Goal: Task Accomplishment & Management: Manage account settings

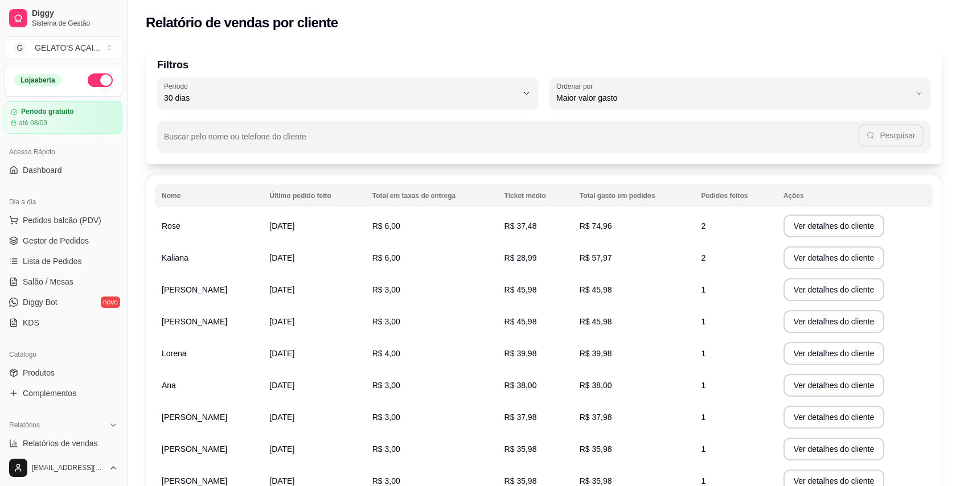
select select "30"
select select "HIGHEST_TOTAL_SPENT_WITH_ORDERS"
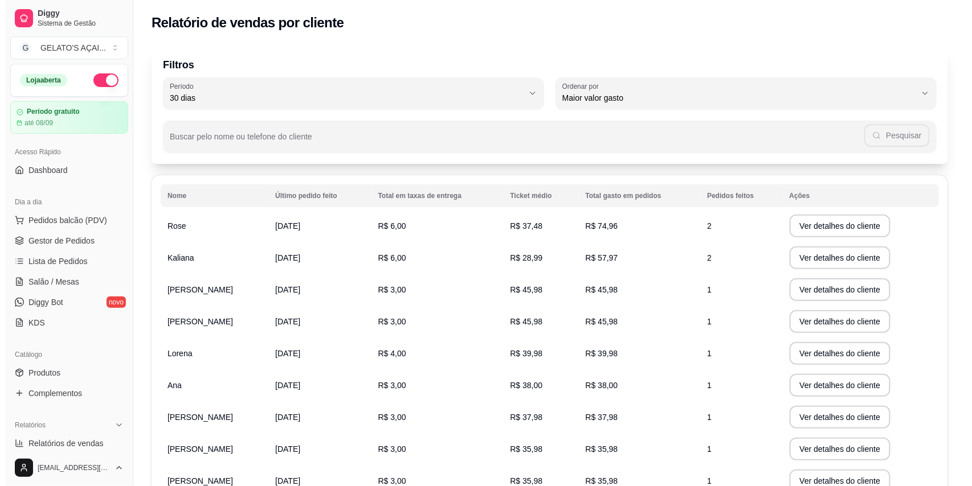
scroll to position [203, 0]
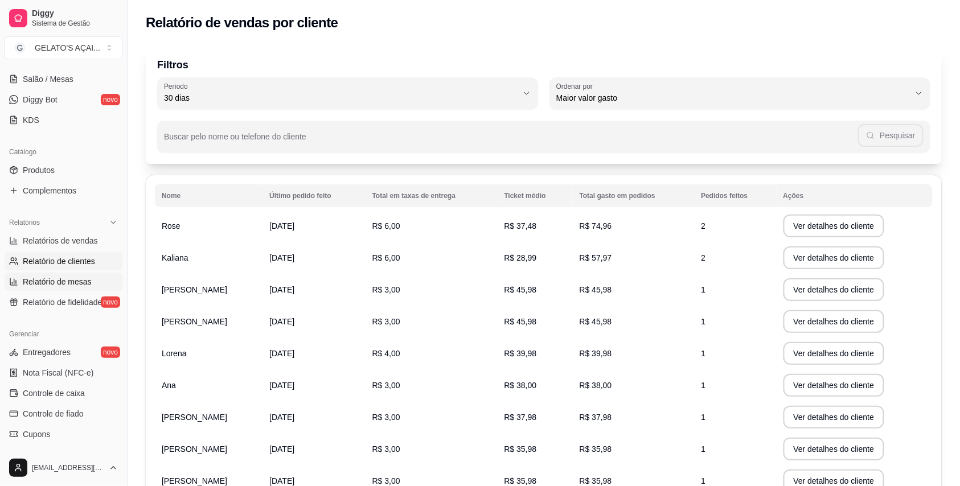
click at [57, 282] on span "Relatório de mesas" at bounding box center [57, 281] width 69 height 11
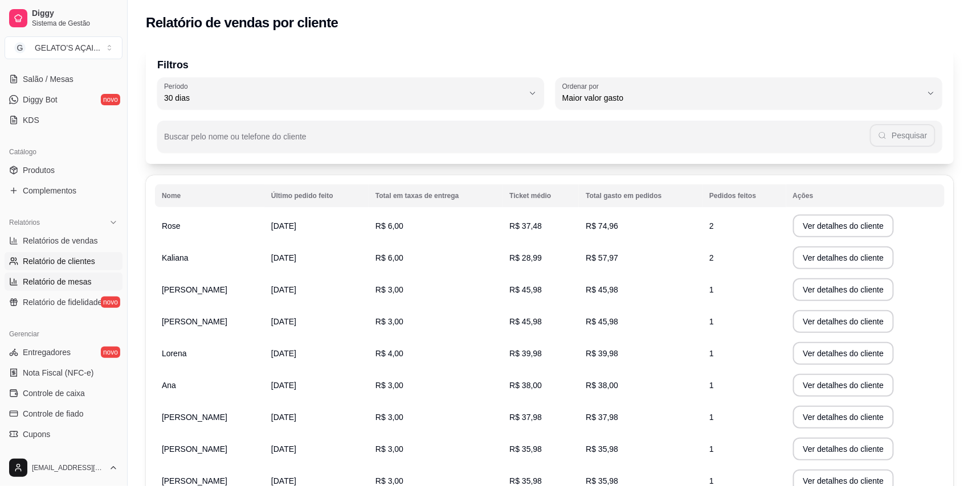
select select "TOTAL_OF_ORDERS"
select select "7"
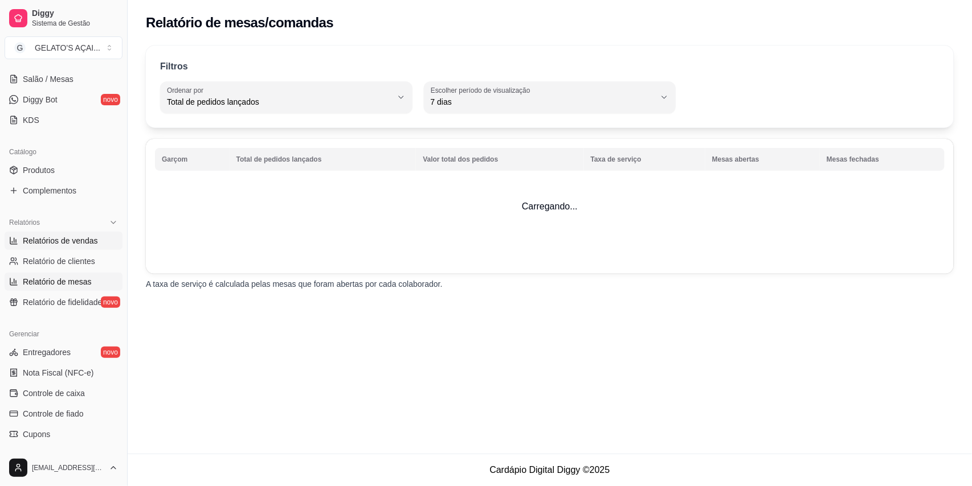
click at [67, 237] on span "Relatórios de vendas" at bounding box center [60, 240] width 75 height 11
select select "ALL"
select select "0"
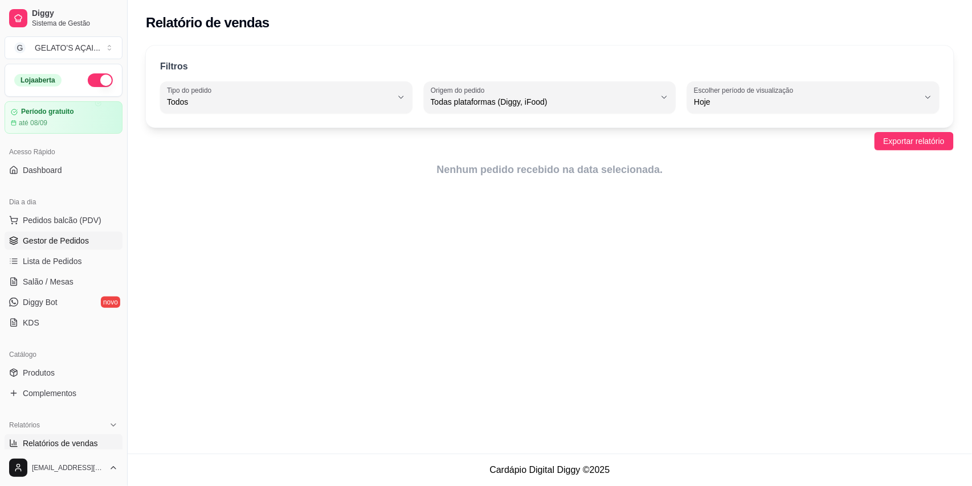
click at [72, 237] on span "Gestor de Pedidos" at bounding box center [56, 240] width 66 height 11
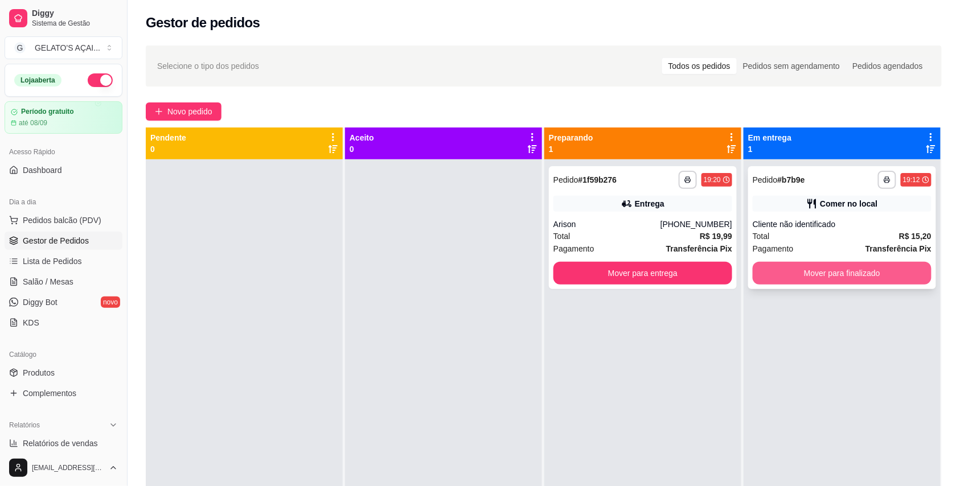
click at [818, 272] on button "Mover para finalizado" at bounding box center [842, 273] width 179 height 23
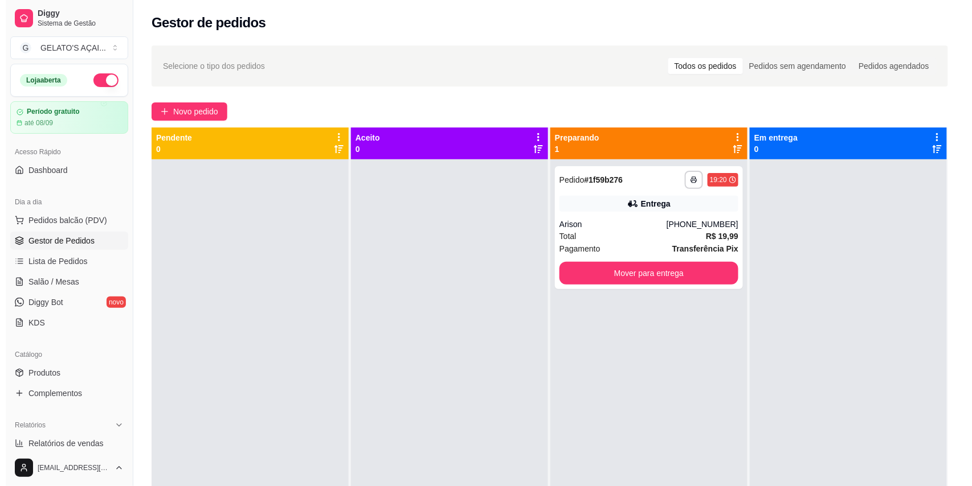
scroll to position [101, 0]
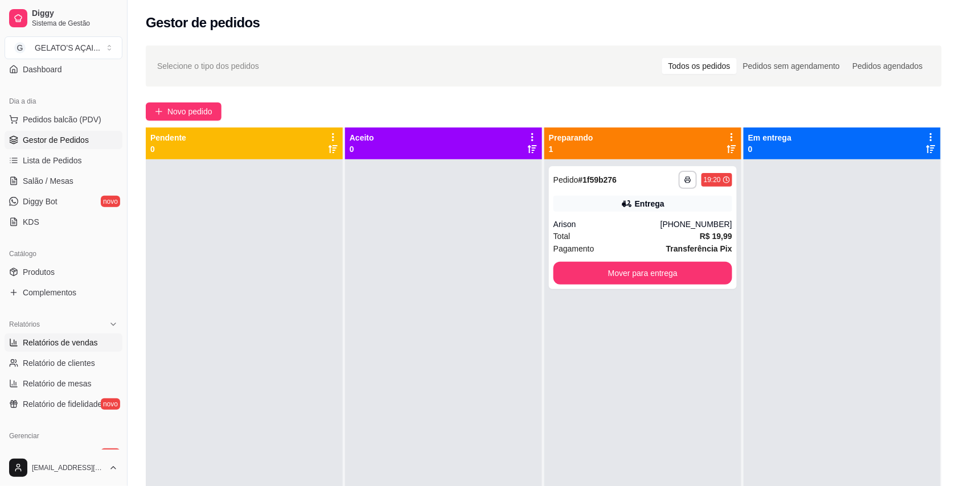
click at [87, 338] on span "Relatórios de vendas" at bounding box center [60, 342] width 75 height 11
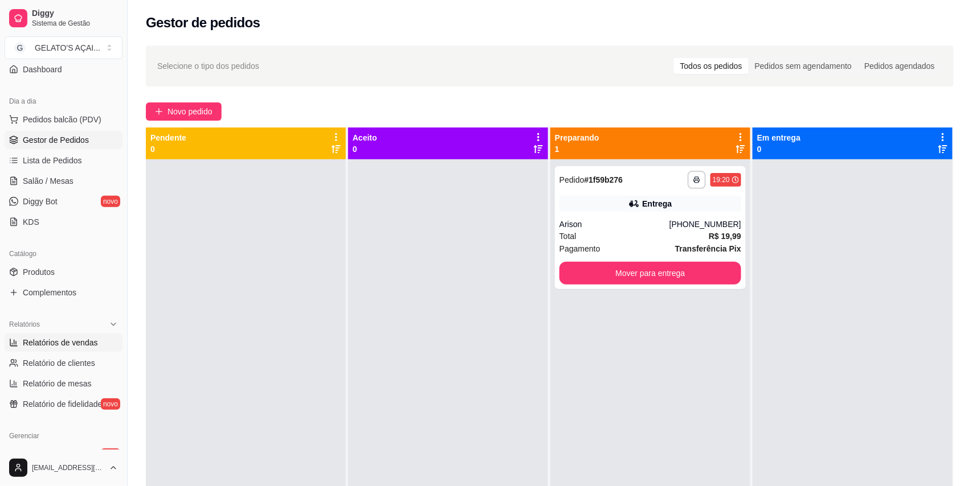
select select "ALL"
select select "0"
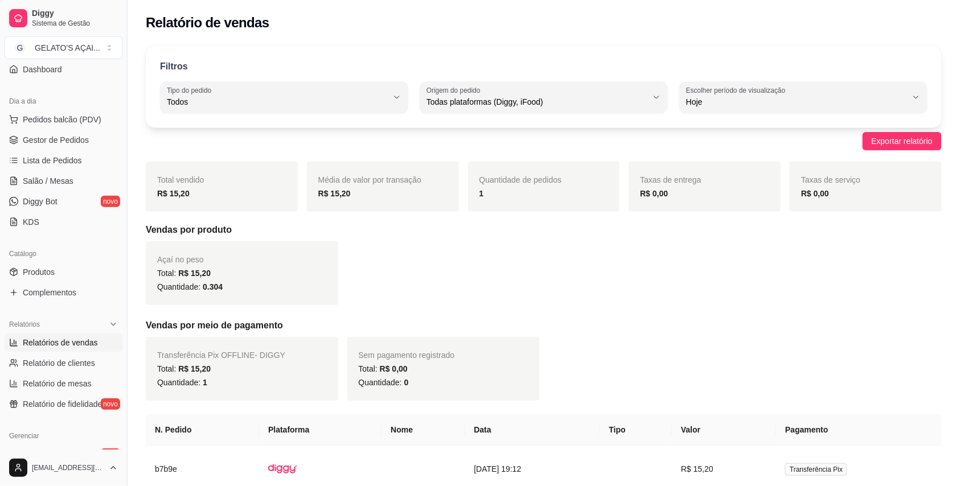
click at [31, 130] on ul "Pedidos balcão (PDV) Gestor de Pedidos Lista de Pedidos Salão / Mesas Diggy Bot…" at bounding box center [64, 170] width 118 height 121
click at [31, 137] on span "Gestor de Pedidos" at bounding box center [56, 139] width 66 height 11
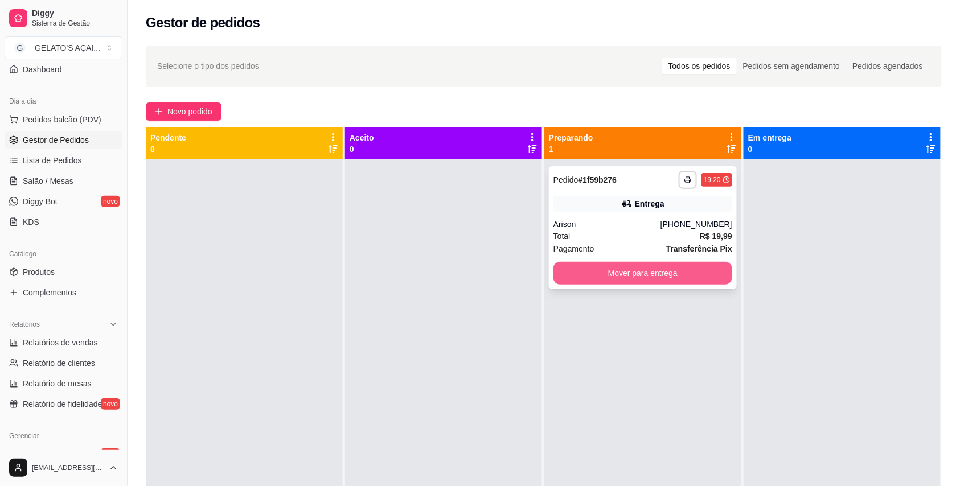
click at [613, 275] on button "Mover para entrega" at bounding box center [643, 273] width 179 height 23
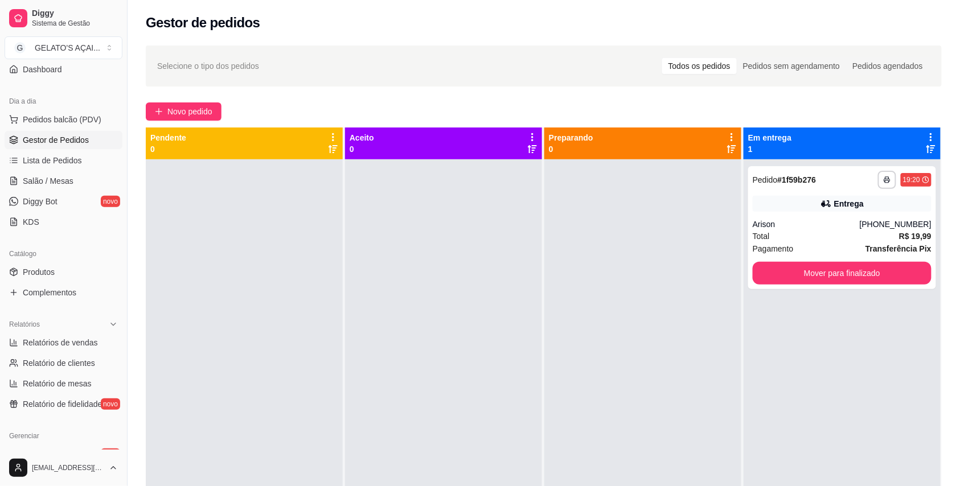
click at [548, 308] on div at bounding box center [642, 402] width 197 height 486
click at [841, 216] on div "**********" at bounding box center [842, 227] width 188 height 123
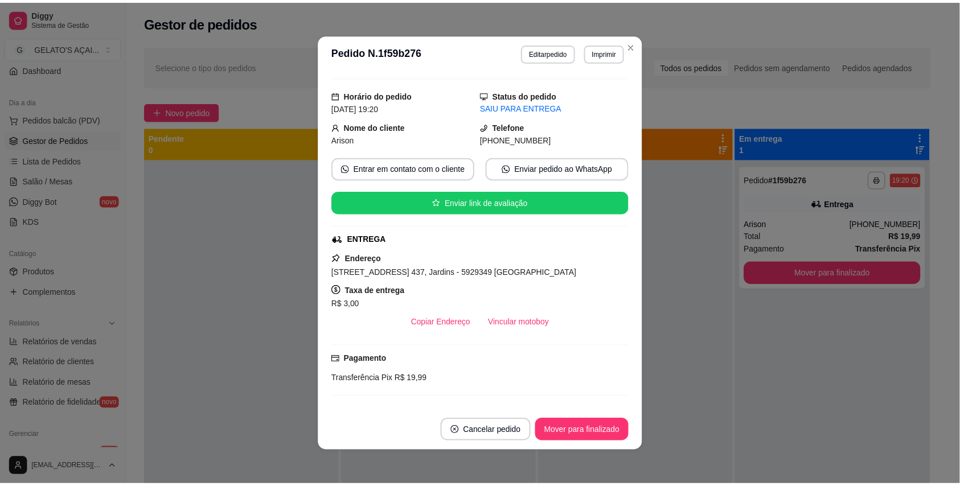
scroll to position [203, 0]
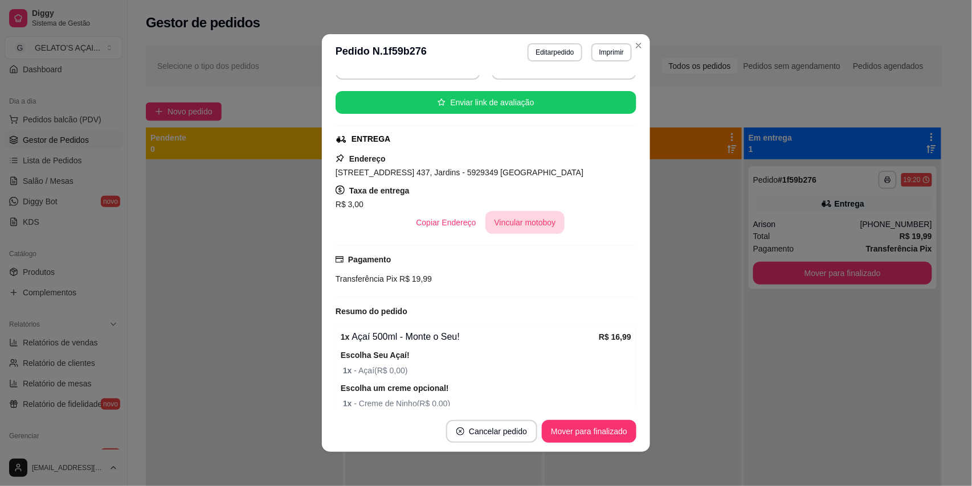
click at [522, 222] on button "Vincular motoboy" at bounding box center [525, 222] width 80 height 23
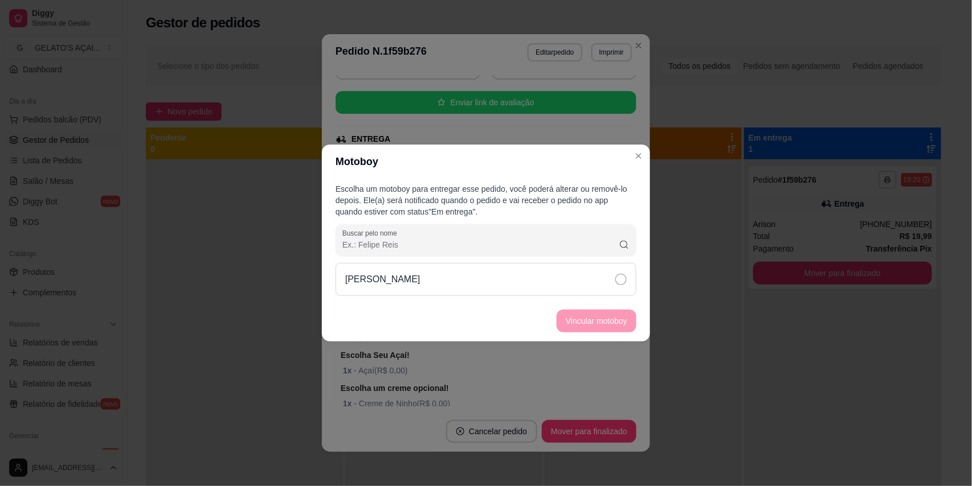
click at [529, 278] on div "[PERSON_NAME]" at bounding box center [485, 279] width 301 height 33
click at [613, 320] on button "Vincular motoboy" at bounding box center [596, 321] width 77 height 22
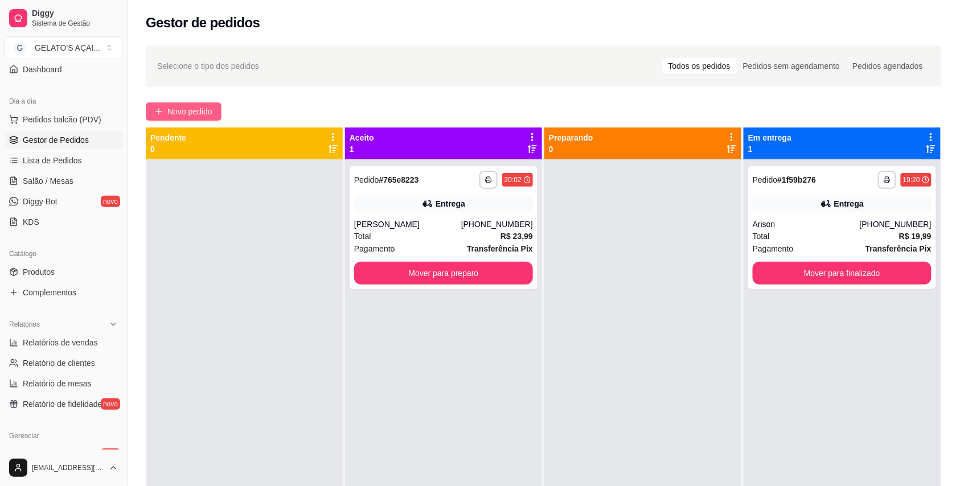
click at [194, 114] on span "Novo pedido" at bounding box center [189, 111] width 45 height 13
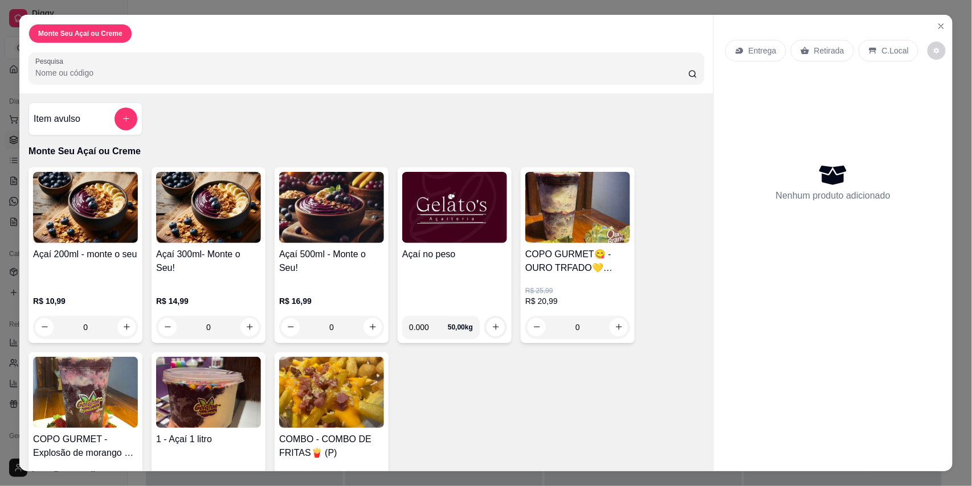
click at [483, 265] on div "Açaí no peso" at bounding box center [454, 277] width 105 height 59
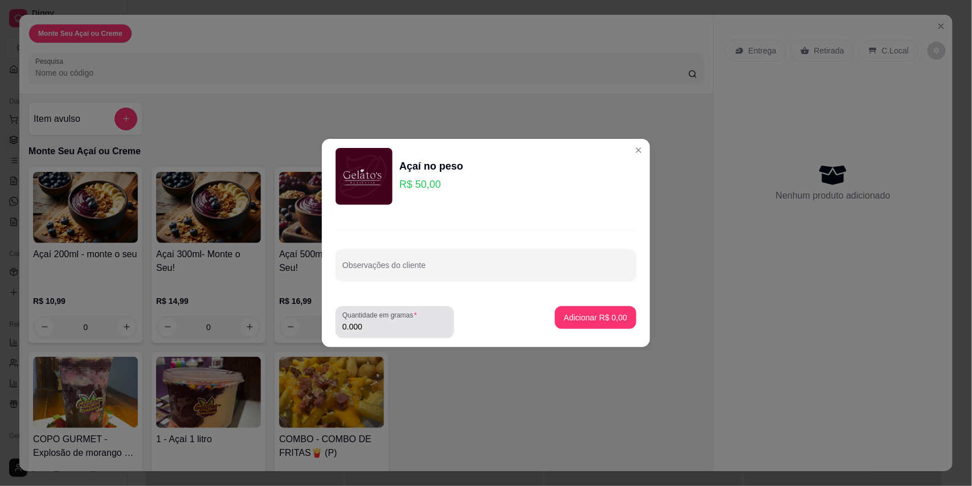
click at [366, 329] on input "0.000" at bounding box center [394, 326] width 105 height 11
type input "0.336"
click at [570, 310] on button "Adicionar R$ 16,80" at bounding box center [593, 318] width 84 height 22
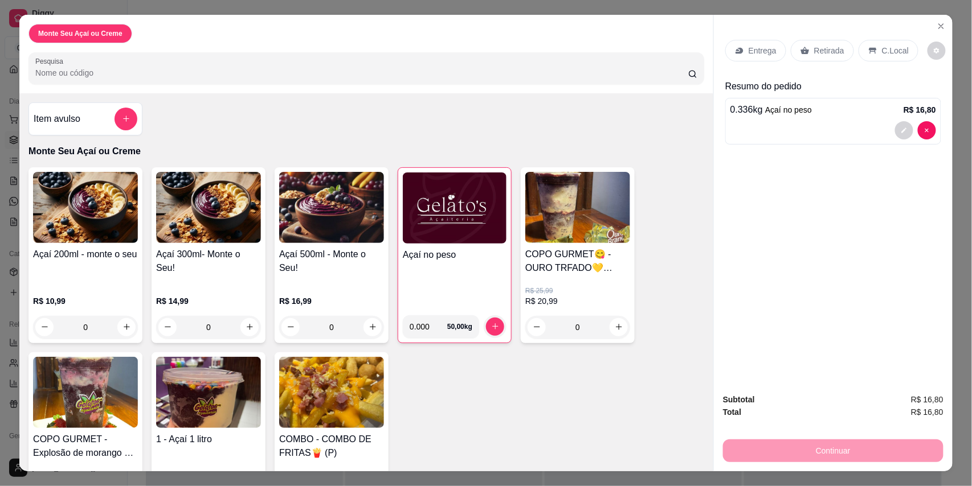
click at [868, 47] on icon at bounding box center [872, 50] width 9 height 9
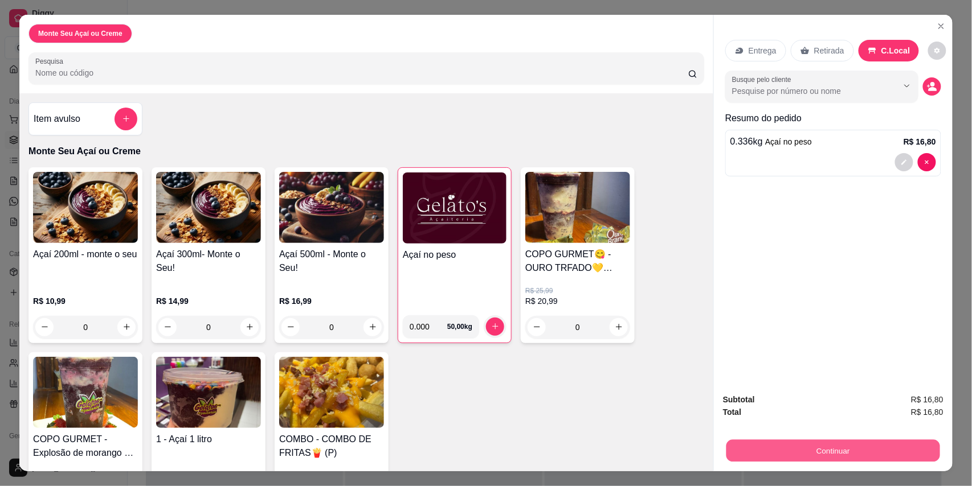
click at [792, 442] on button "Continuar" at bounding box center [833, 451] width 214 height 22
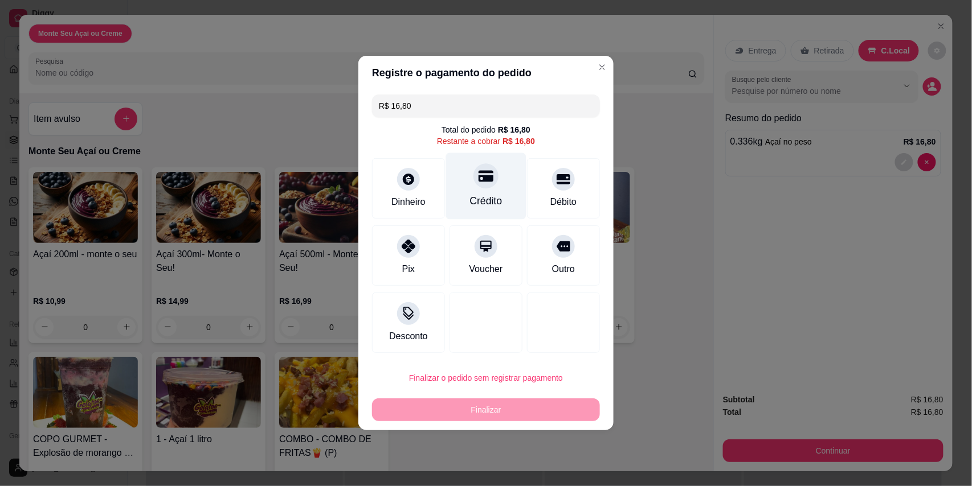
click at [480, 192] on div "Crédito" at bounding box center [486, 186] width 80 height 67
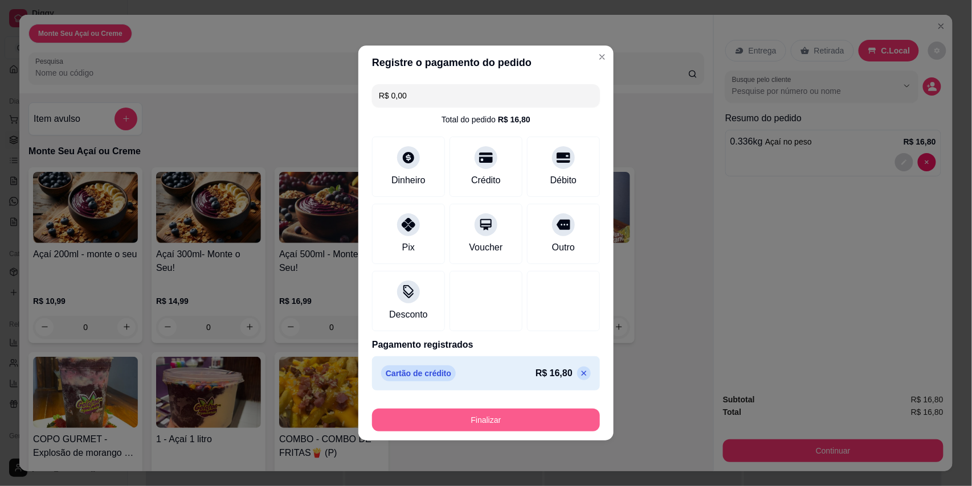
click at [490, 423] on button "Finalizar" at bounding box center [486, 420] width 228 height 23
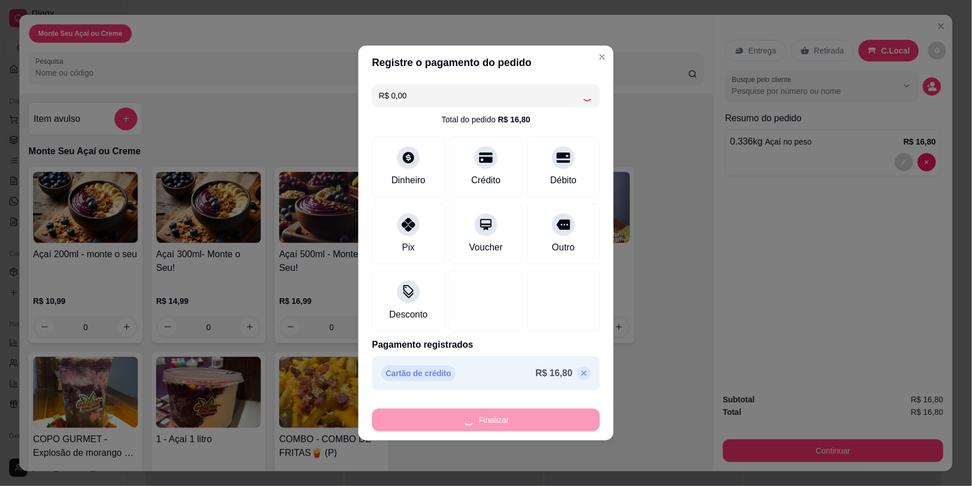
type input "-R$ 16,80"
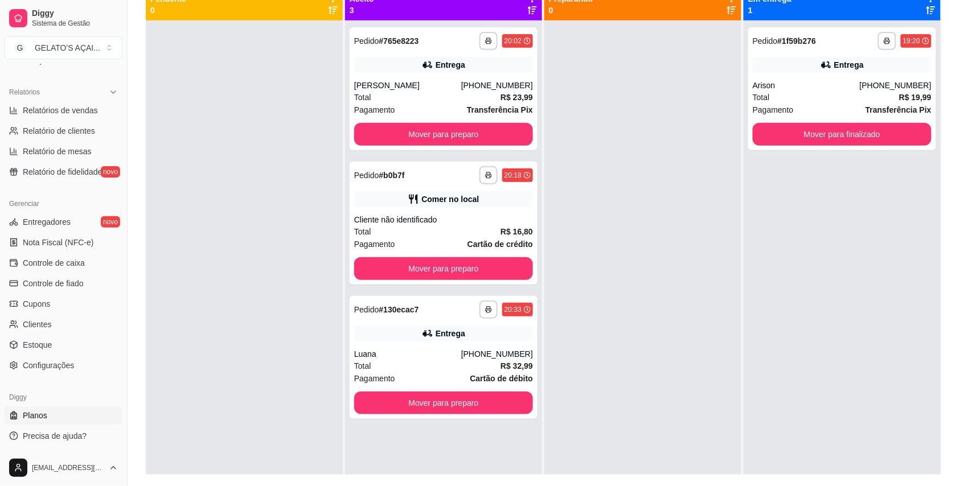
scroll to position [174, 0]
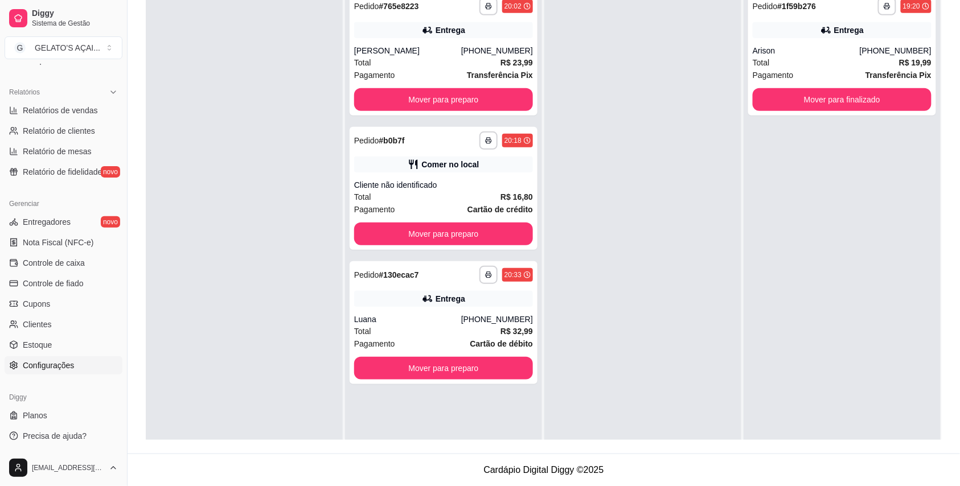
click at [56, 372] on link "Configurações" at bounding box center [64, 366] width 118 height 18
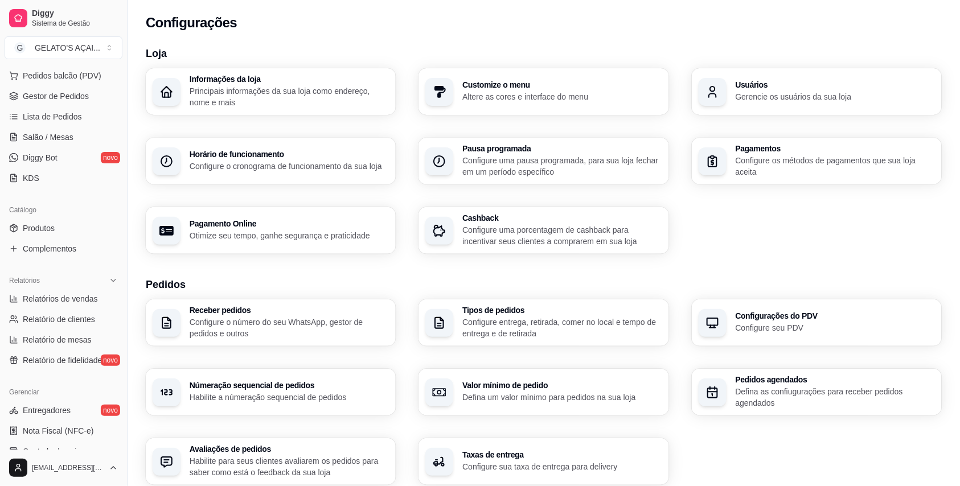
scroll to position [30, 0]
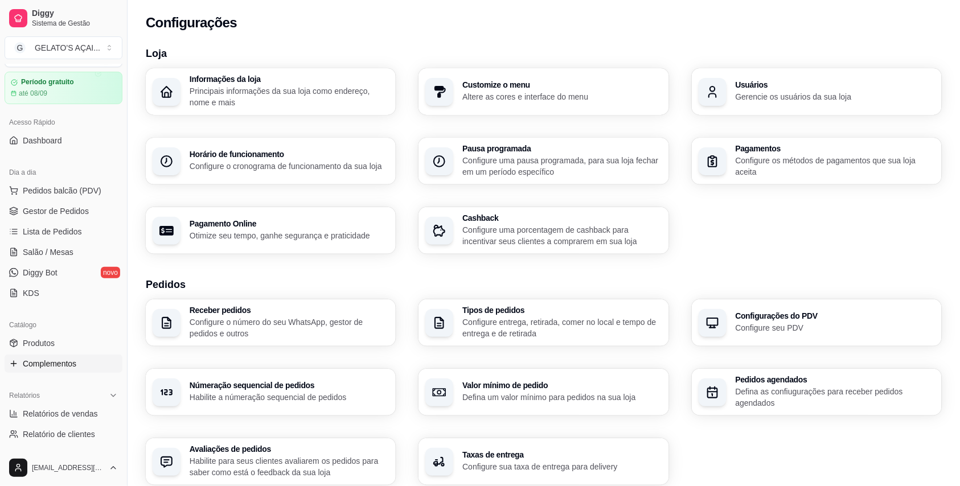
click at [51, 372] on link "Complementos" at bounding box center [64, 364] width 118 height 18
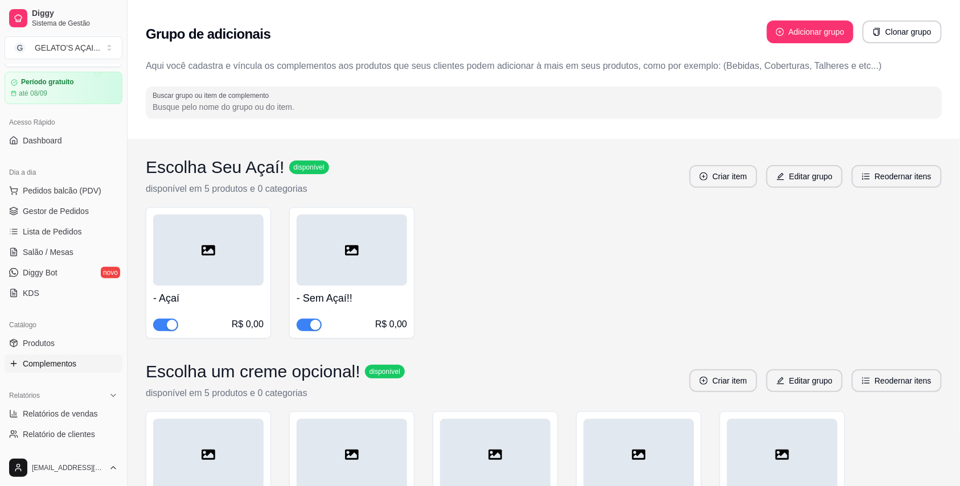
click at [230, 271] on div at bounding box center [208, 250] width 110 height 71
click at [50, 347] on span "Produtos" at bounding box center [39, 343] width 32 height 11
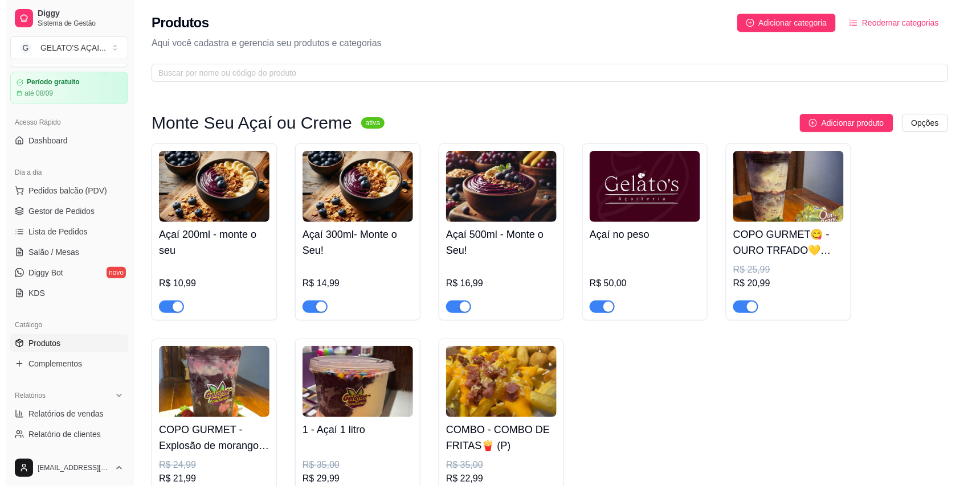
scroll to position [101, 0]
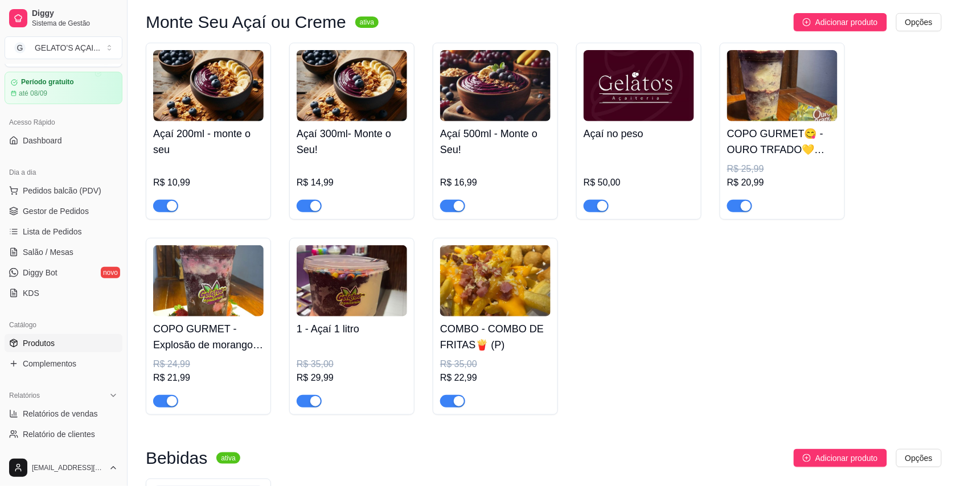
click at [346, 334] on h4 "1 - Açaí 1 litro" at bounding box center [352, 329] width 110 height 16
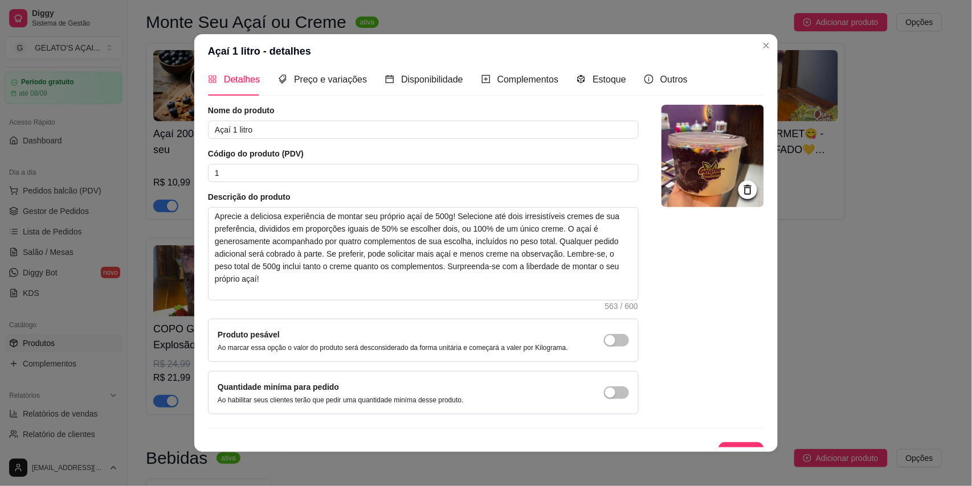
scroll to position [0, 0]
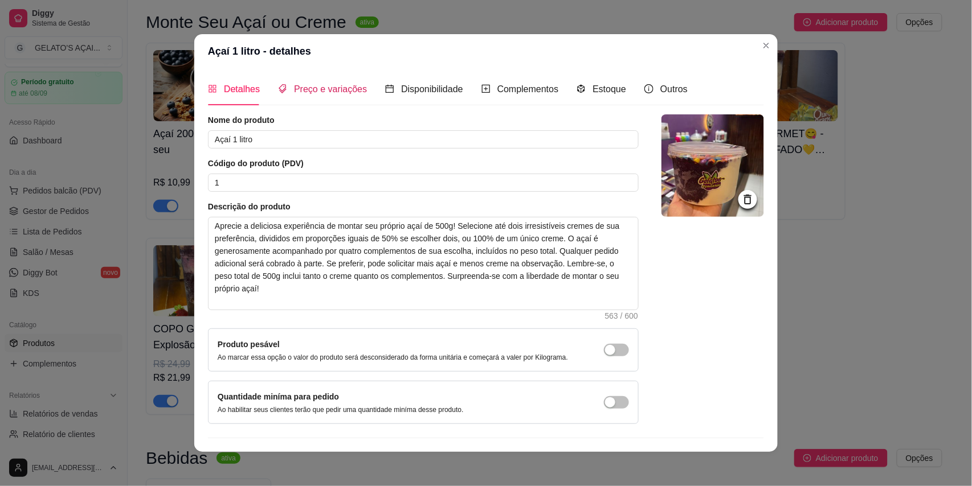
click at [334, 85] on span "Preço e variações" at bounding box center [330, 89] width 73 height 10
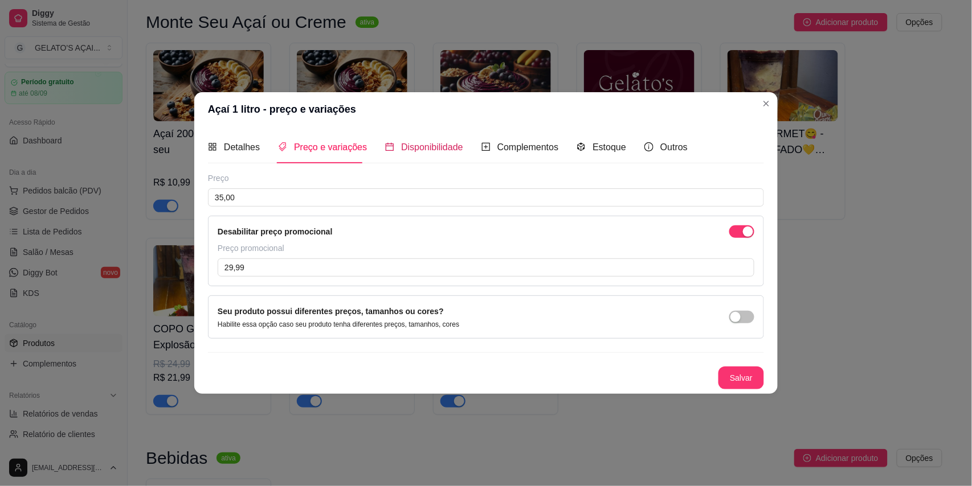
click at [413, 144] on span "Disponibilidade" at bounding box center [432, 147] width 62 height 10
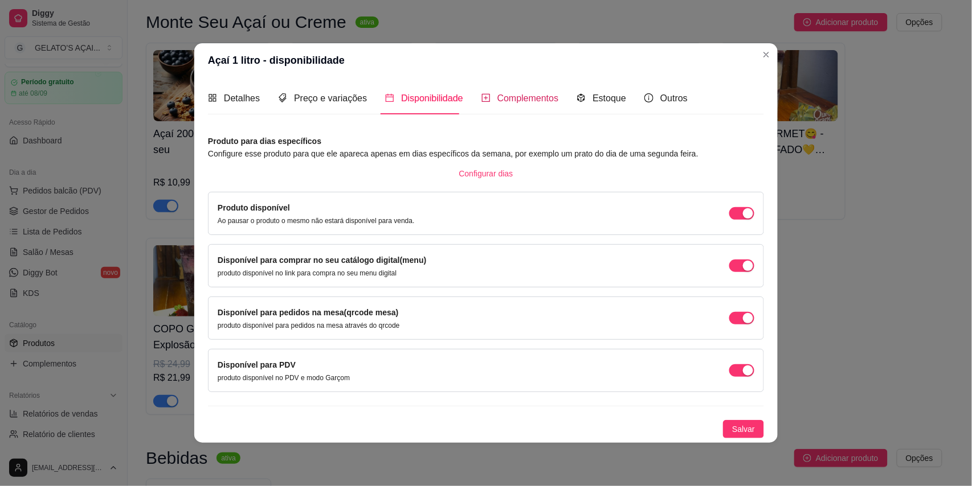
click at [530, 101] on span "Complementos" at bounding box center [528, 98] width 62 height 10
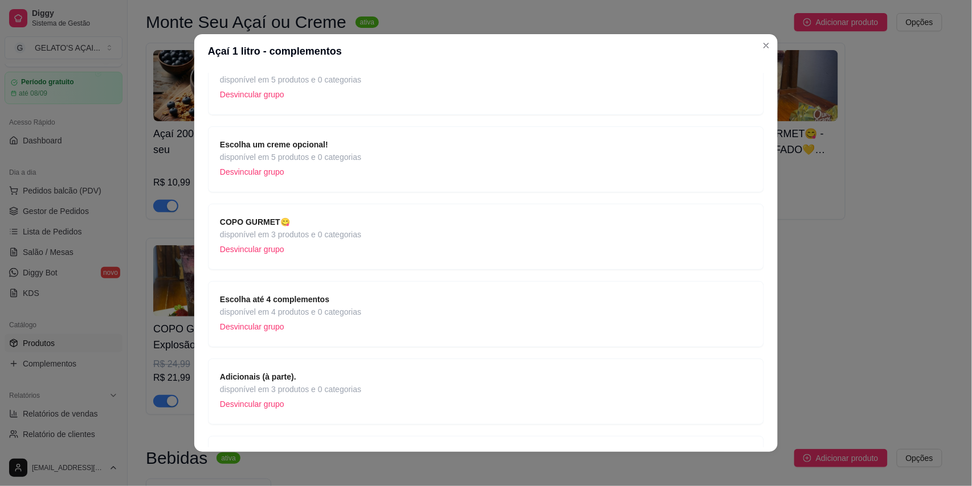
scroll to position [203, 0]
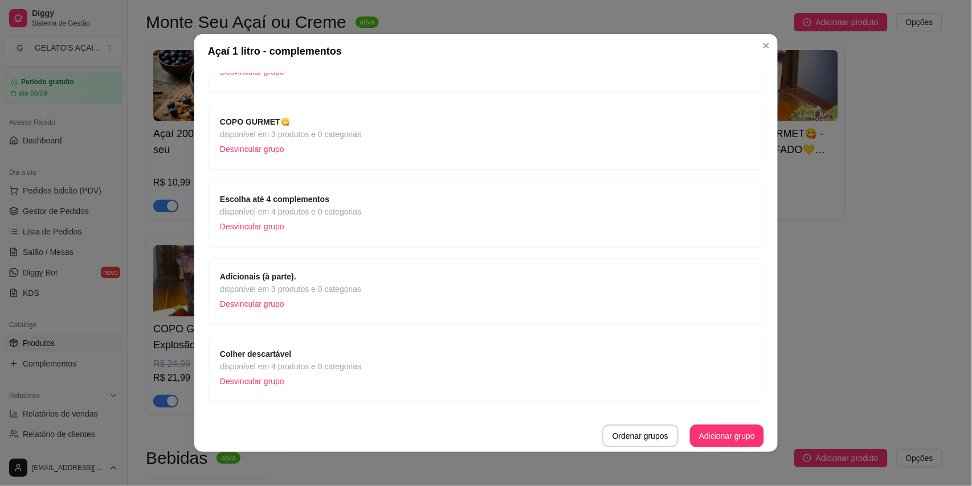
click at [285, 218] on p "Desvincular grupo" at bounding box center [290, 226] width 141 height 17
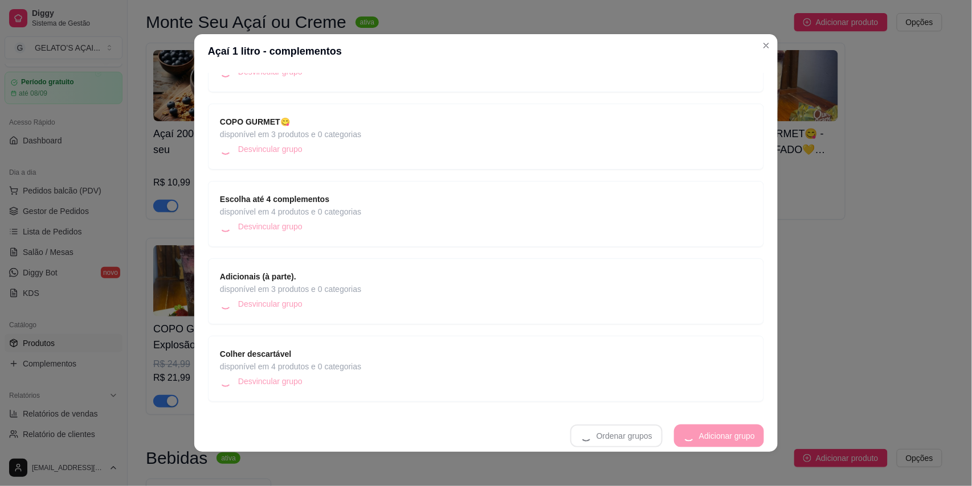
click at [294, 200] on strong "Escolha até 4 complementos" at bounding box center [274, 199] width 109 height 9
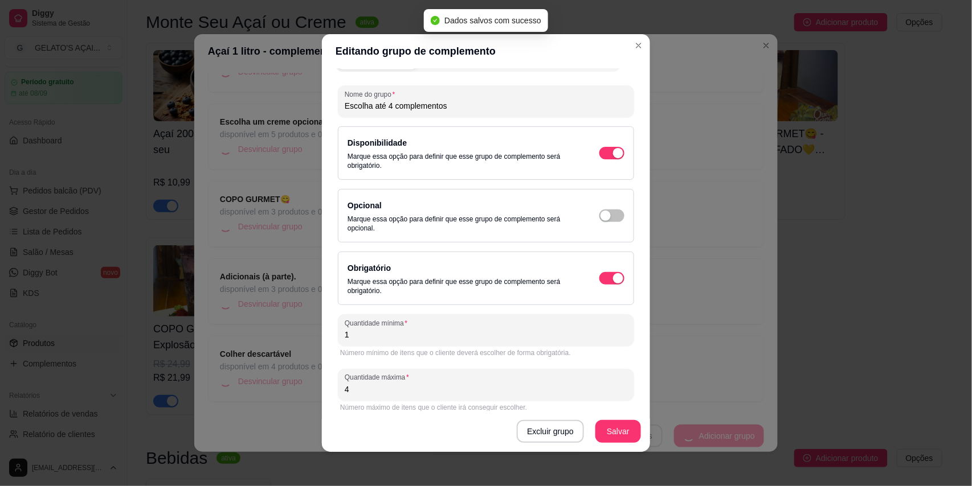
scroll to position [35, 0]
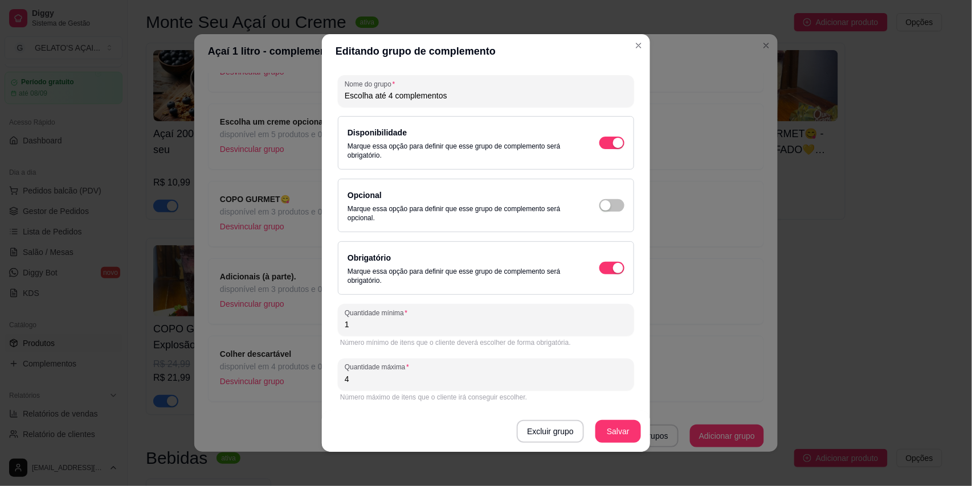
click at [351, 382] on input "4" at bounding box center [486, 379] width 282 height 11
type input "6"
click at [622, 432] on button "Salvar" at bounding box center [618, 432] width 44 height 22
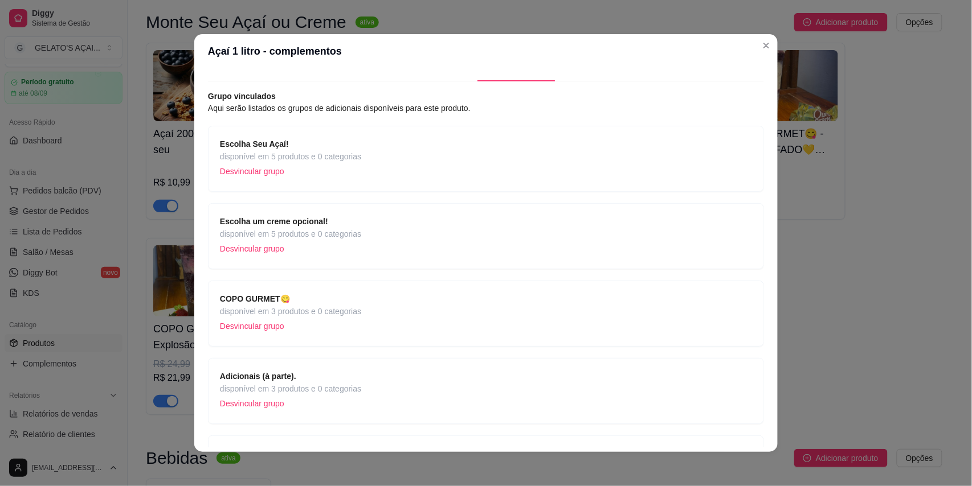
scroll to position [125, 0]
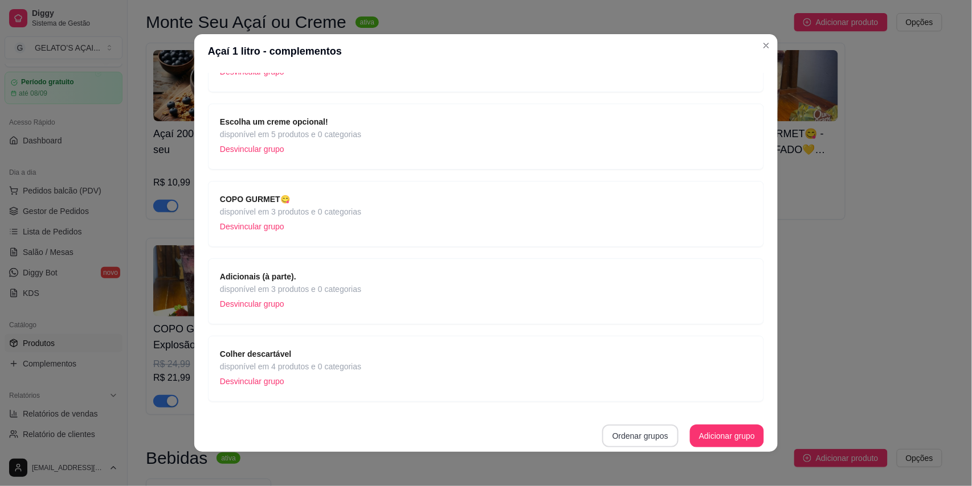
click at [616, 431] on button "Ordenar grupos" at bounding box center [640, 436] width 76 height 23
click at [702, 432] on button "Adicionar grupo" at bounding box center [727, 436] width 72 height 22
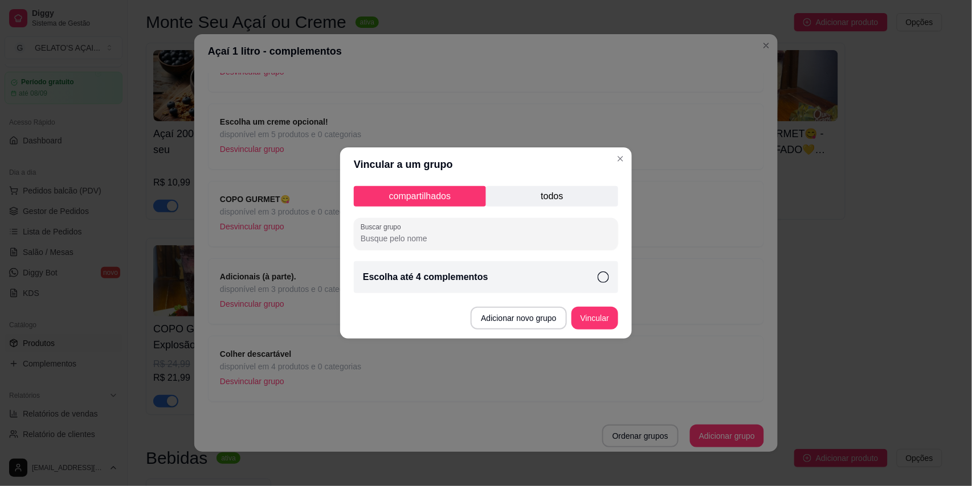
click at [489, 277] on div "Escolha até 4 complementos" at bounding box center [486, 277] width 264 height 32
click at [601, 322] on button "Vincular" at bounding box center [595, 319] width 46 height 22
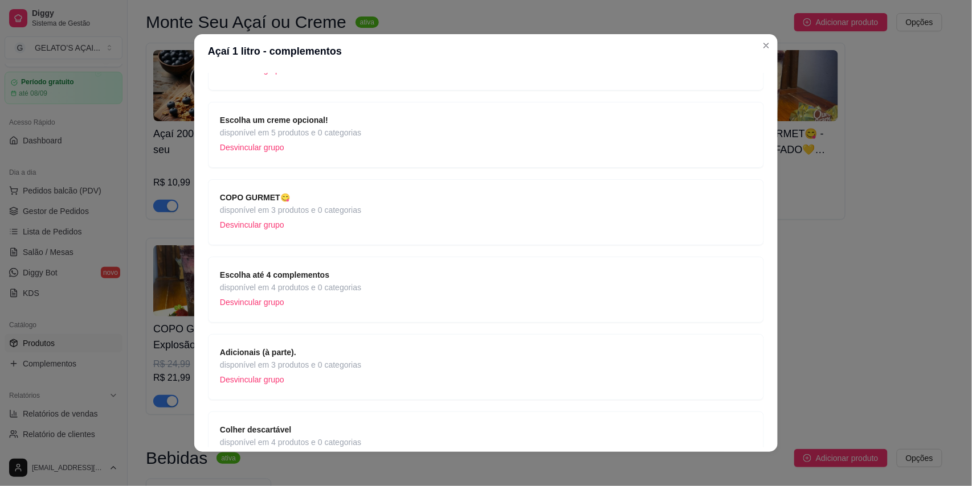
click at [299, 285] on span "disponível em 4 produtos e 0 categorias" at bounding box center [290, 287] width 141 height 13
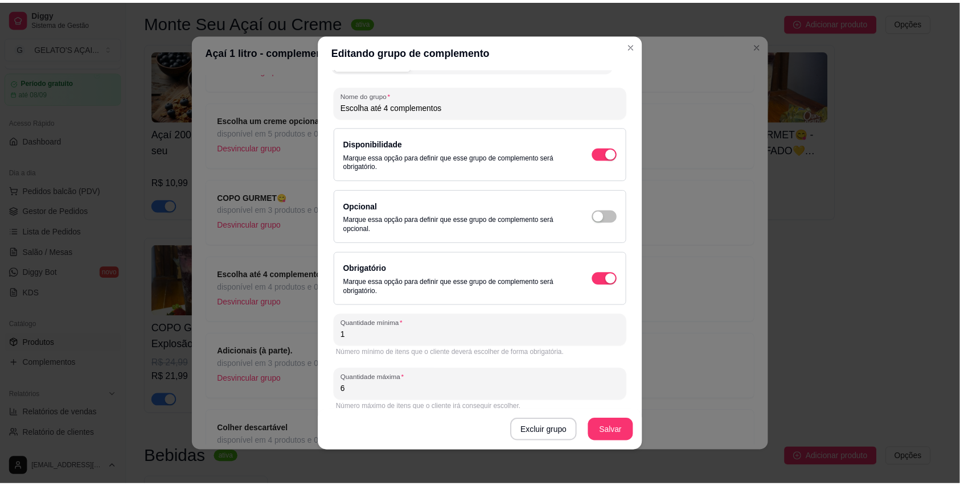
scroll to position [35, 0]
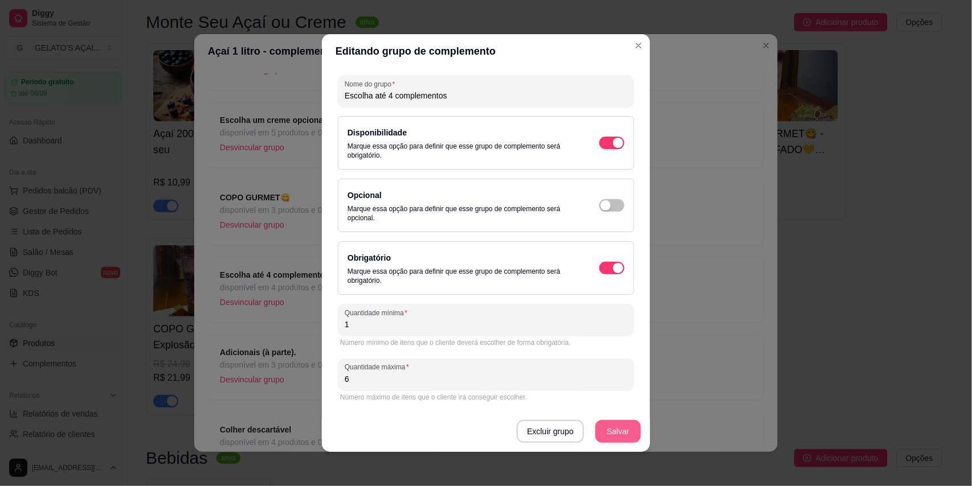
click at [626, 435] on button "Salvar" at bounding box center [618, 431] width 46 height 23
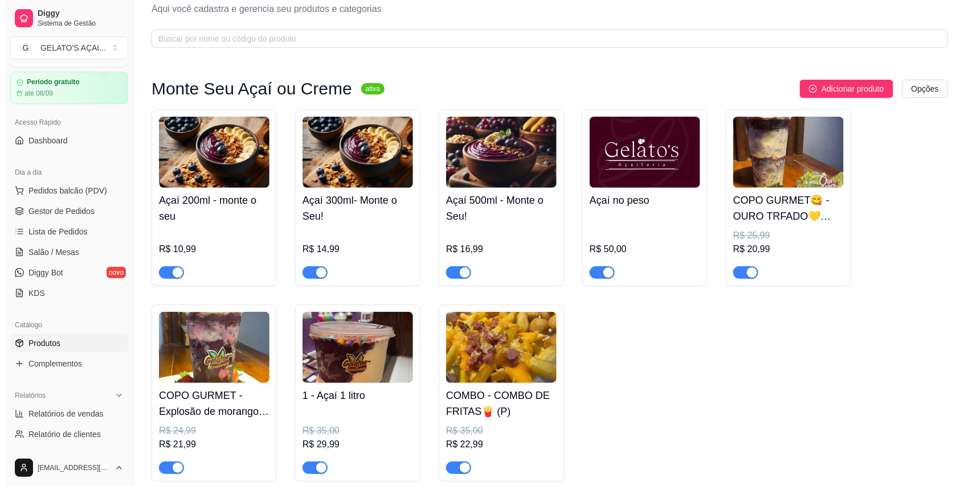
scroll to position [0, 0]
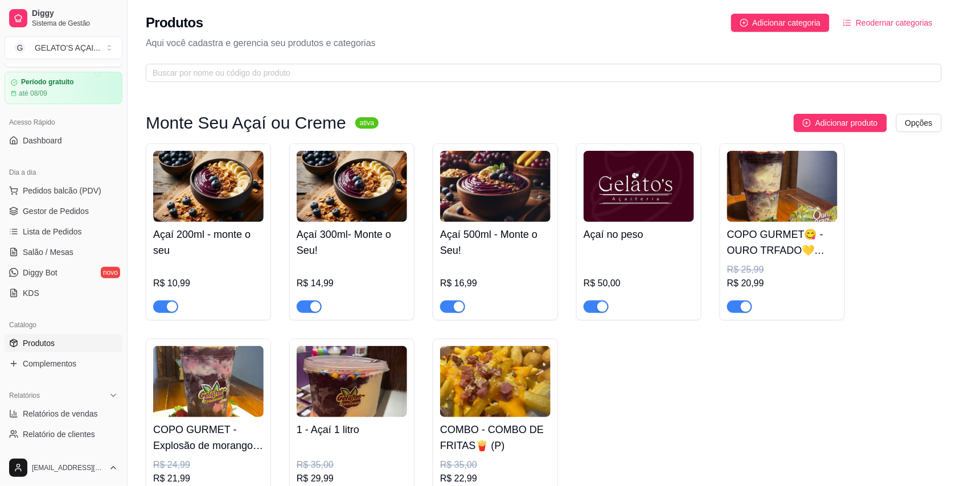
click at [239, 188] on img at bounding box center [208, 186] width 110 height 71
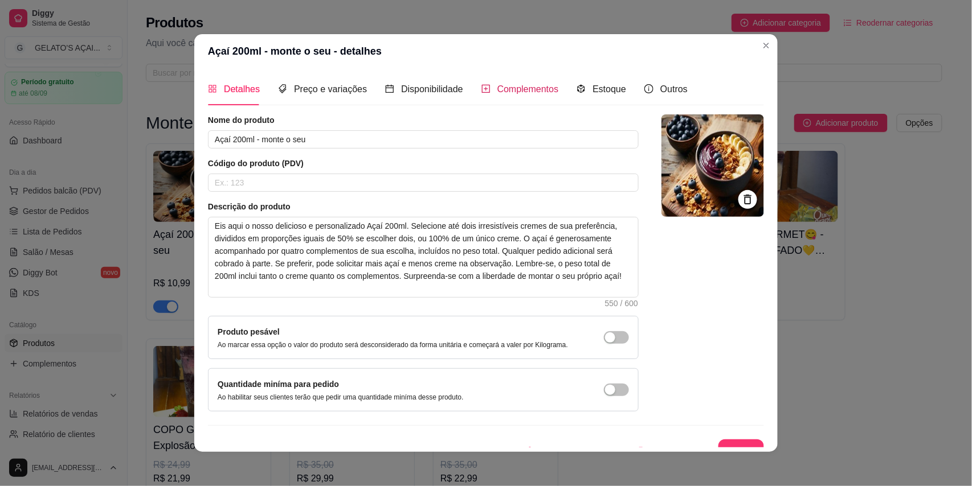
click at [520, 84] on span "Complementos" at bounding box center [528, 89] width 62 height 10
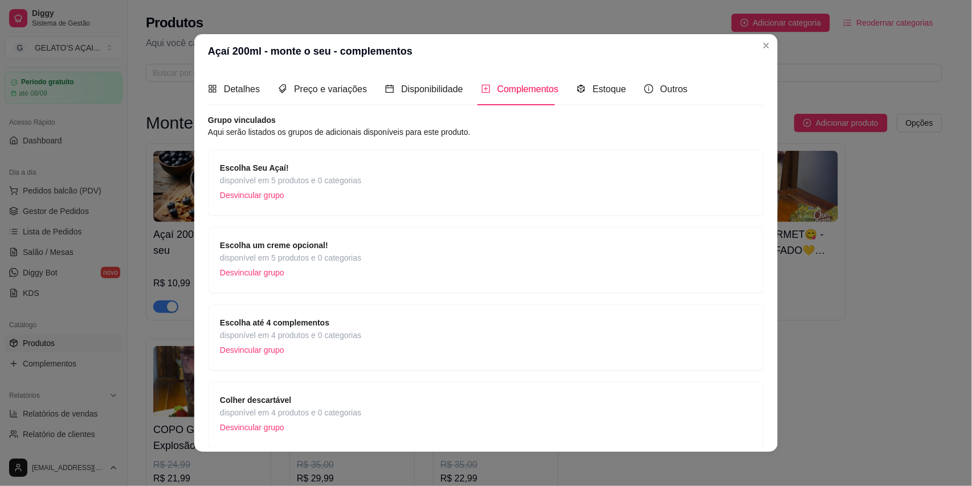
click at [281, 244] on strong "Escolha um creme opcional!" at bounding box center [274, 245] width 108 height 9
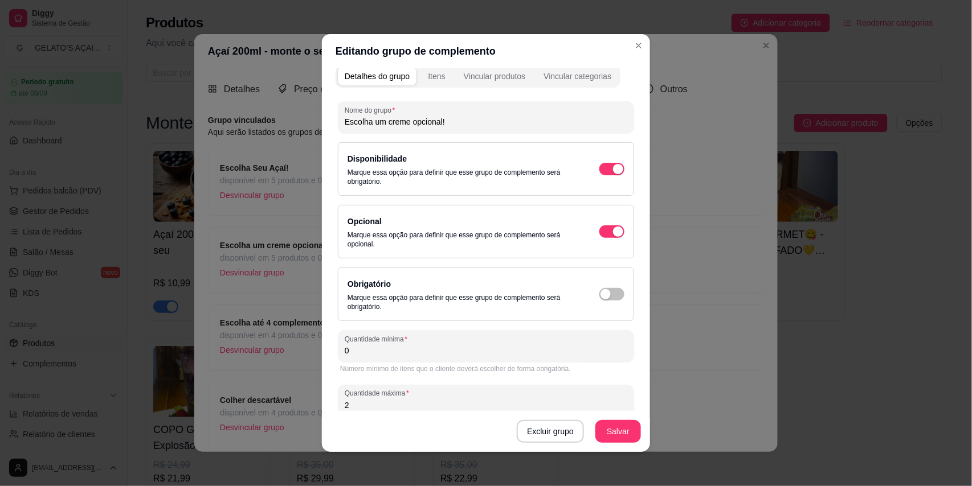
scroll to position [35, 0]
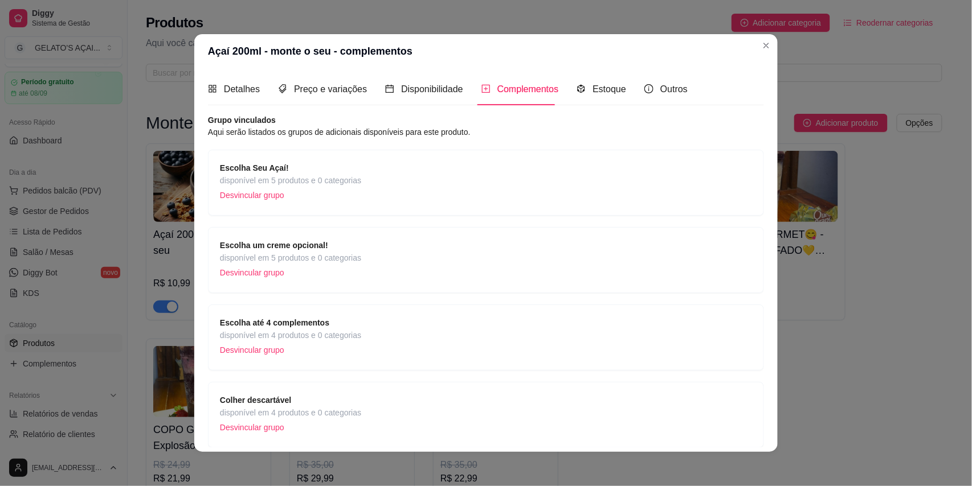
click at [359, 351] on div "Escolha até 4 complementos disponível em 4 produtos e 0 categorias Desvincular …" at bounding box center [486, 338] width 532 height 42
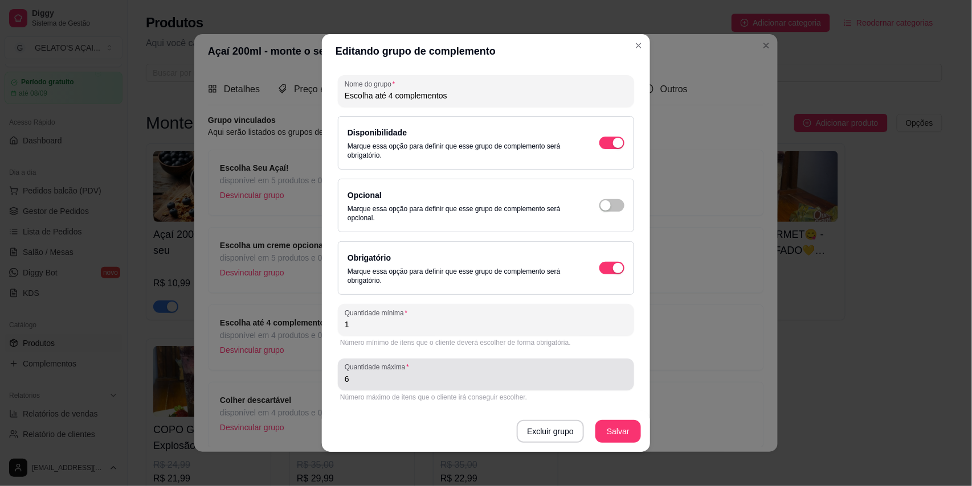
click at [359, 386] on div "6" at bounding box center [486, 374] width 282 height 23
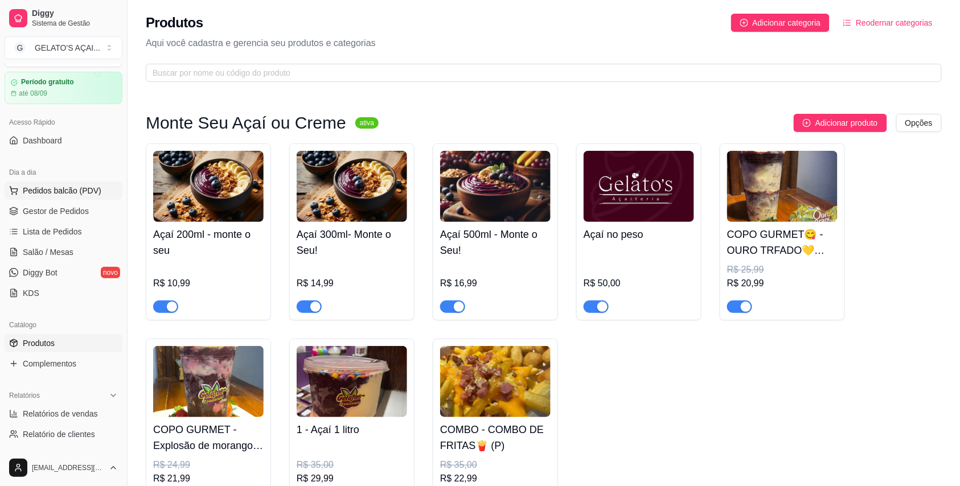
click at [32, 187] on span "Pedidos balcão (PDV)" at bounding box center [62, 190] width 79 height 11
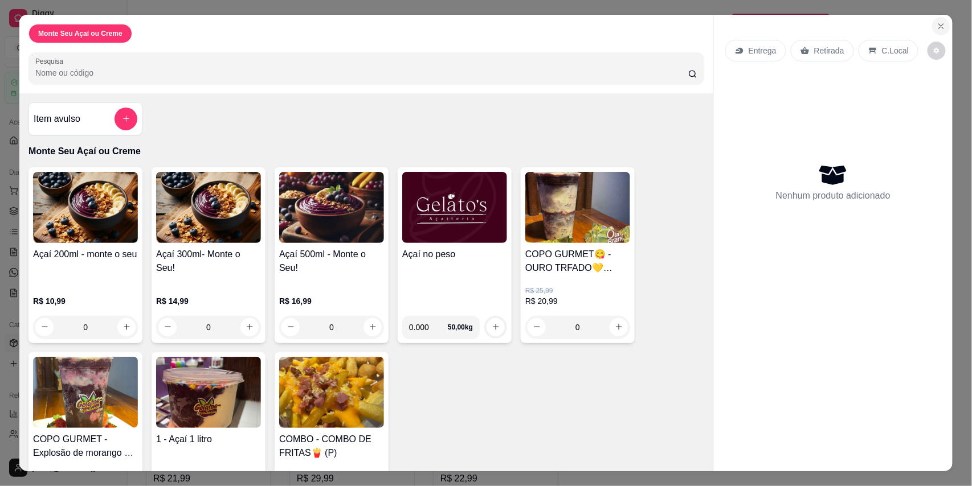
click at [940, 23] on button "Close" at bounding box center [941, 26] width 18 height 18
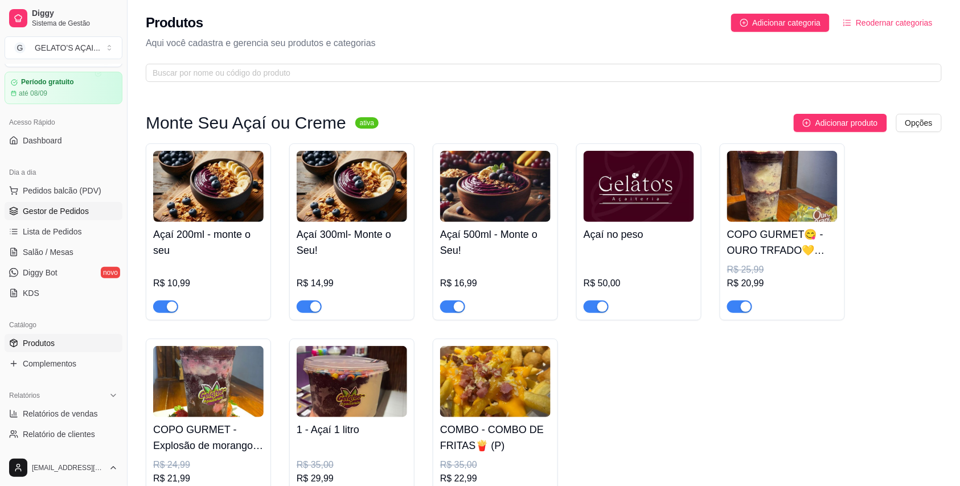
click at [38, 212] on span "Gestor de Pedidos" at bounding box center [56, 211] width 66 height 11
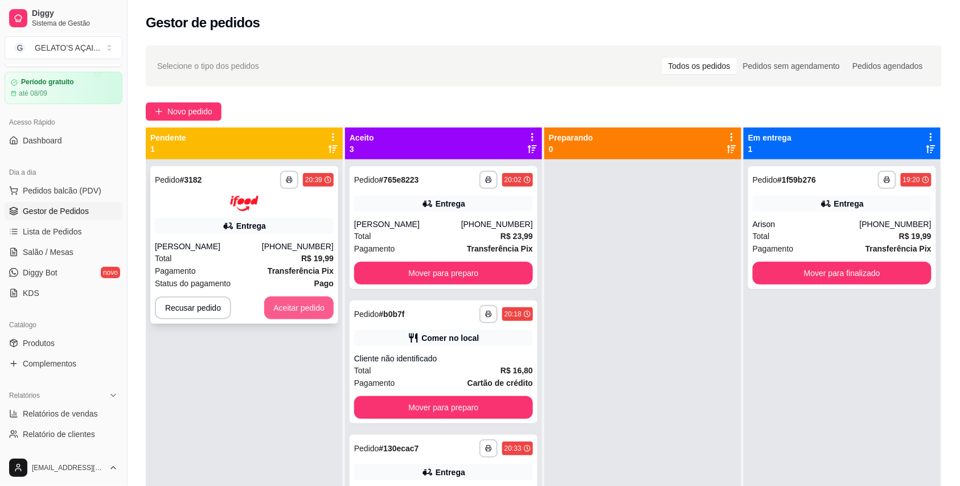
click at [292, 303] on button "Aceitar pedido" at bounding box center [298, 308] width 69 height 23
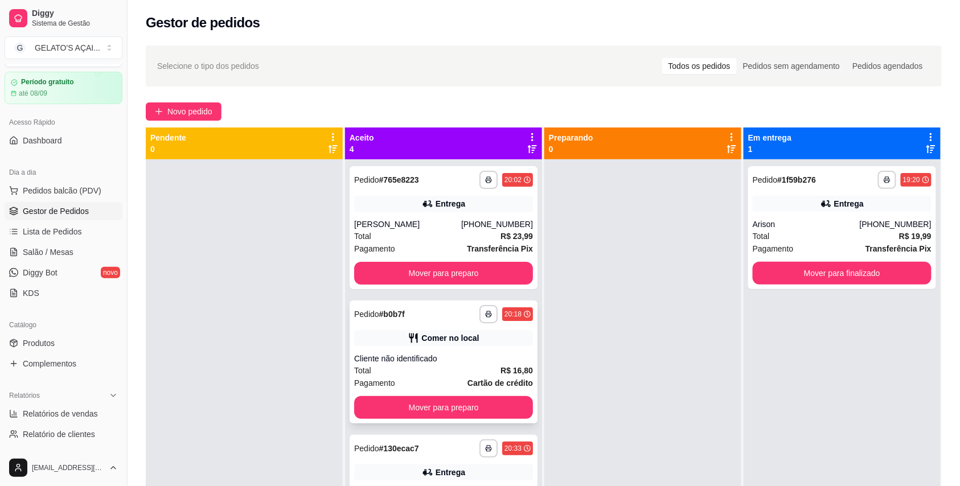
scroll to position [96, 0]
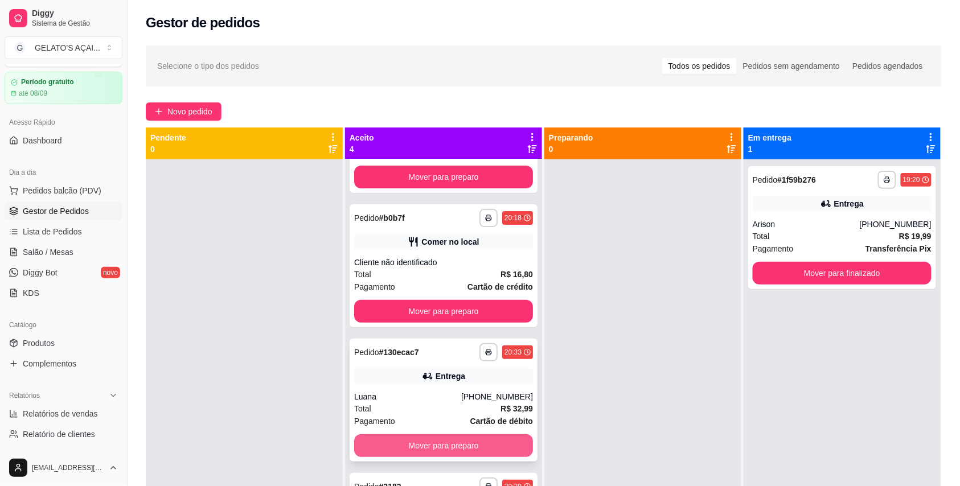
click at [417, 441] on button "Mover para preparo" at bounding box center [443, 446] width 179 height 23
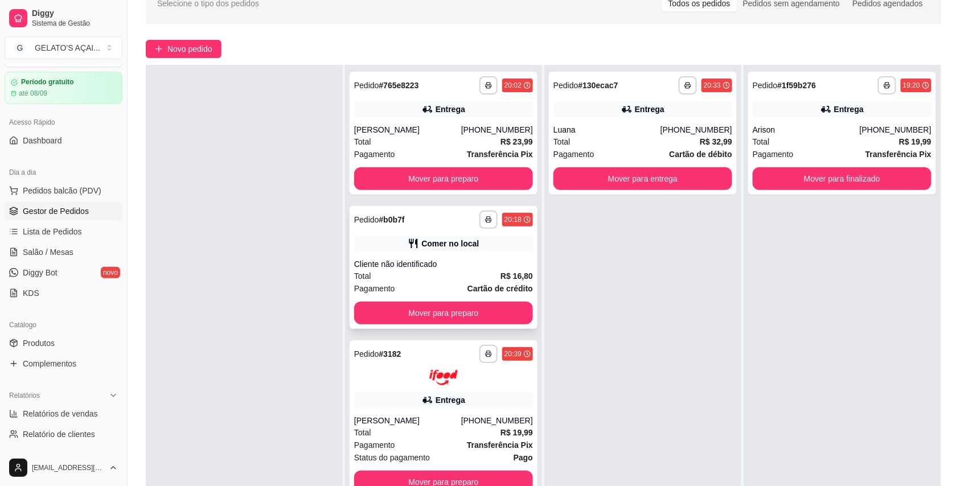
scroll to position [174, 0]
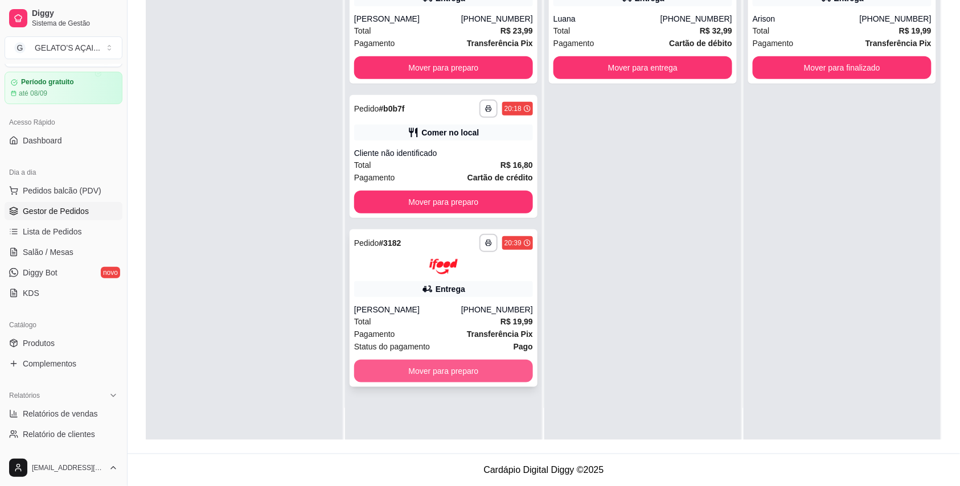
click at [444, 380] on button "Mover para preparo" at bounding box center [443, 371] width 179 height 23
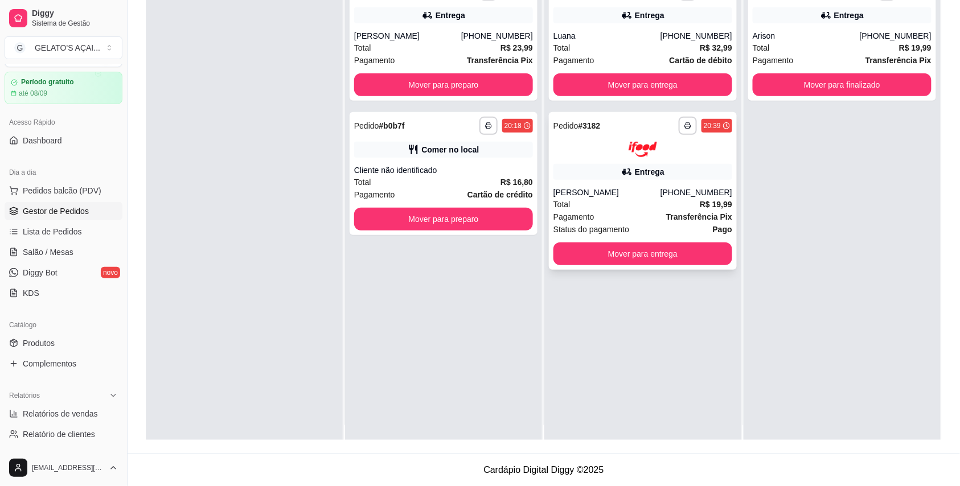
scroll to position [0, 0]
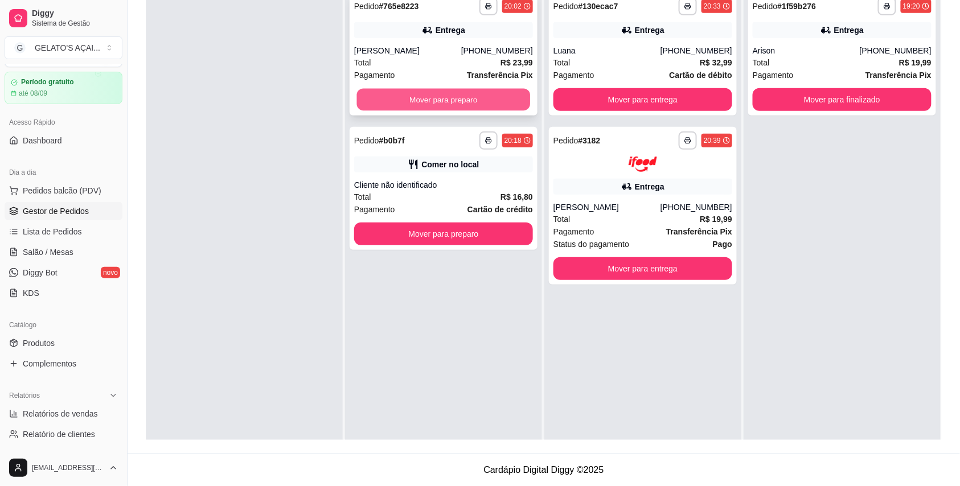
click at [438, 107] on button "Mover para preparo" at bounding box center [444, 100] width 174 height 22
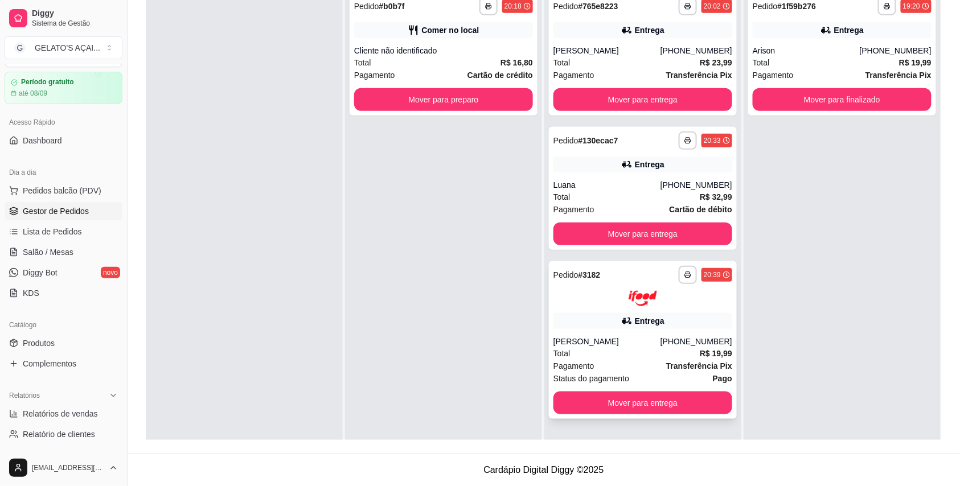
click at [636, 334] on div "**********" at bounding box center [643, 340] width 188 height 158
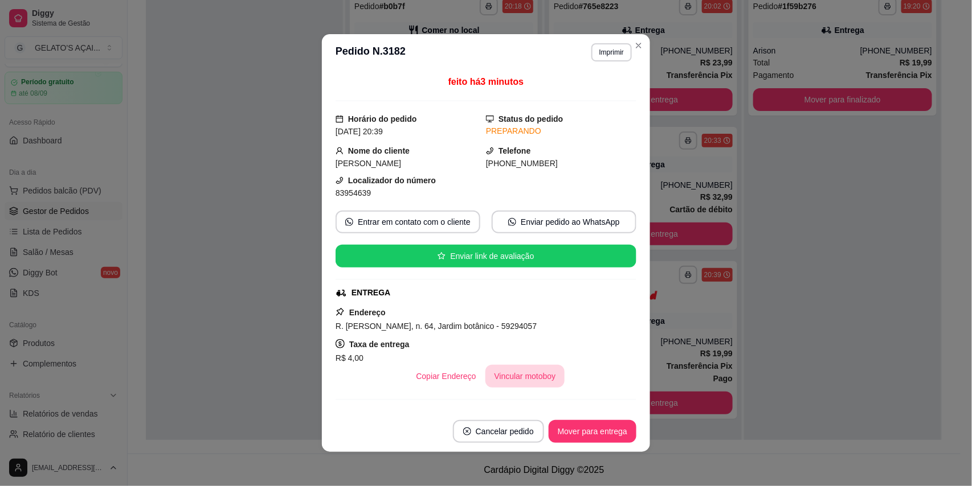
click at [517, 383] on button "Vincular motoboy" at bounding box center [525, 376] width 80 height 23
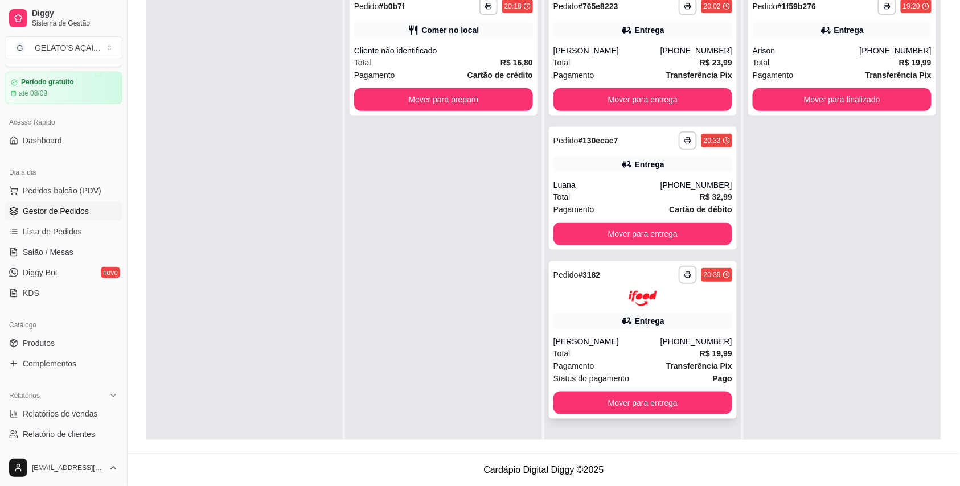
scroll to position [32, 0]
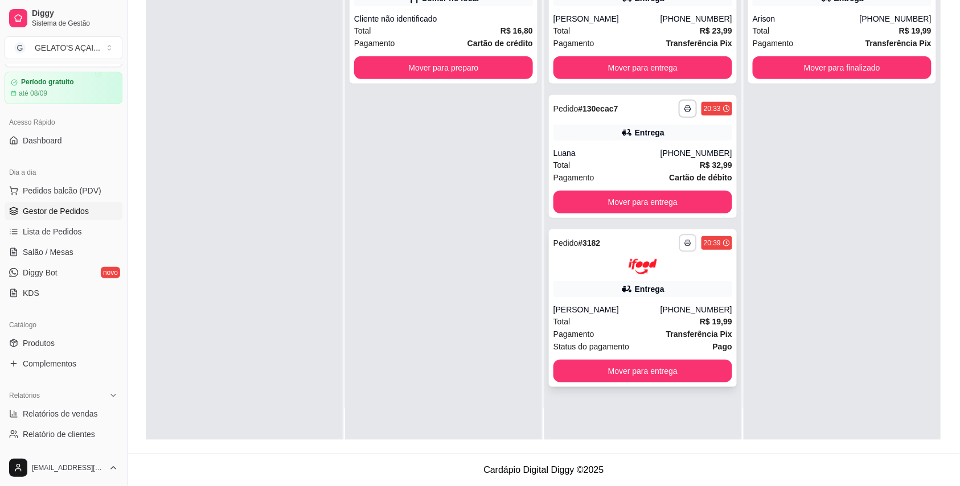
click at [685, 242] on icon "button" at bounding box center [688, 243] width 7 height 7
click at [658, 281] on button "IMPRESSORA" at bounding box center [650, 283] width 80 height 18
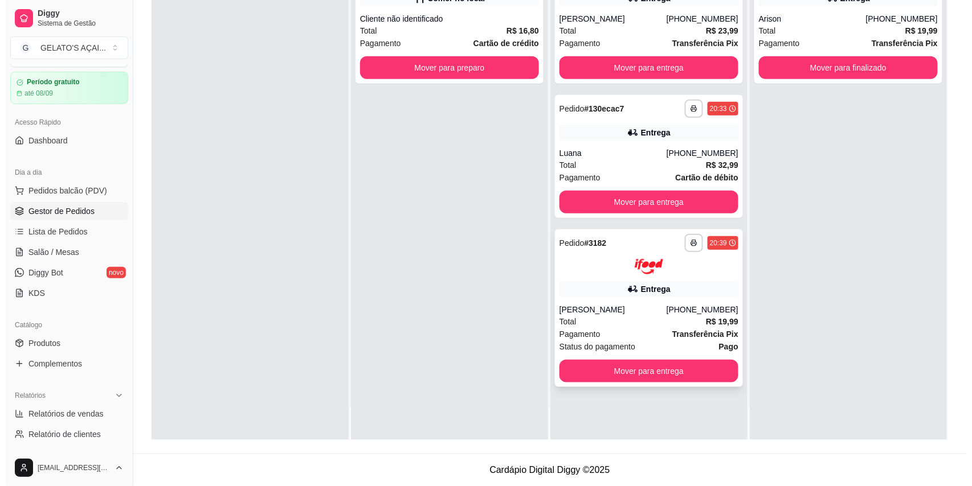
scroll to position [0, 0]
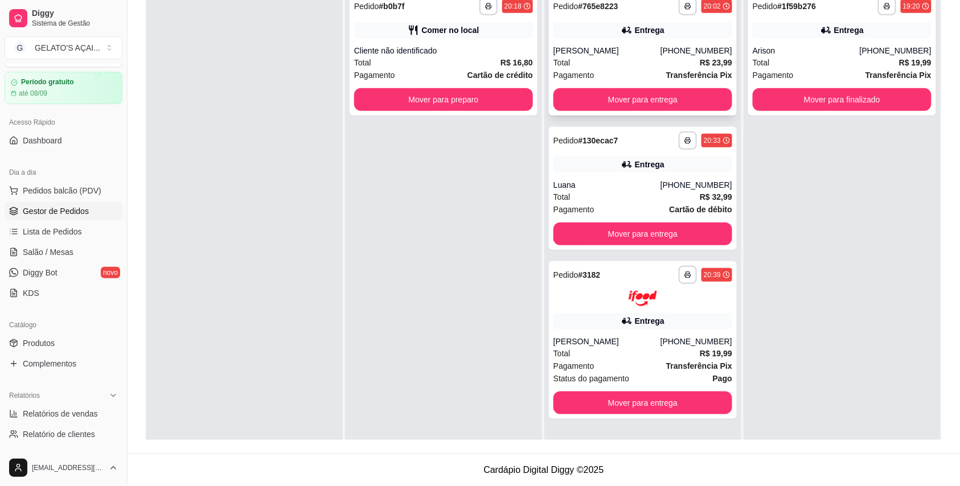
click at [595, 46] on div "[PERSON_NAME]" at bounding box center [607, 50] width 107 height 11
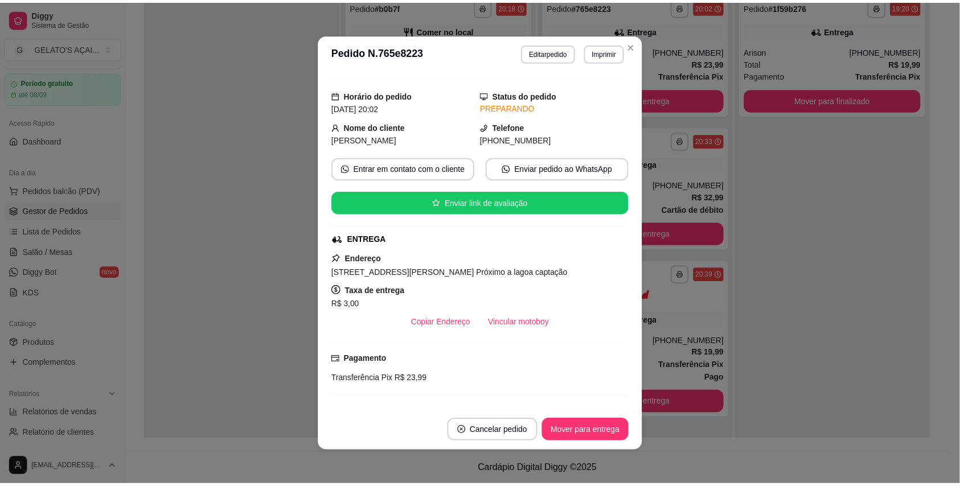
scroll to position [203, 0]
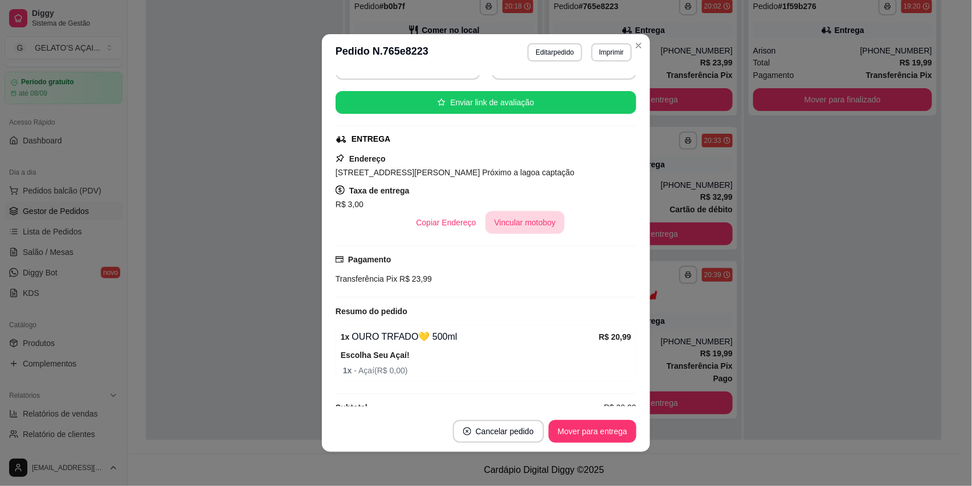
click at [495, 219] on button "Vincular motoboy" at bounding box center [525, 222] width 80 height 23
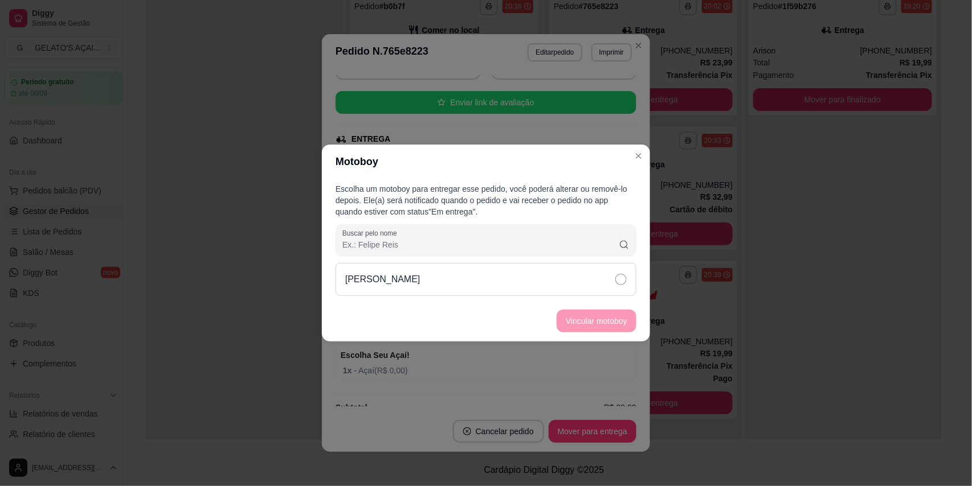
click at [501, 277] on div "[PERSON_NAME]" at bounding box center [485, 279] width 301 height 33
click at [624, 325] on button "Vincular motoboy" at bounding box center [596, 321] width 77 height 22
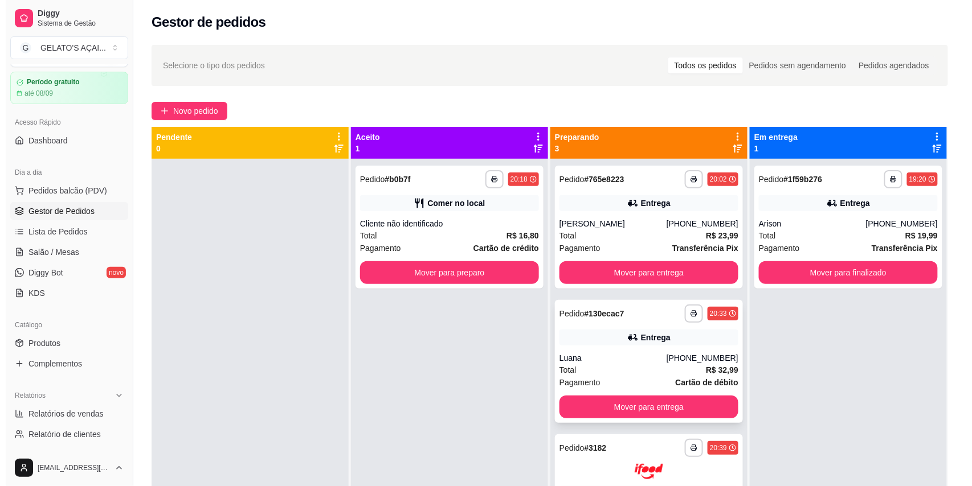
scroll to position [0, 0]
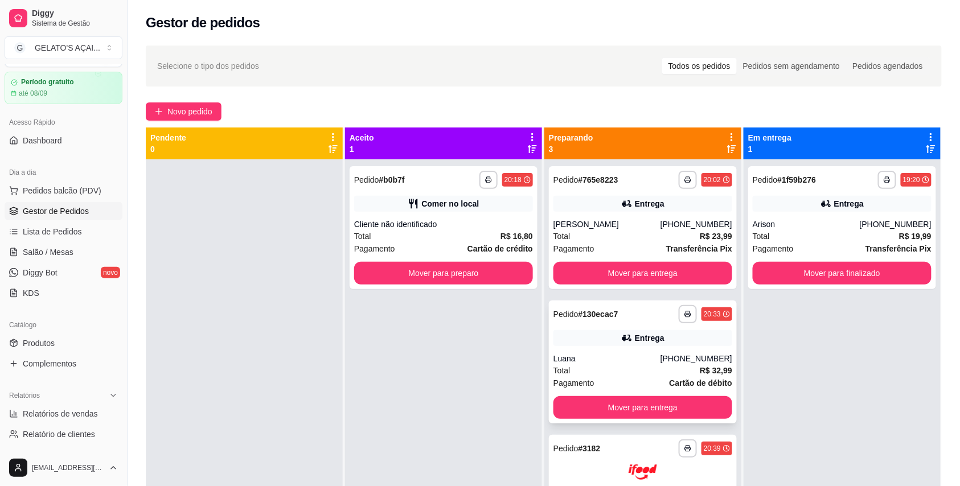
click at [591, 338] on div "Entrega" at bounding box center [643, 338] width 179 height 16
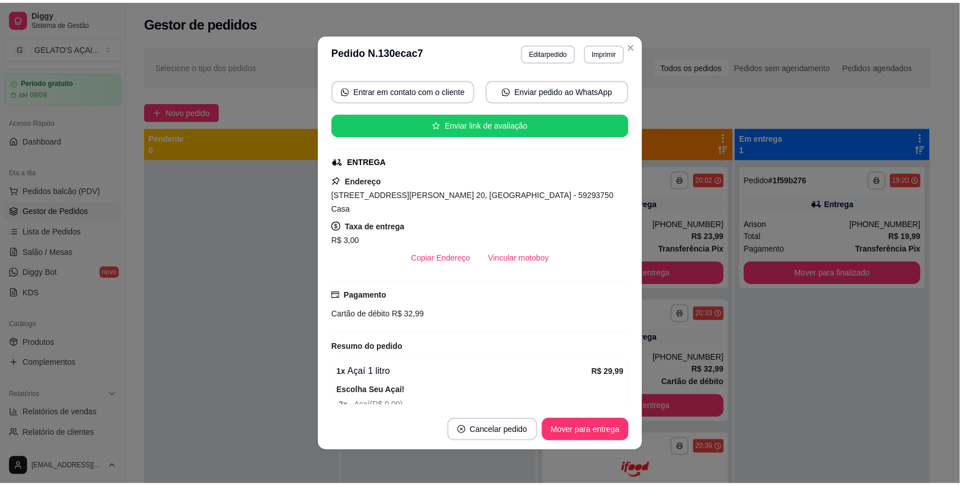
scroll to position [203, 0]
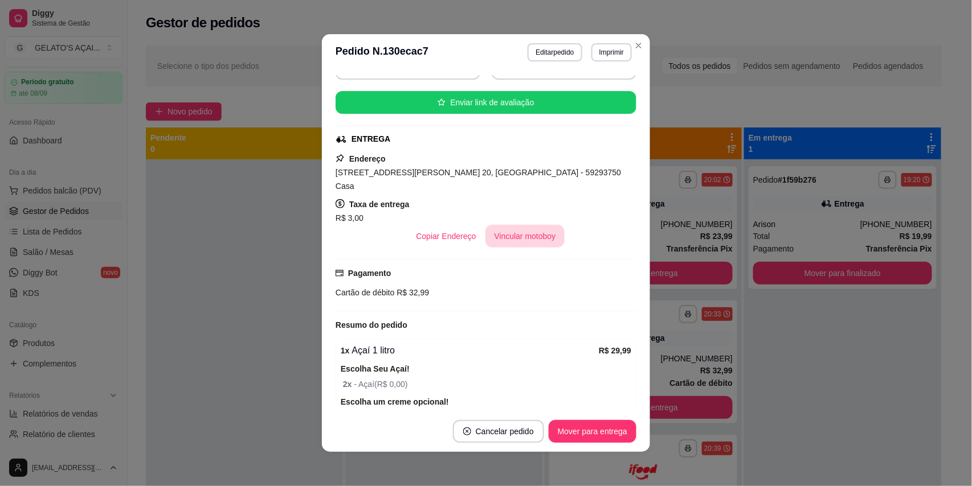
click at [495, 225] on button "Vincular motoboy" at bounding box center [525, 236] width 80 height 23
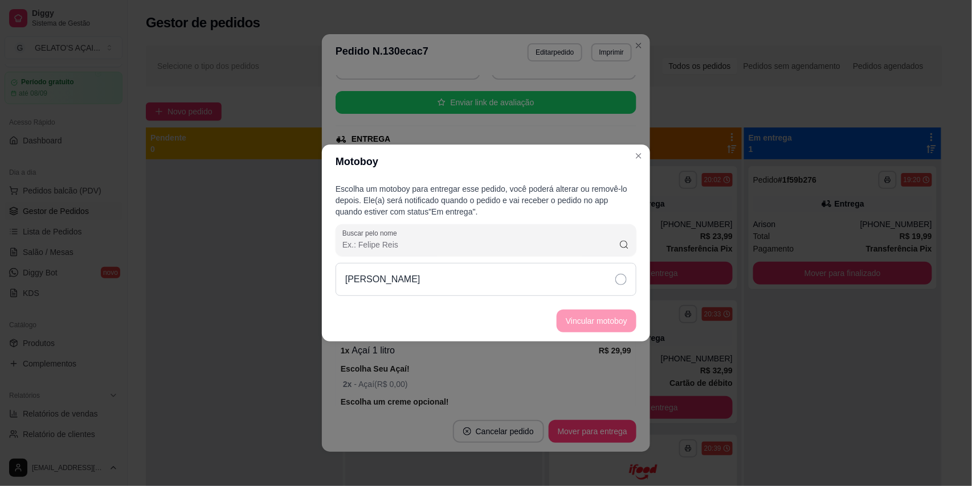
click at [490, 281] on div "[PERSON_NAME]" at bounding box center [485, 279] width 301 height 33
click at [580, 325] on button "Vincular motoboy" at bounding box center [596, 321] width 77 height 22
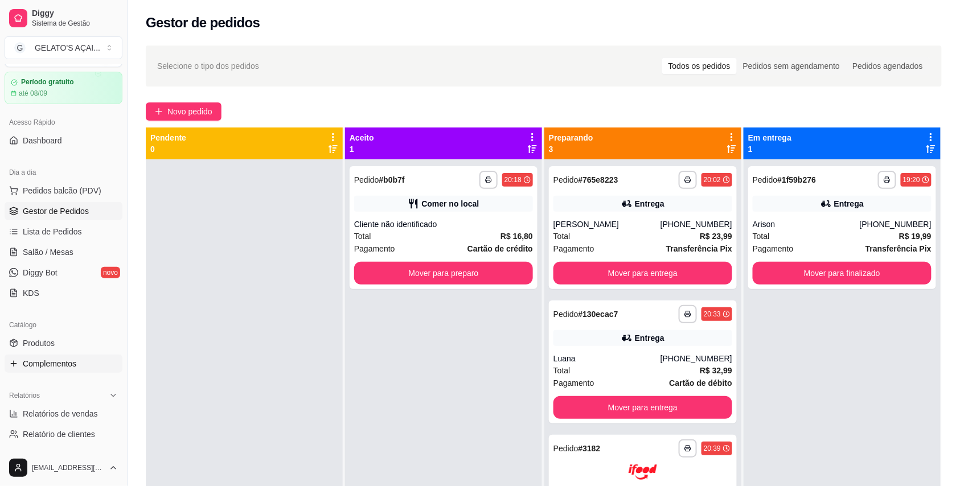
click at [55, 360] on span "Complementos" at bounding box center [50, 363] width 54 height 11
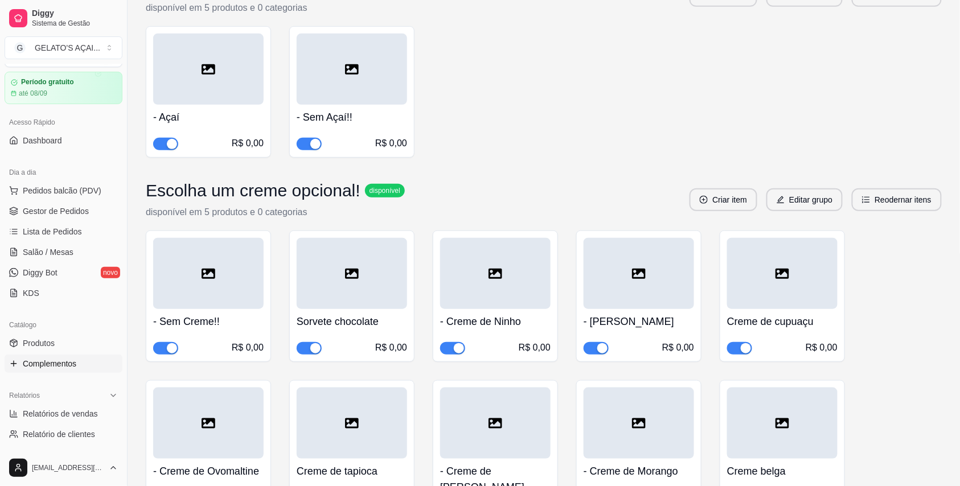
scroll to position [203, 0]
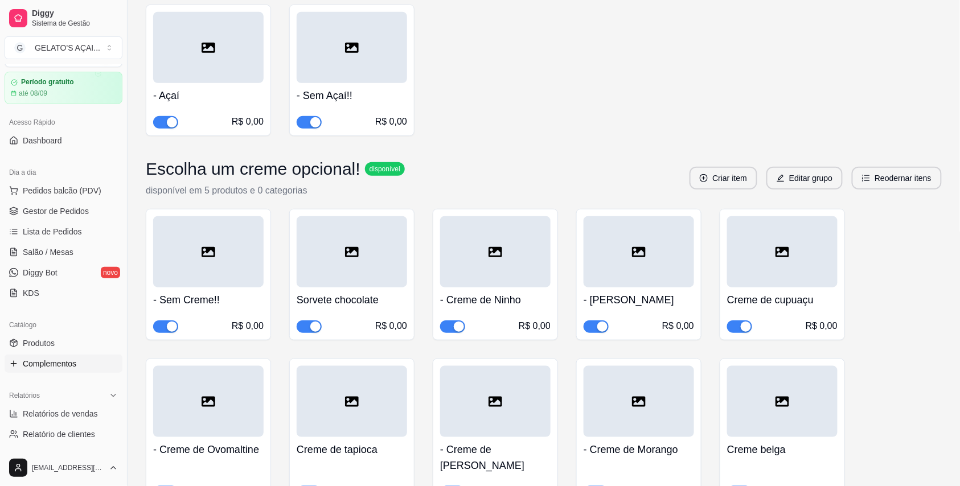
click at [254, 68] on div at bounding box center [208, 47] width 110 height 71
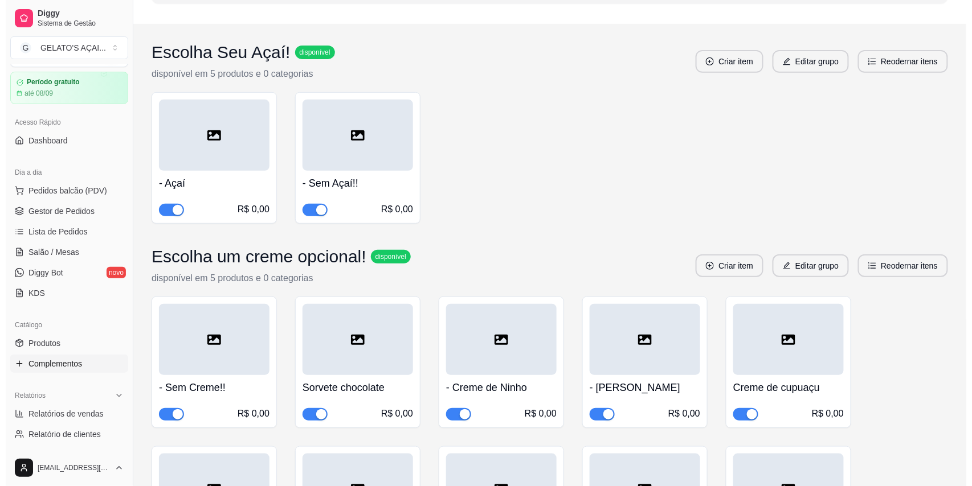
scroll to position [0, 0]
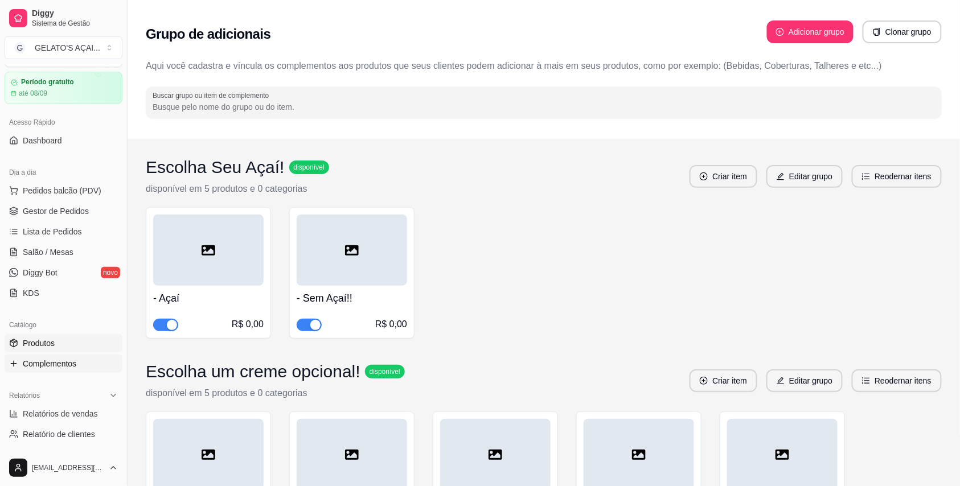
click at [48, 340] on span "Produtos" at bounding box center [39, 343] width 32 height 11
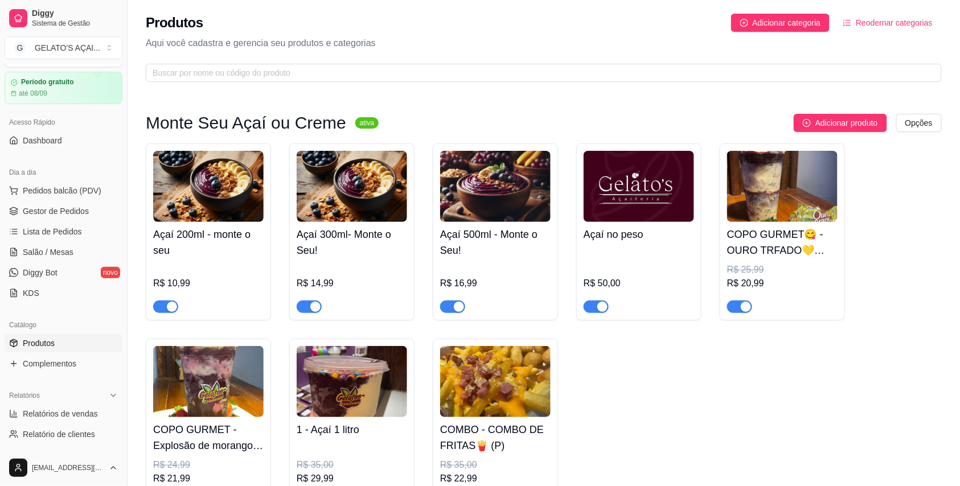
click at [495, 221] on img at bounding box center [495, 186] width 110 height 71
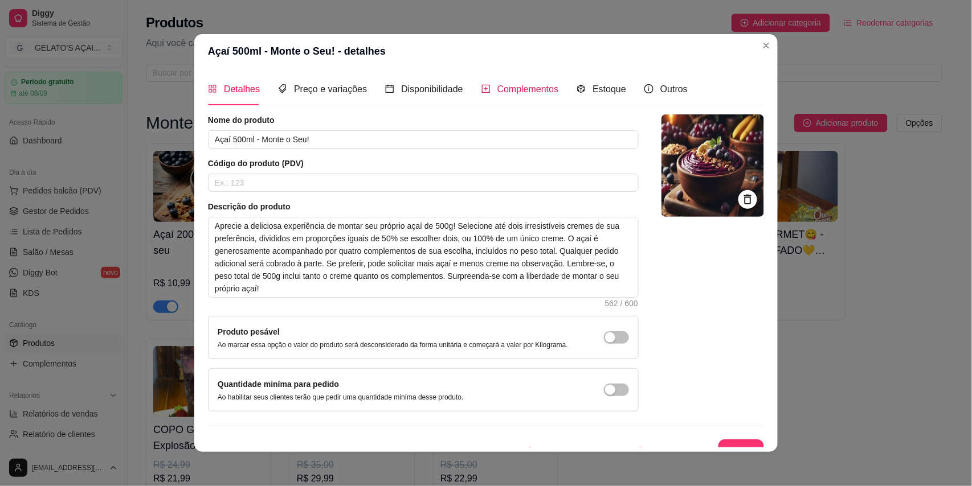
click at [514, 85] on span "Complementos" at bounding box center [528, 89] width 62 height 10
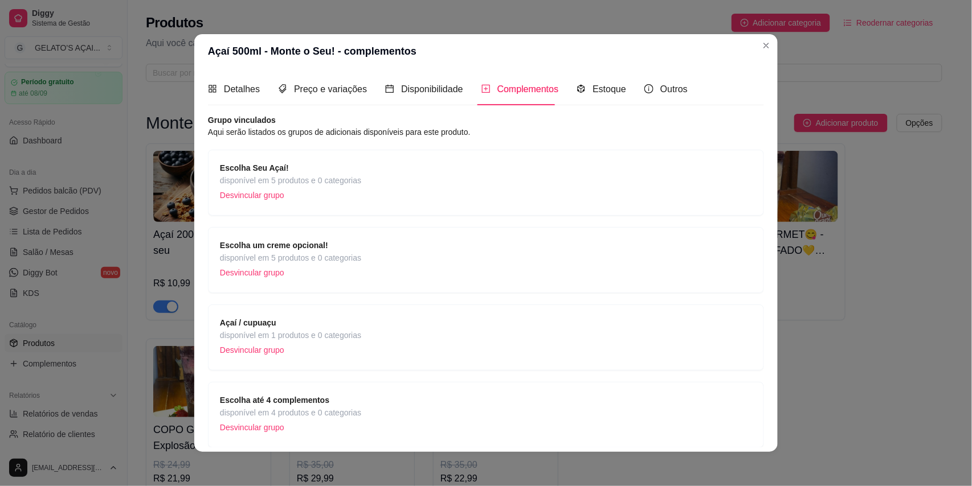
click at [309, 244] on strong "Escolha um creme opcional!" at bounding box center [274, 245] width 108 height 9
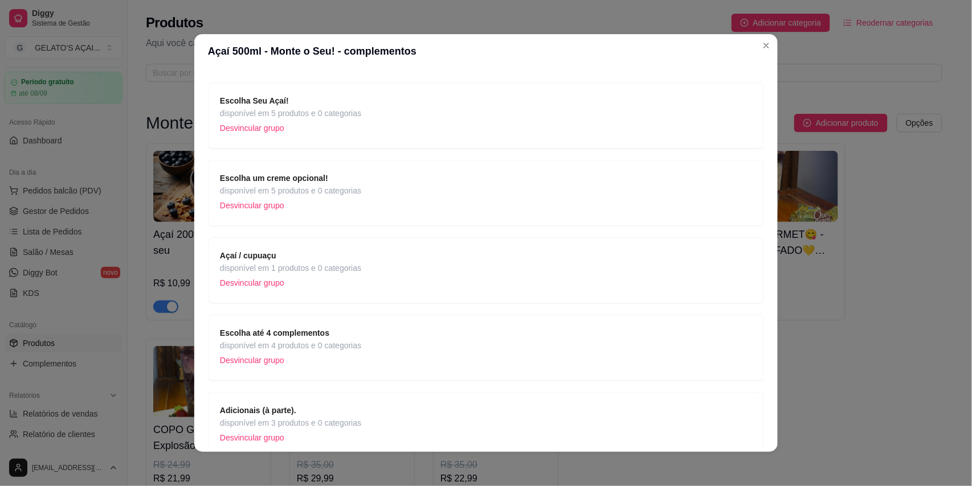
scroll to position [101, 0]
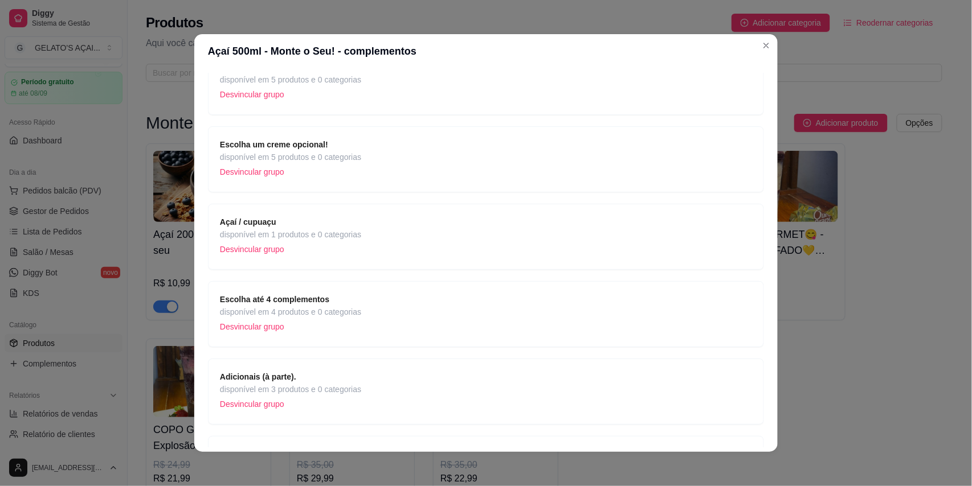
click at [280, 301] on strong "Escolha até 4 complementos" at bounding box center [274, 299] width 109 height 9
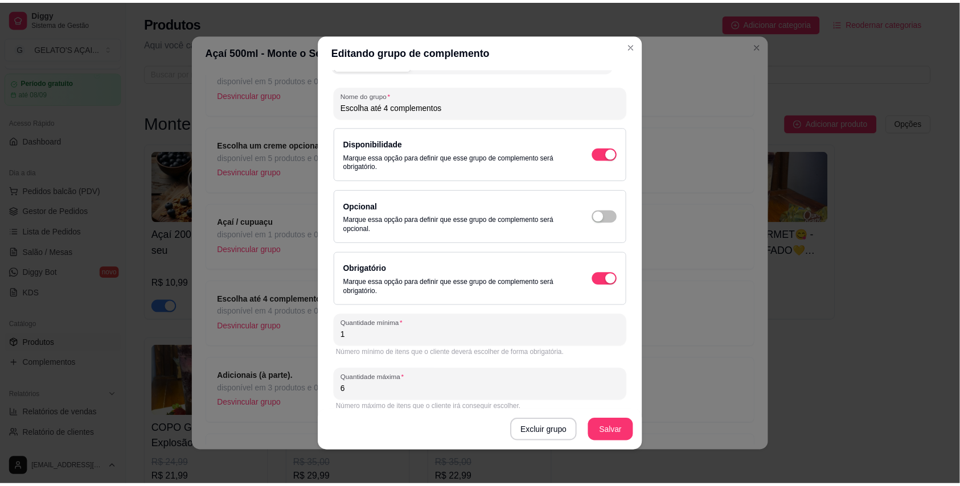
scroll to position [35, 0]
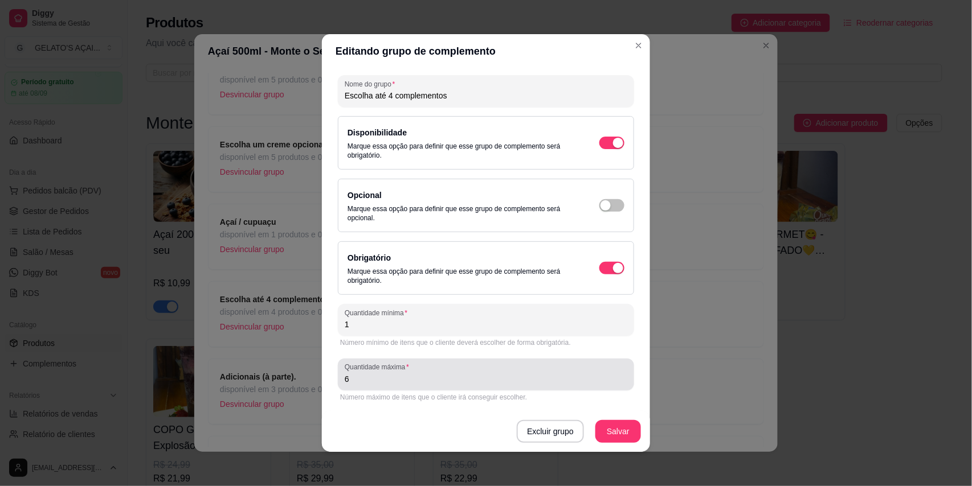
click at [362, 388] on div "Quantidade máxima 6" at bounding box center [486, 375] width 296 height 32
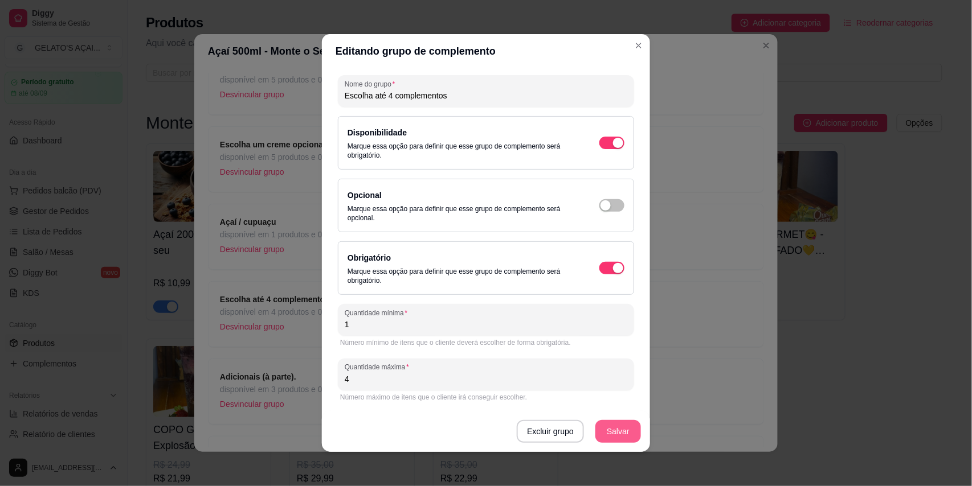
type input "4"
click at [616, 432] on button "Salvar" at bounding box center [618, 432] width 44 height 22
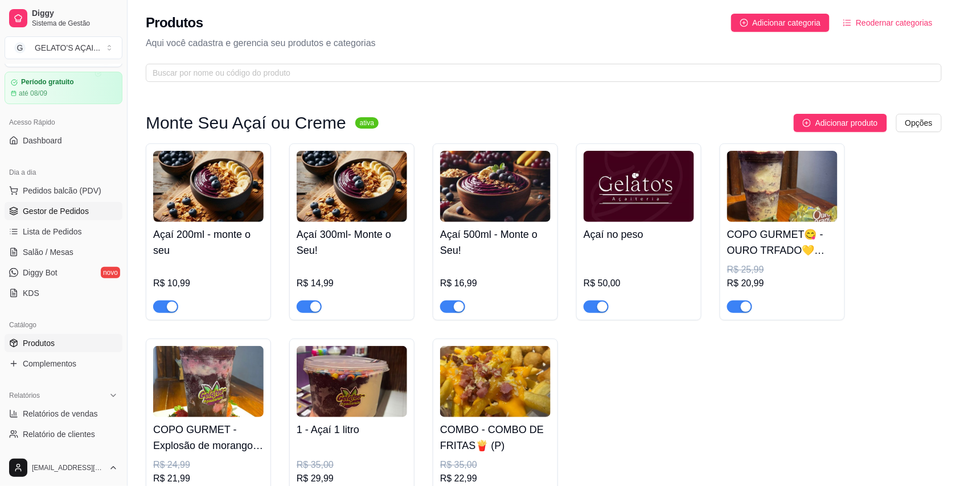
click at [51, 215] on span "Gestor de Pedidos" at bounding box center [56, 211] width 66 height 11
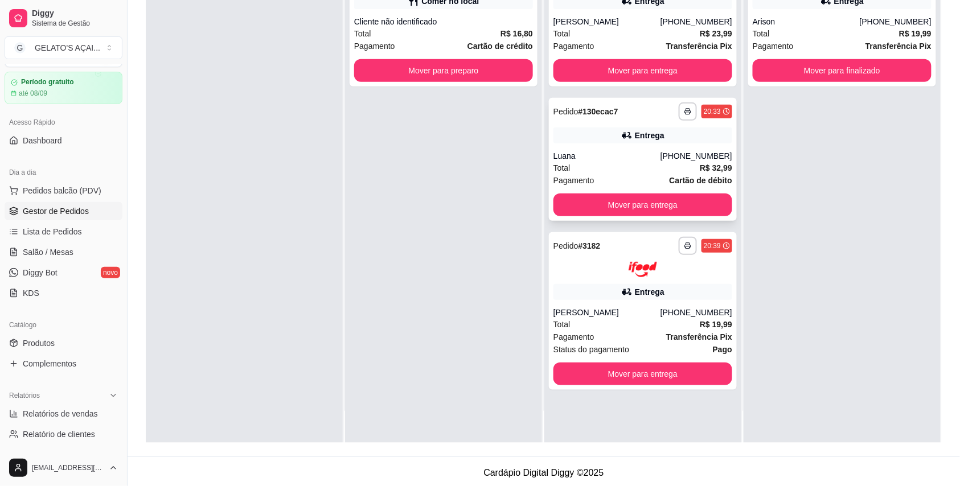
scroll to position [174, 0]
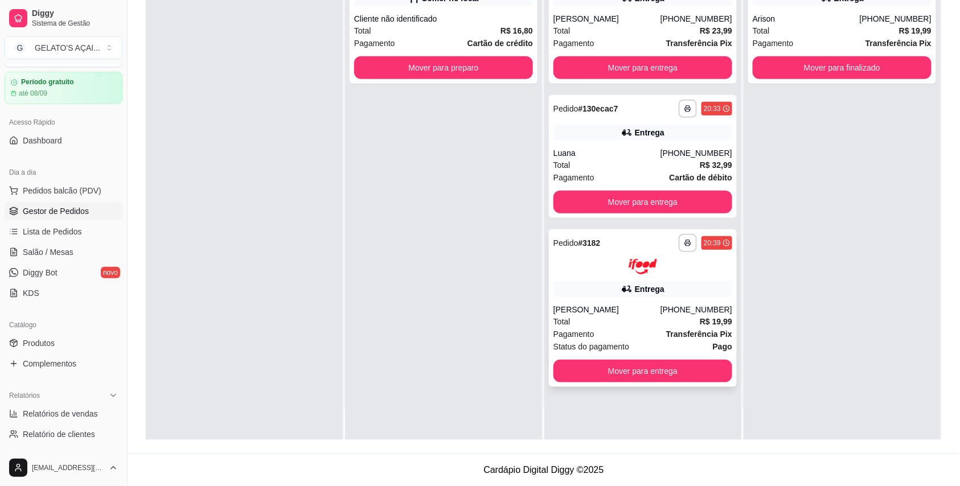
click at [580, 287] on div "Entrega" at bounding box center [643, 289] width 179 height 16
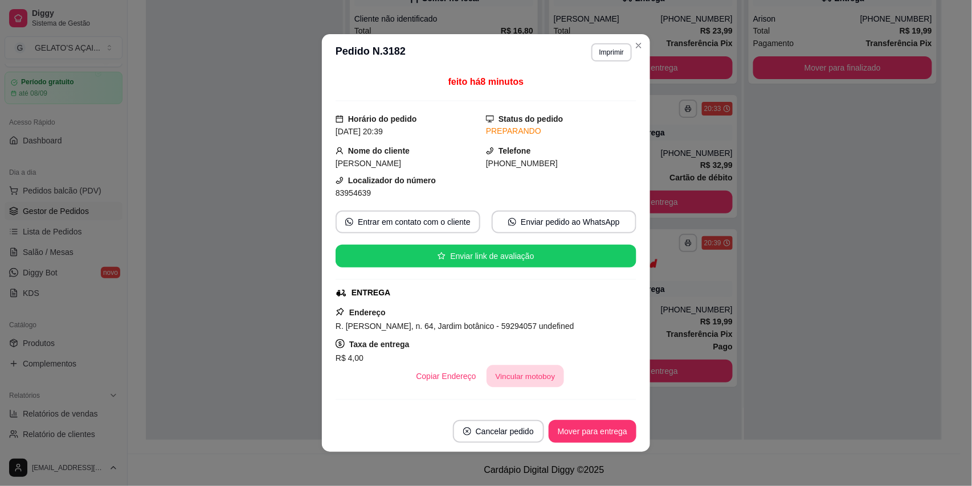
click at [515, 388] on button "Vincular motoboy" at bounding box center [524, 377] width 77 height 22
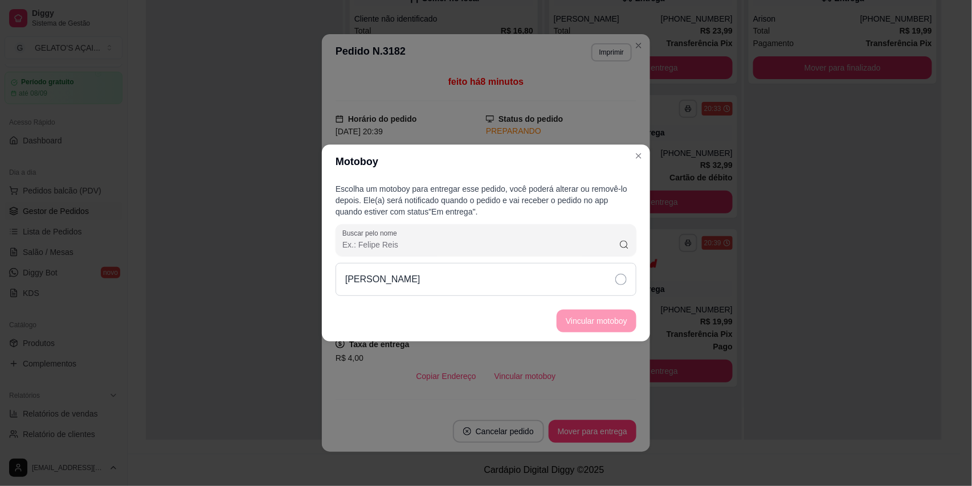
click at [518, 276] on div "[PERSON_NAME]" at bounding box center [485, 279] width 301 height 33
click at [588, 319] on button "Vincular motoboy" at bounding box center [596, 321] width 80 height 23
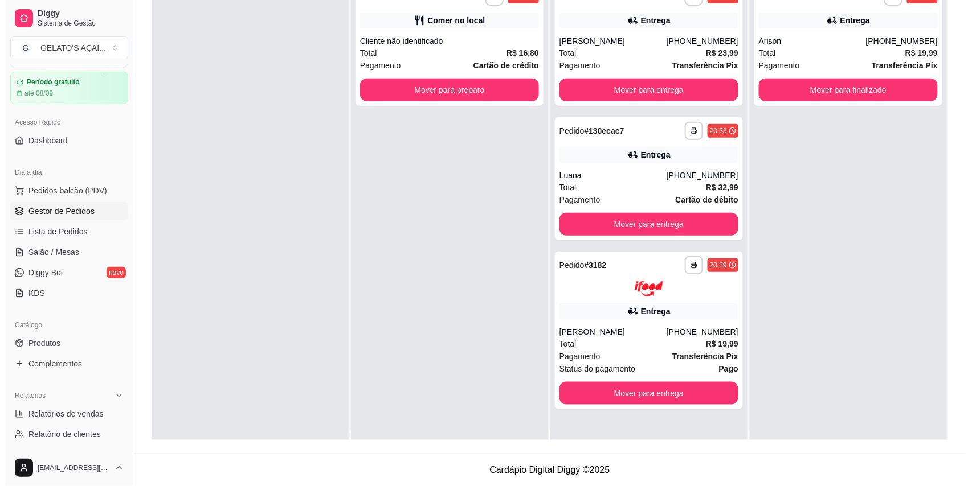
scroll to position [0, 0]
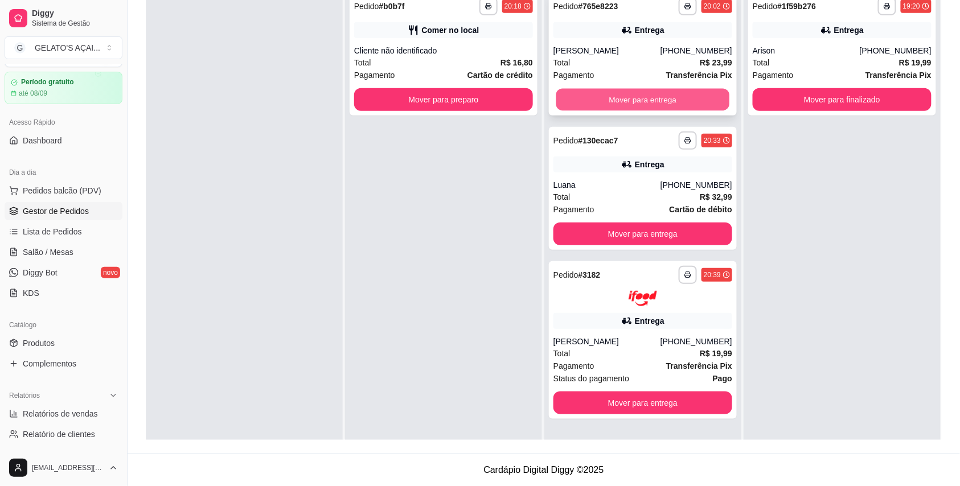
click at [675, 93] on button "Mover para entrega" at bounding box center [643, 100] width 174 height 22
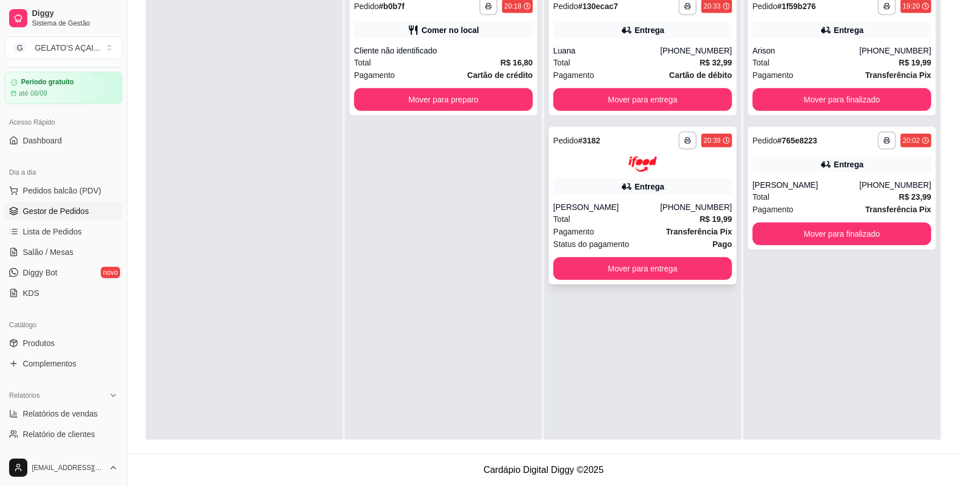
click at [604, 183] on div "Entrega" at bounding box center [643, 187] width 179 height 16
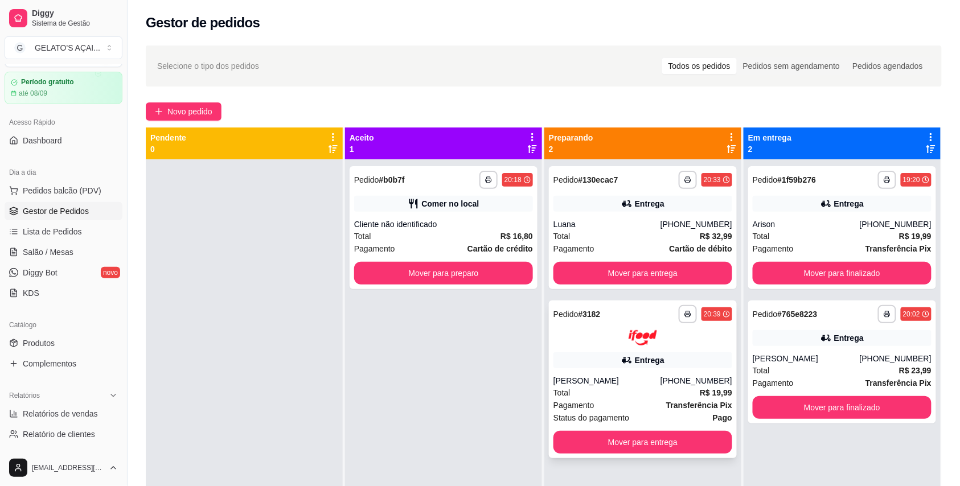
click at [661, 358] on div "Entrega" at bounding box center [643, 361] width 179 height 16
click at [644, 276] on button "Mover para entrega" at bounding box center [643, 273] width 179 height 23
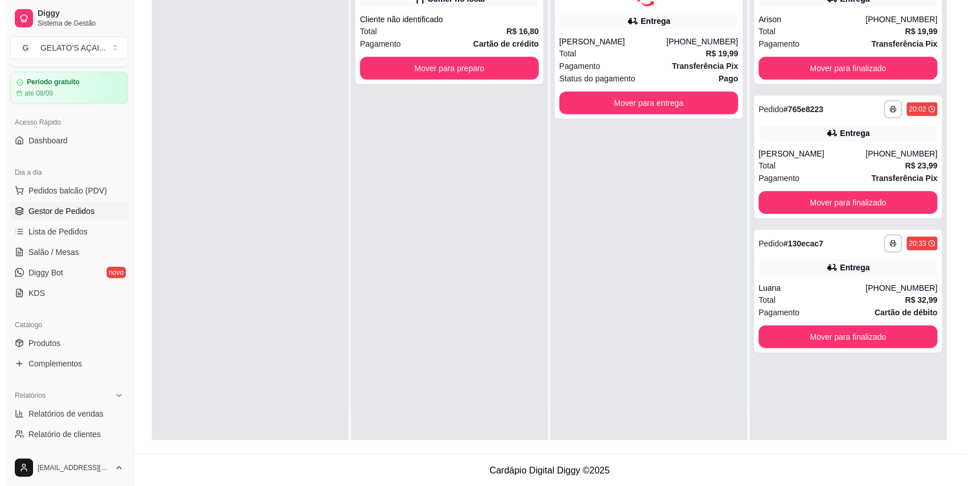
scroll to position [174, 0]
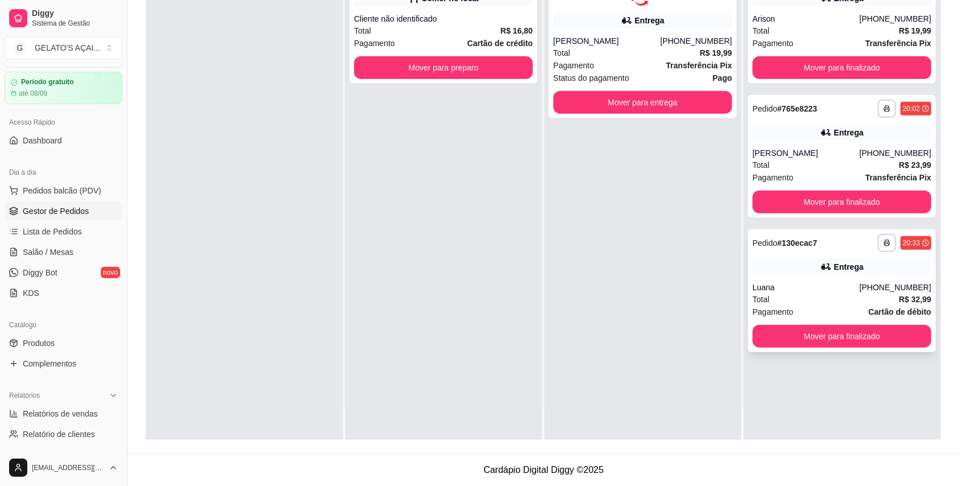
click at [821, 289] on div "Luana" at bounding box center [806, 287] width 107 height 11
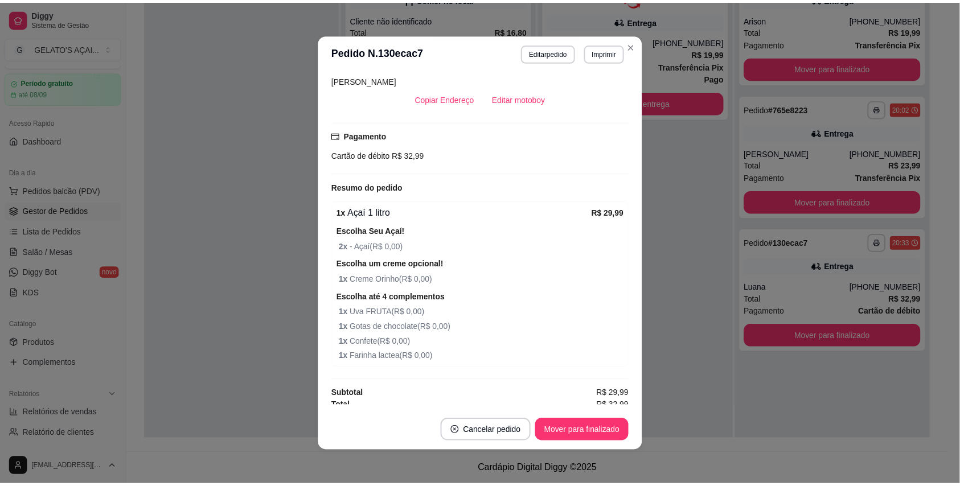
scroll to position [2, 0]
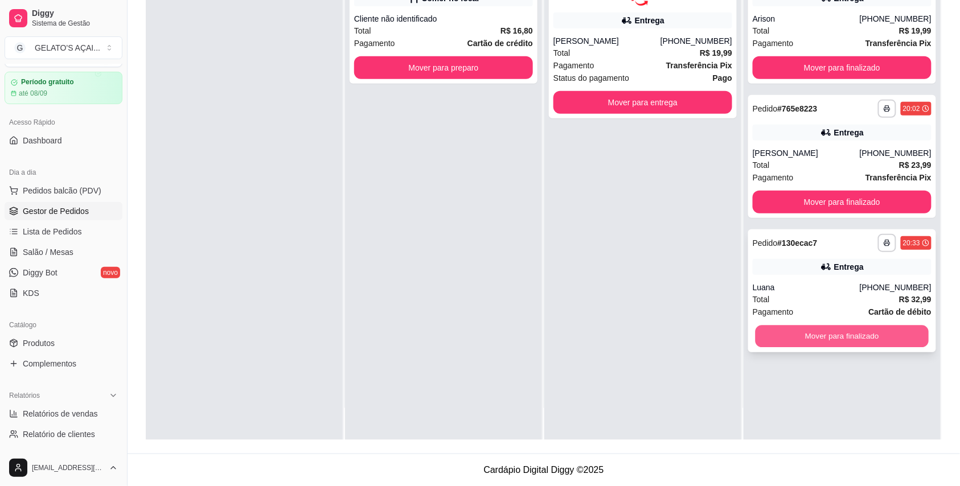
click at [791, 342] on button "Mover para finalizado" at bounding box center [843, 337] width 174 height 22
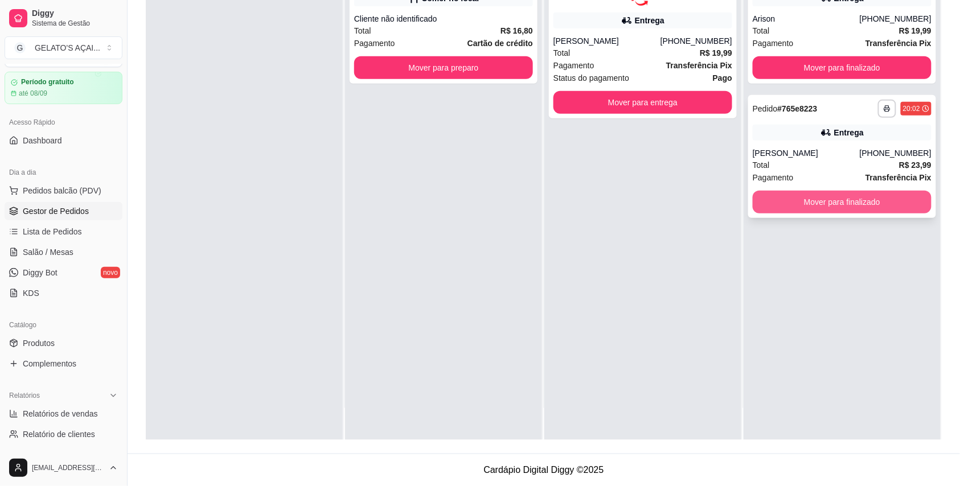
click at [816, 196] on button "Mover para finalizado" at bounding box center [842, 202] width 179 height 23
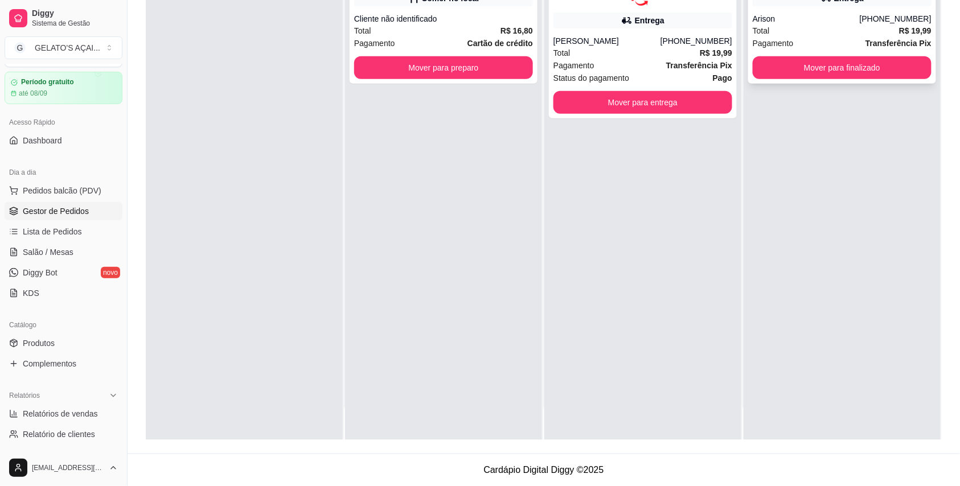
click at [823, 79] on div "**********" at bounding box center [842, 22] width 188 height 123
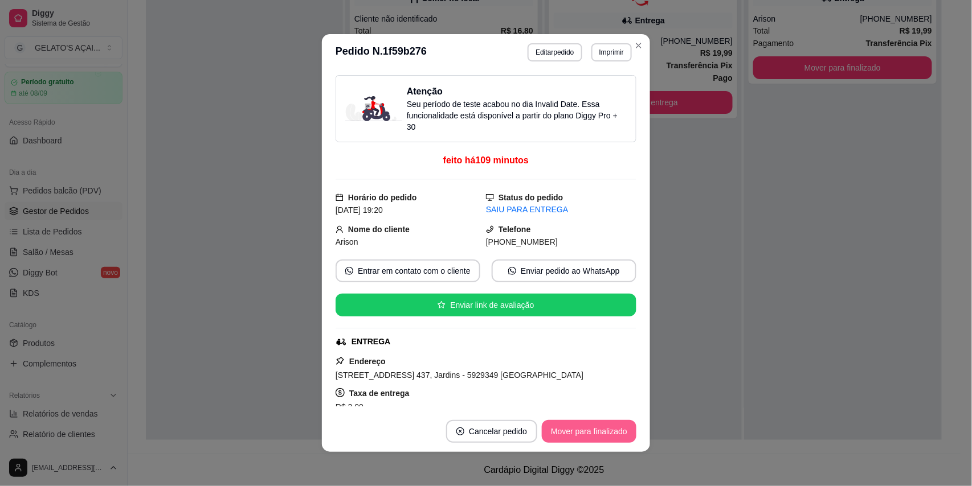
click at [561, 434] on button "Mover para finalizado" at bounding box center [589, 431] width 95 height 23
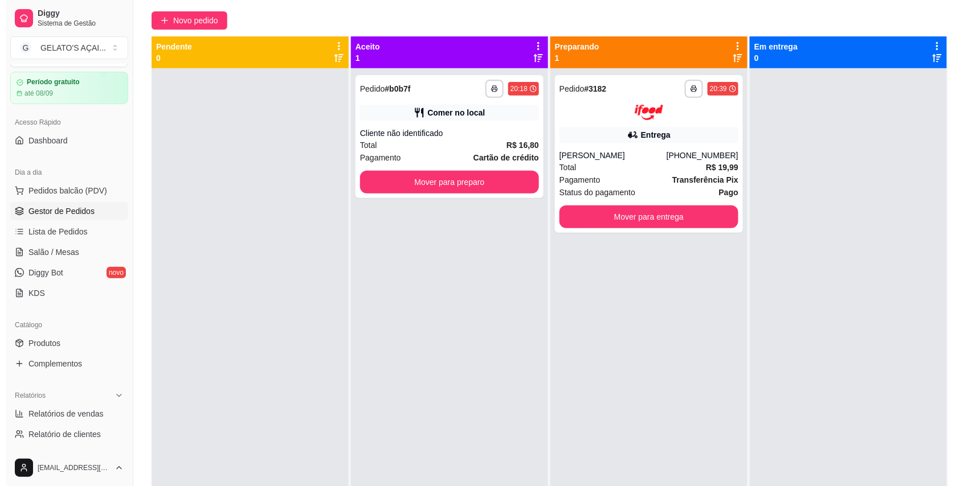
scroll to position [0, 0]
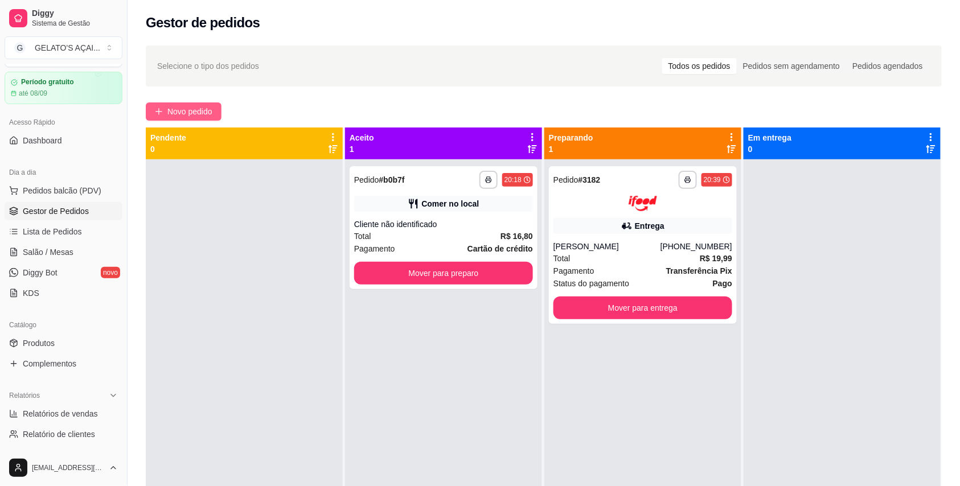
click at [169, 112] on span "Novo pedido" at bounding box center [189, 111] width 45 height 13
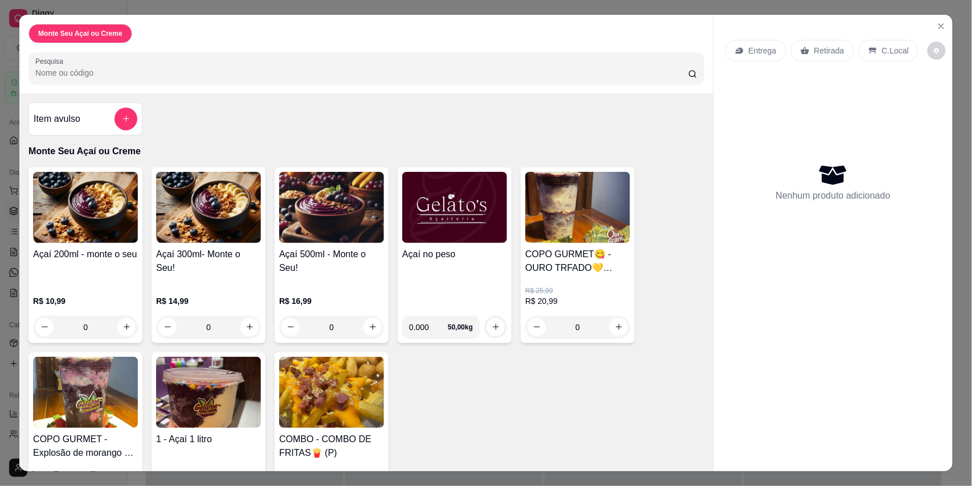
click at [338, 282] on div "Açaí 500ml - Monte o Seu!" at bounding box center [331, 266] width 105 height 36
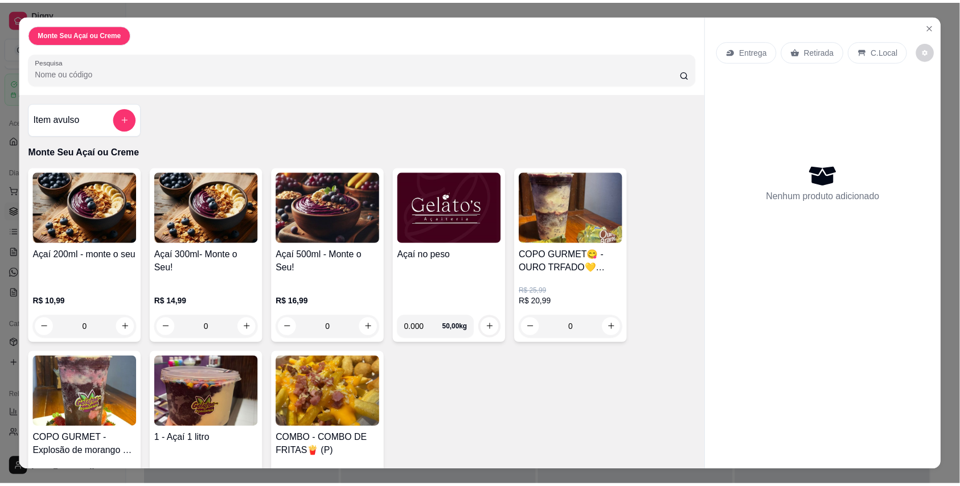
scroll to position [66, 0]
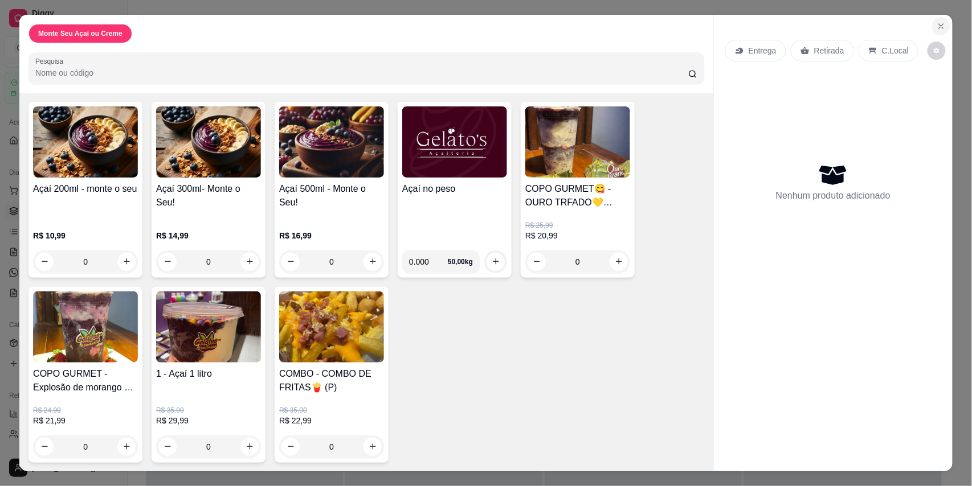
click at [936, 27] on icon "Close" at bounding box center [940, 26] width 9 height 9
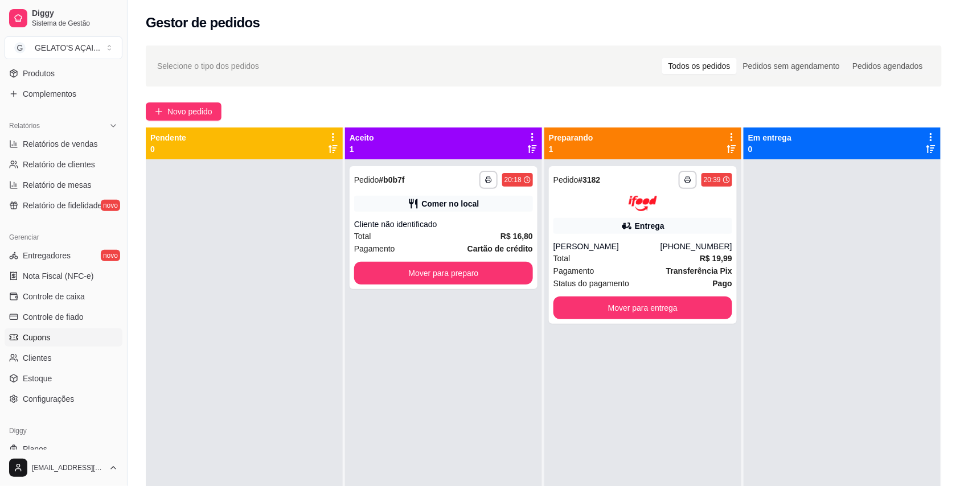
scroll to position [333, 0]
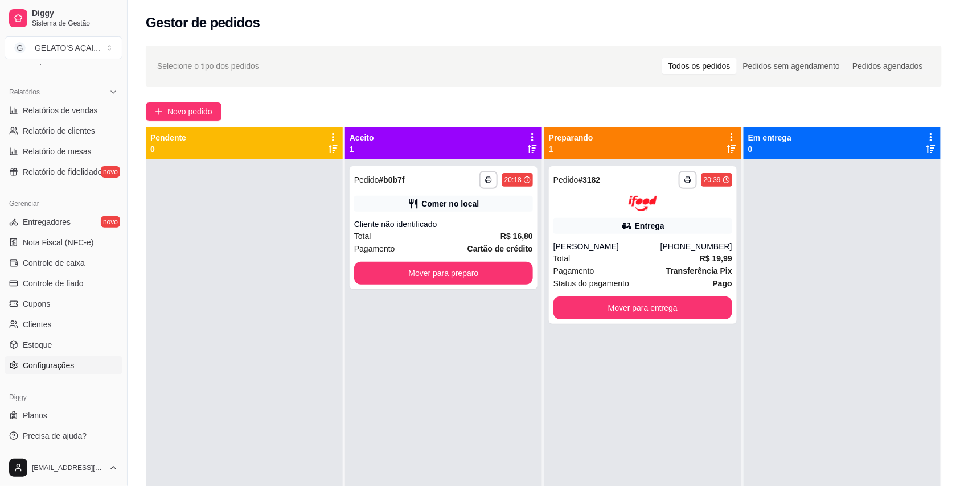
click at [64, 370] on span "Configurações" at bounding box center [48, 365] width 51 height 11
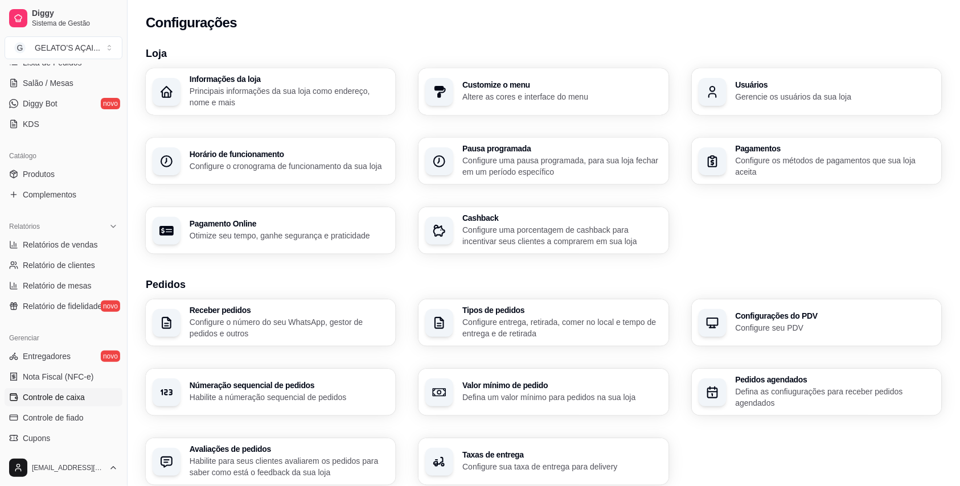
scroll to position [130, 0]
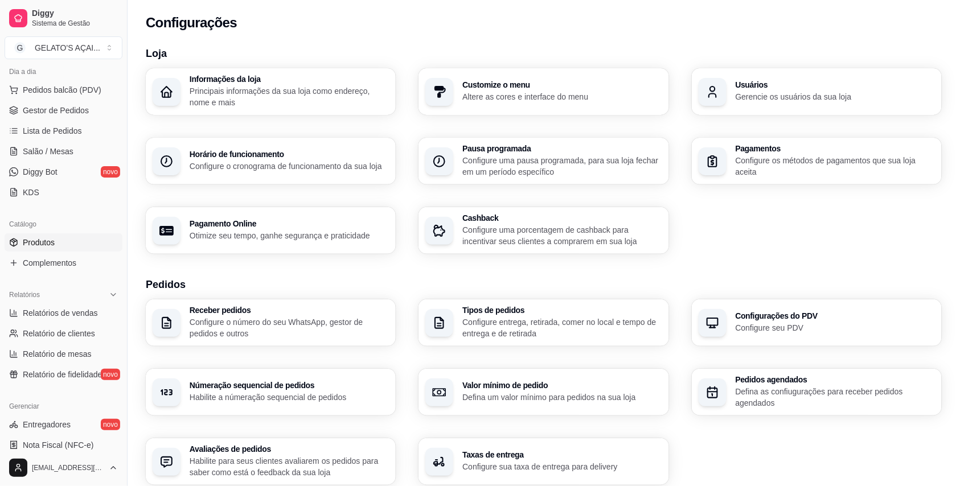
click at [58, 245] on link "Produtos" at bounding box center [64, 243] width 118 height 18
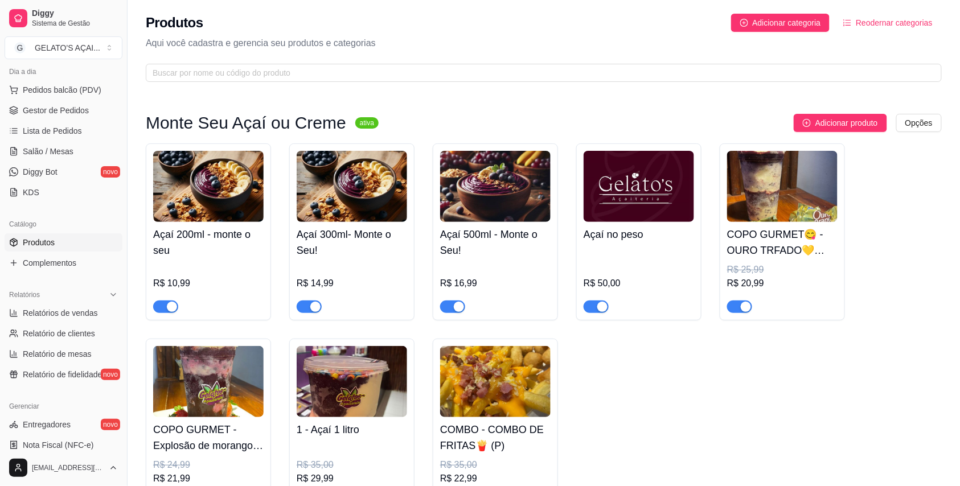
click at [484, 219] on img at bounding box center [495, 186] width 110 height 71
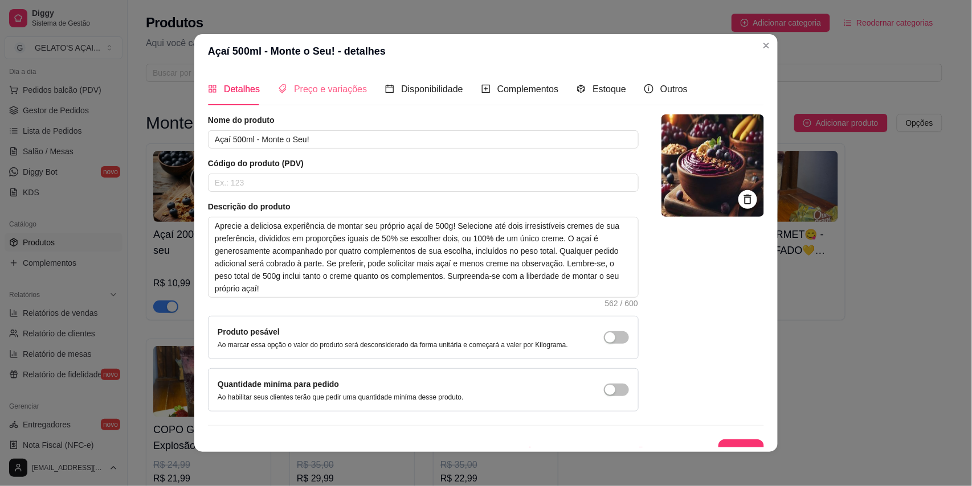
click at [302, 99] on div "Preço e variações" at bounding box center [322, 89] width 89 height 32
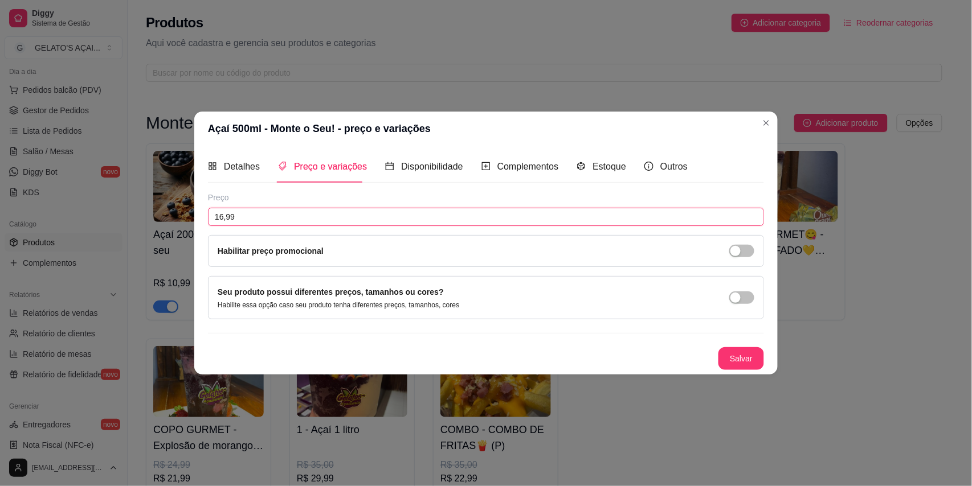
click at [261, 219] on input "16,99" at bounding box center [486, 217] width 556 height 18
type input "17,99"
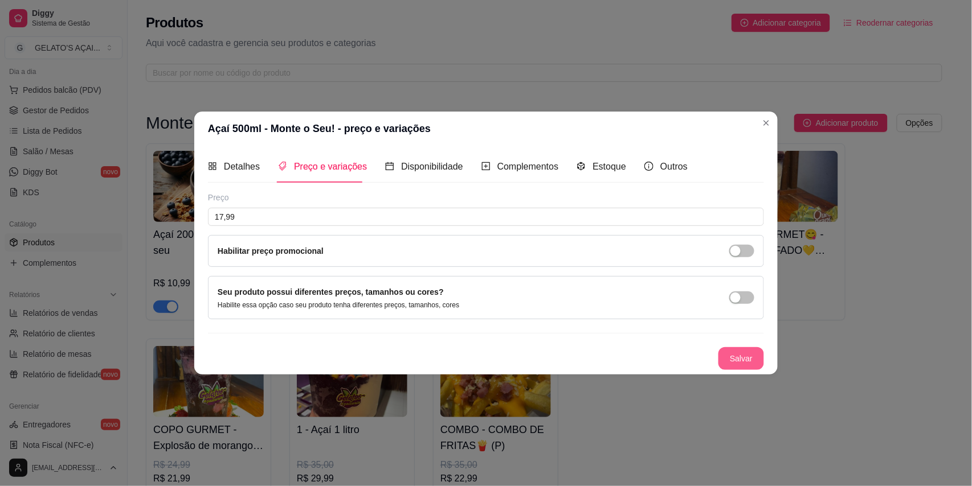
click at [742, 358] on button "Salvar" at bounding box center [741, 358] width 46 height 23
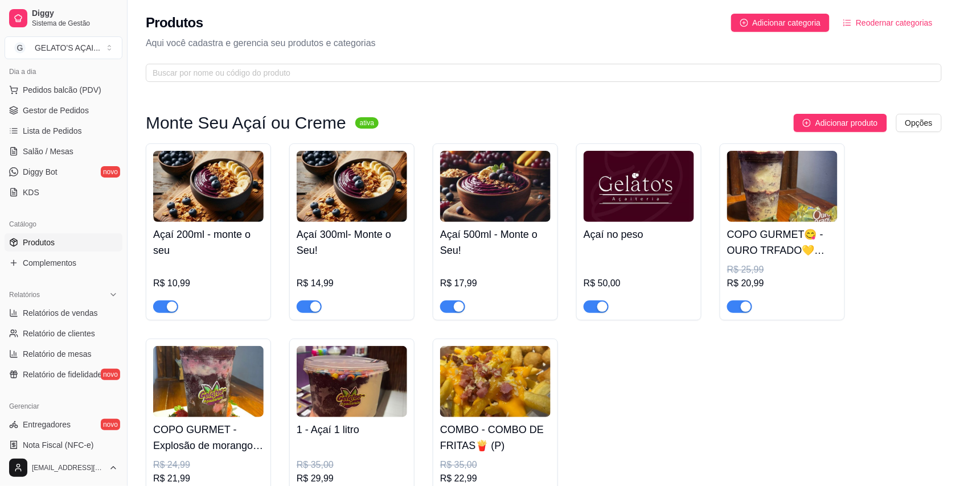
click at [313, 203] on img at bounding box center [352, 186] width 110 height 71
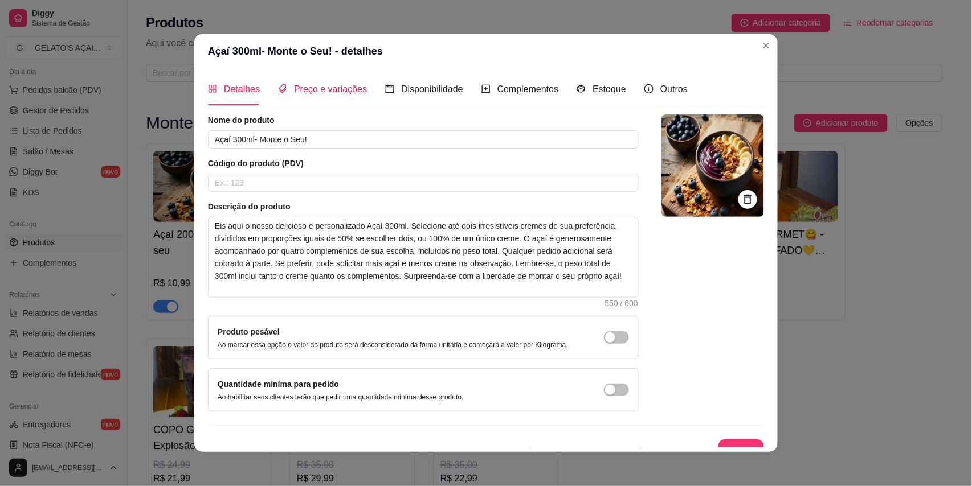
click at [319, 91] on span "Preço e variações" at bounding box center [330, 89] width 73 height 10
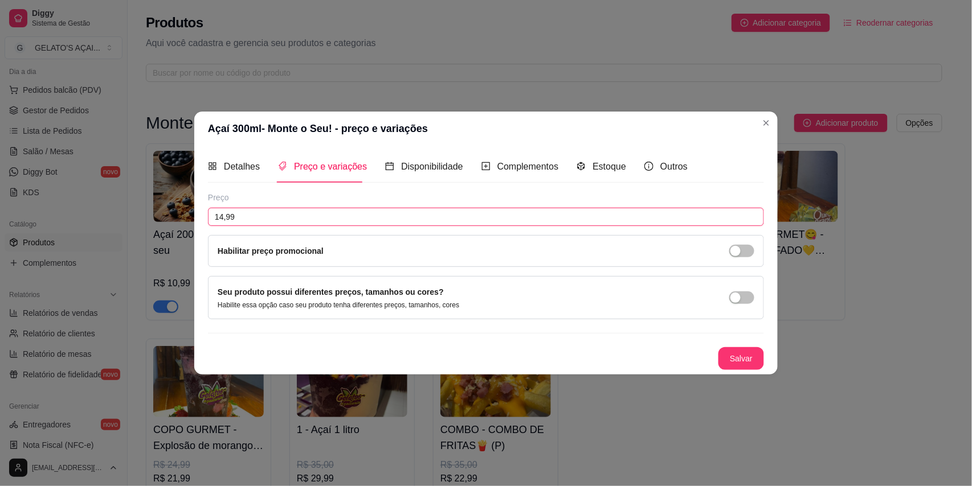
click at [251, 215] on input "14,99" at bounding box center [486, 217] width 556 height 18
type input "0,00"
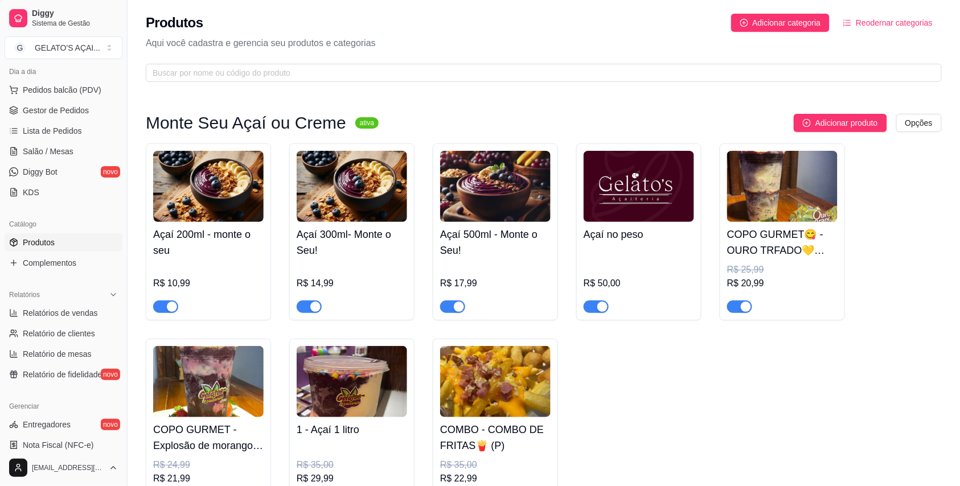
click at [211, 240] on h4 "Açaí 200ml - monte o seu" at bounding box center [208, 243] width 110 height 32
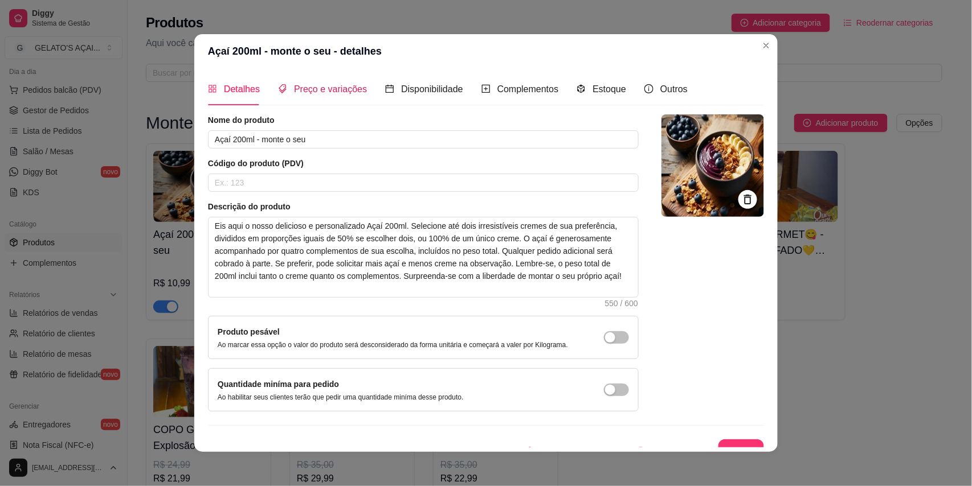
click at [322, 85] on span "Preço e variações" at bounding box center [330, 89] width 73 height 10
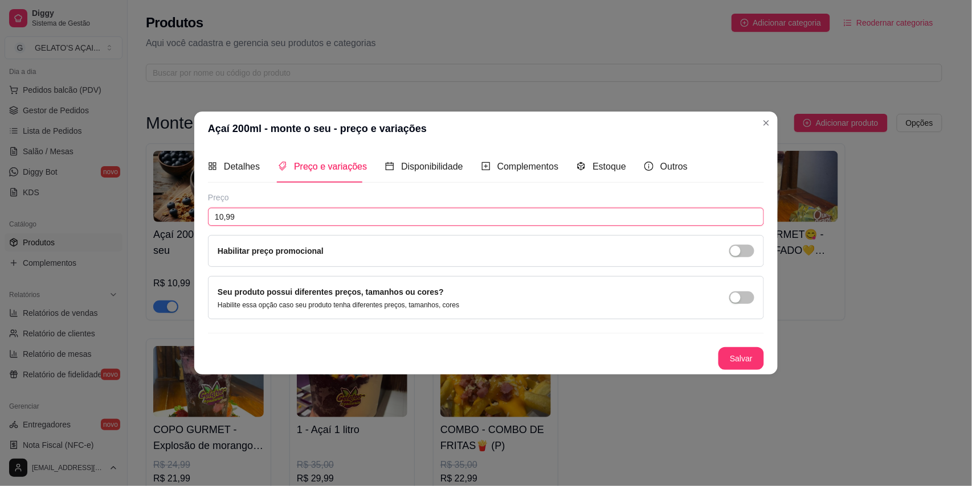
click at [223, 216] on input "10,99" at bounding box center [486, 217] width 556 height 18
type input "10,99"
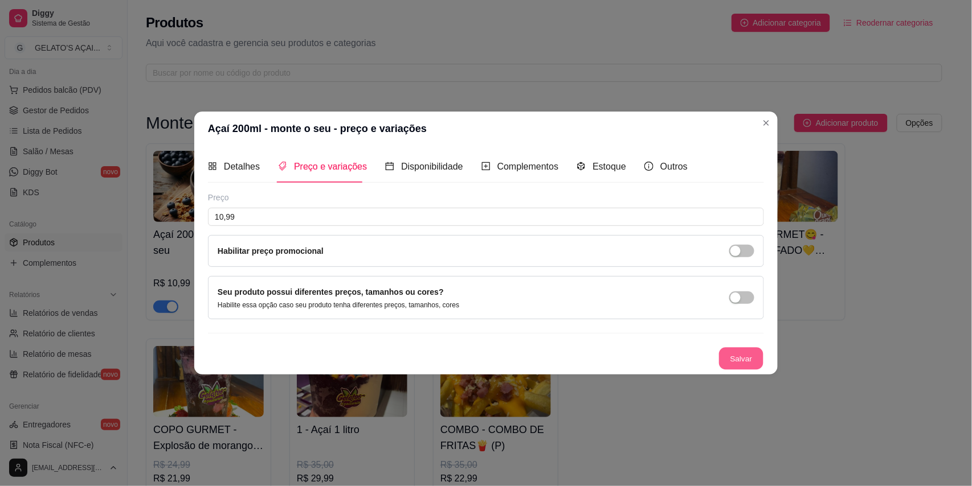
click at [743, 368] on button "Salvar" at bounding box center [741, 359] width 44 height 22
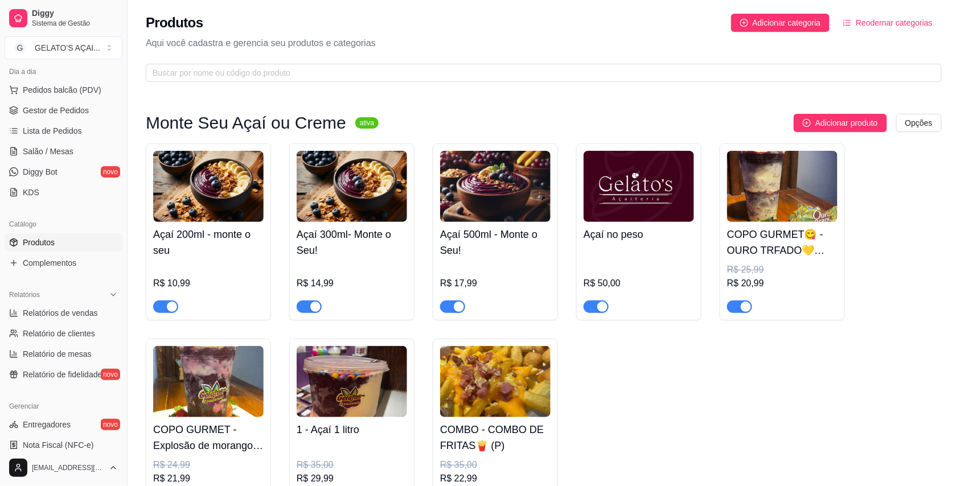
click at [483, 192] on img at bounding box center [495, 186] width 110 height 71
click at [42, 113] on span "Gestor de Pedidos" at bounding box center [56, 110] width 66 height 11
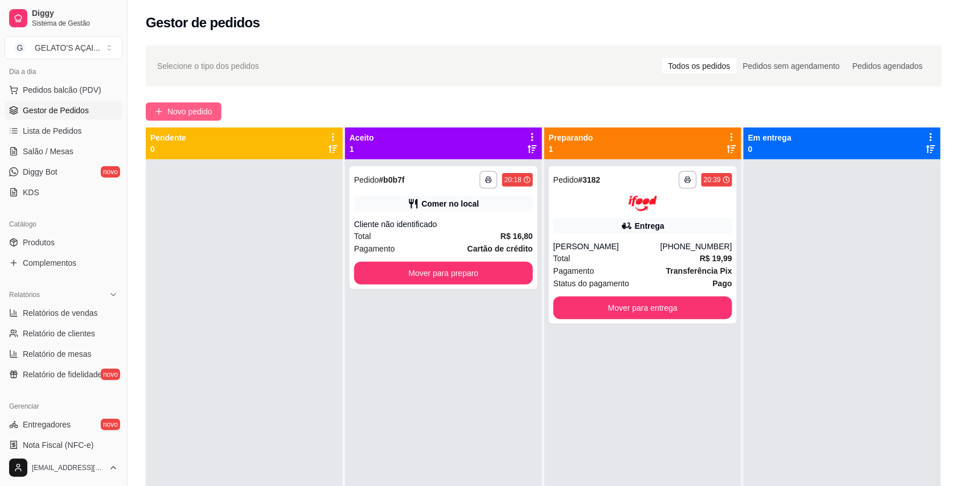
click at [210, 112] on span "Novo pedido" at bounding box center [189, 111] width 45 height 13
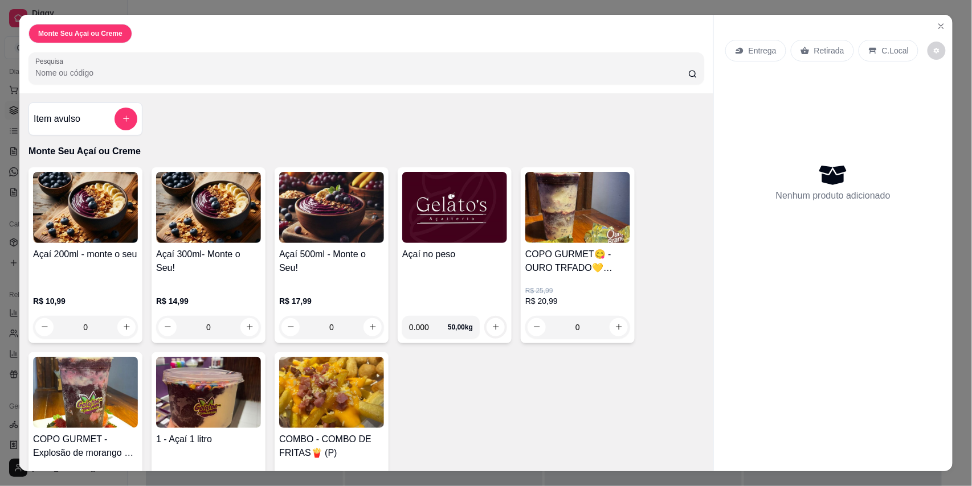
click at [308, 235] on img at bounding box center [331, 207] width 105 height 71
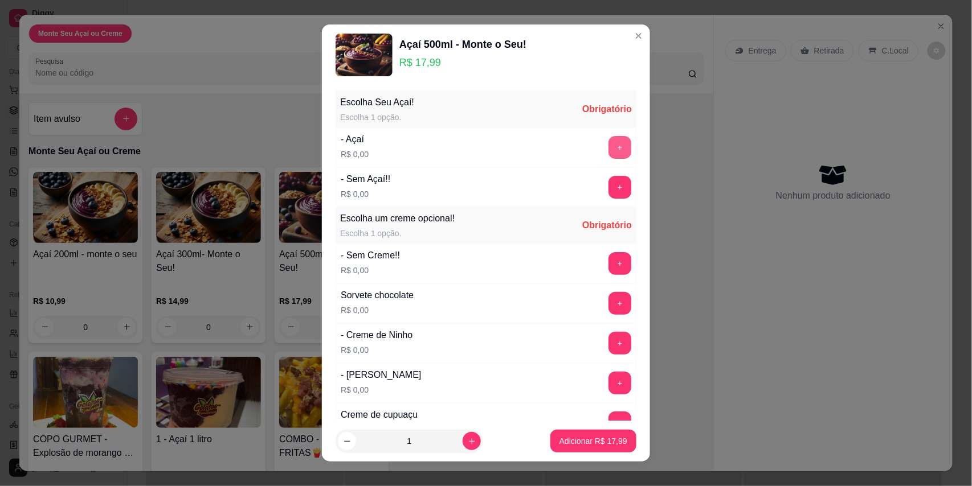
click at [608, 146] on button "+" at bounding box center [619, 147] width 23 height 23
click at [609, 347] on button "+" at bounding box center [620, 343] width 22 height 22
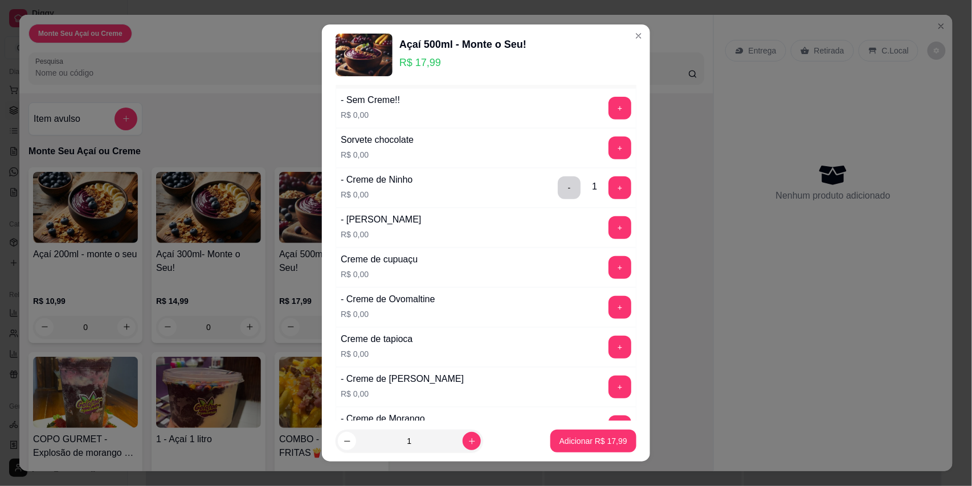
scroll to position [203, 0]
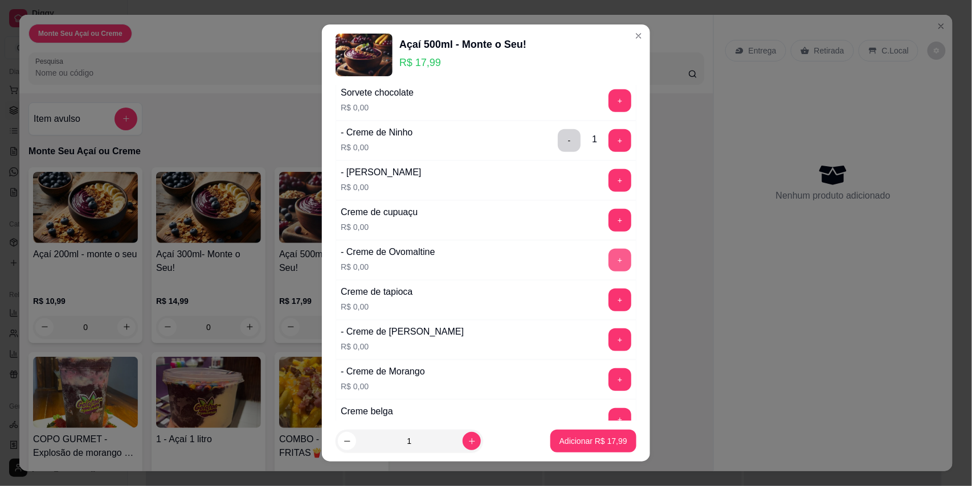
click at [608, 260] on button "+" at bounding box center [619, 260] width 23 height 23
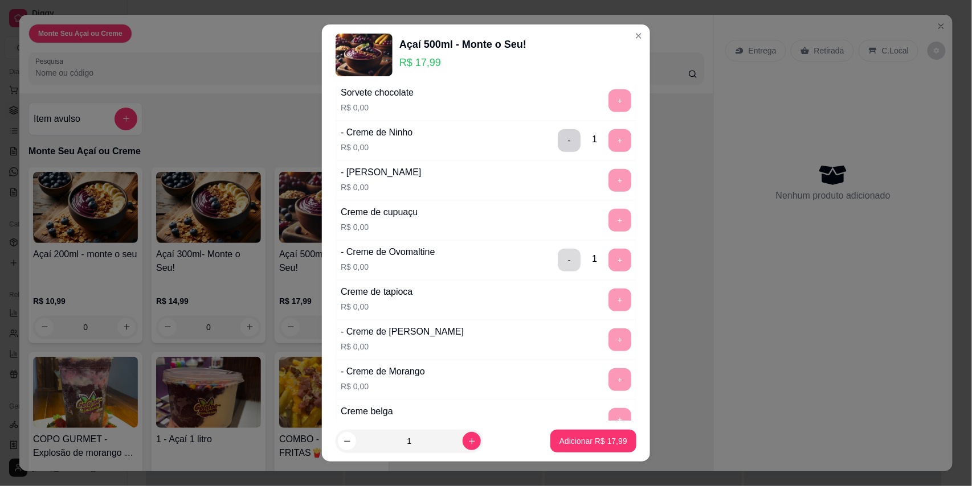
click at [558, 262] on button "-" at bounding box center [569, 260] width 23 height 23
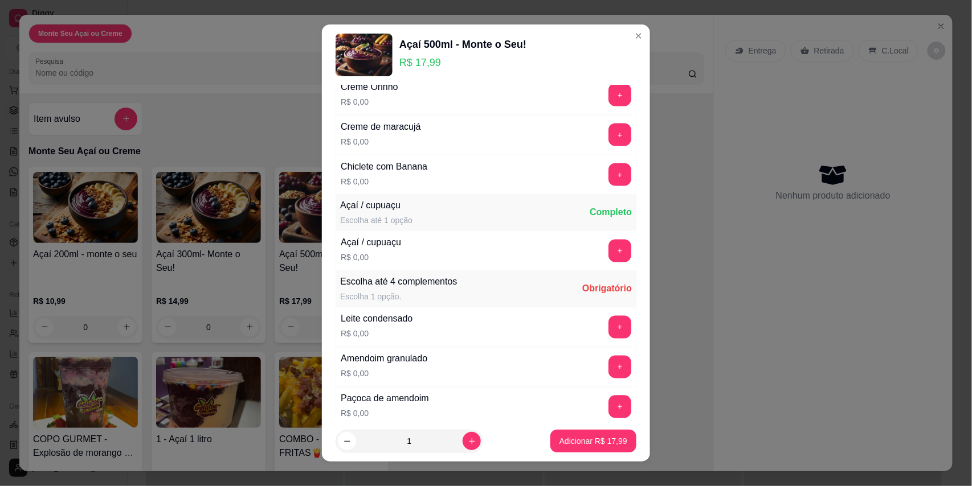
scroll to position [708, 0]
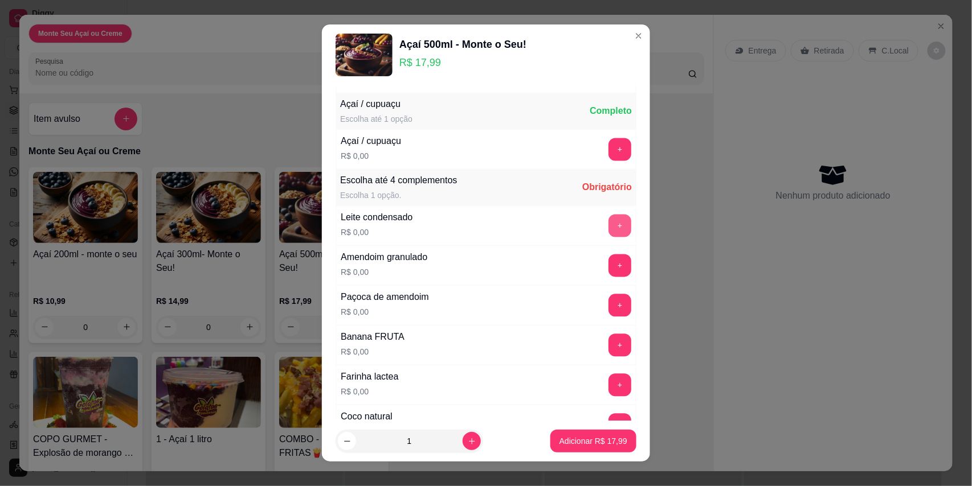
click at [608, 231] on button "+" at bounding box center [619, 226] width 23 height 23
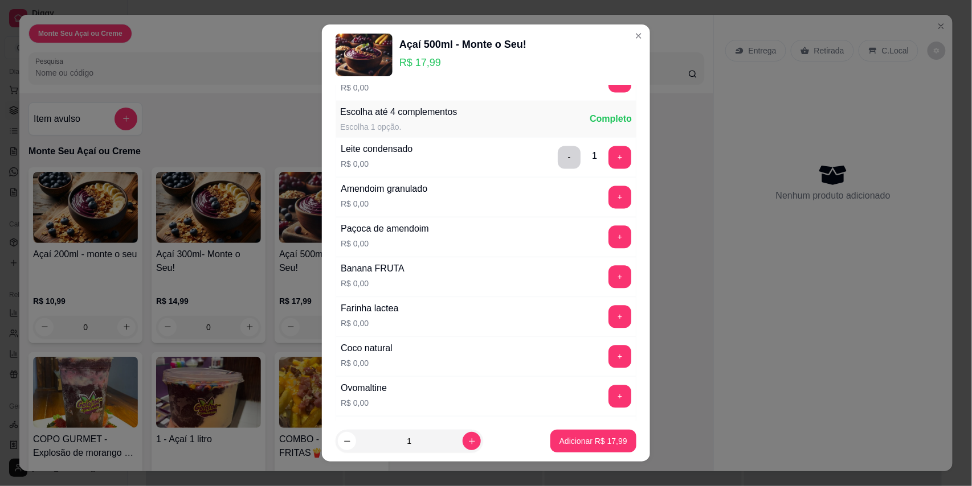
scroll to position [810, 0]
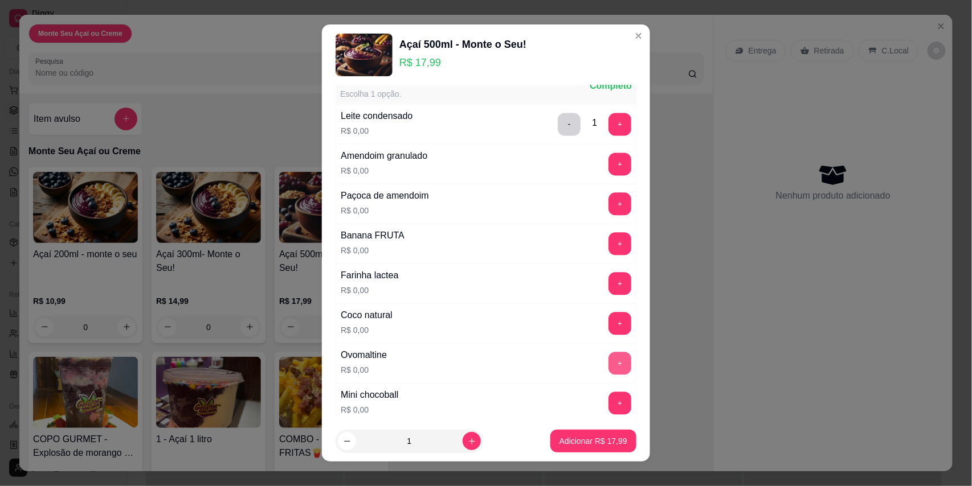
click at [608, 371] on button "+" at bounding box center [619, 364] width 23 height 23
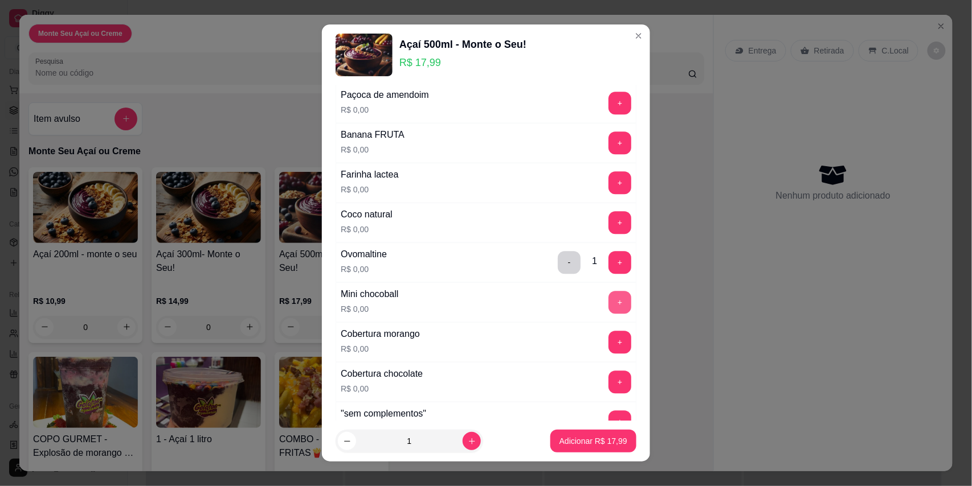
click at [608, 312] on button "+" at bounding box center [619, 302] width 23 height 23
click at [584, 436] on p "Adicionar R$ 17,99" at bounding box center [593, 441] width 68 height 11
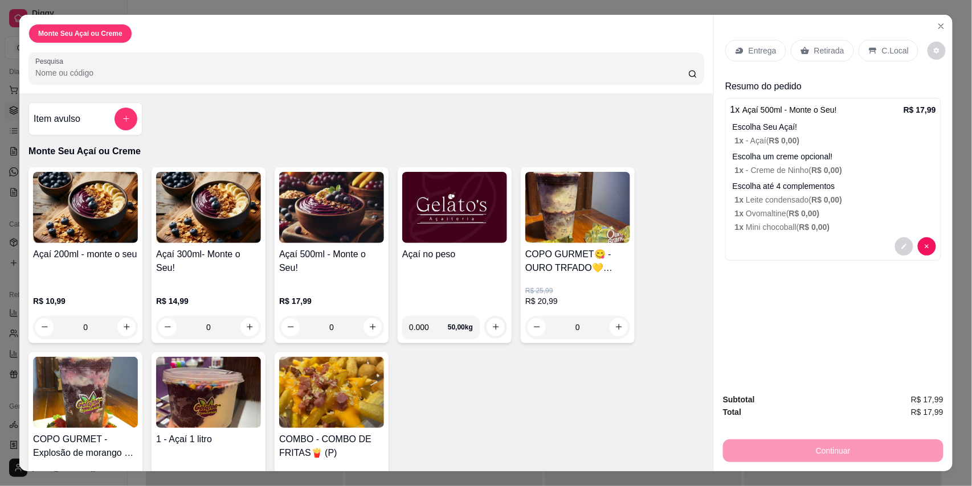
click at [191, 219] on img at bounding box center [208, 207] width 105 height 71
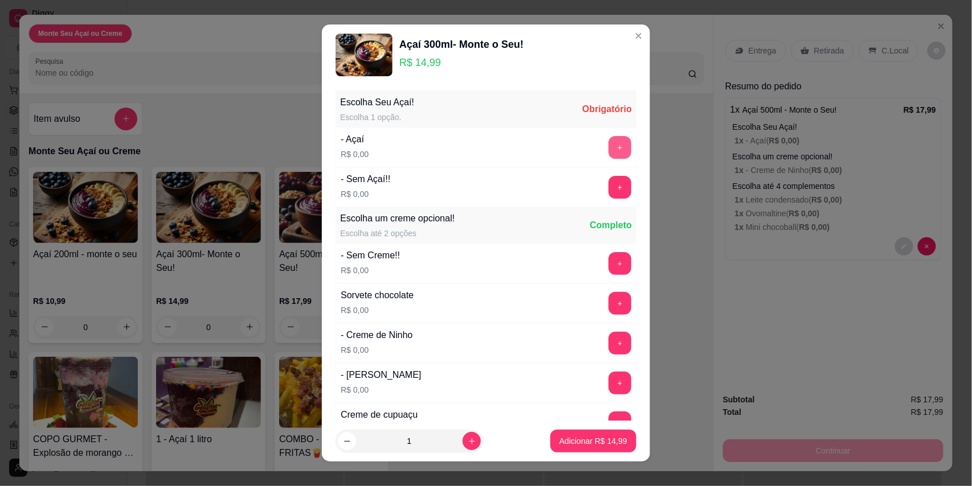
click at [608, 147] on button "+" at bounding box center [619, 147] width 23 height 23
click at [608, 256] on button "+" at bounding box center [619, 263] width 23 height 23
click at [609, 303] on button "+" at bounding box center [620, 303] width 22 height 22
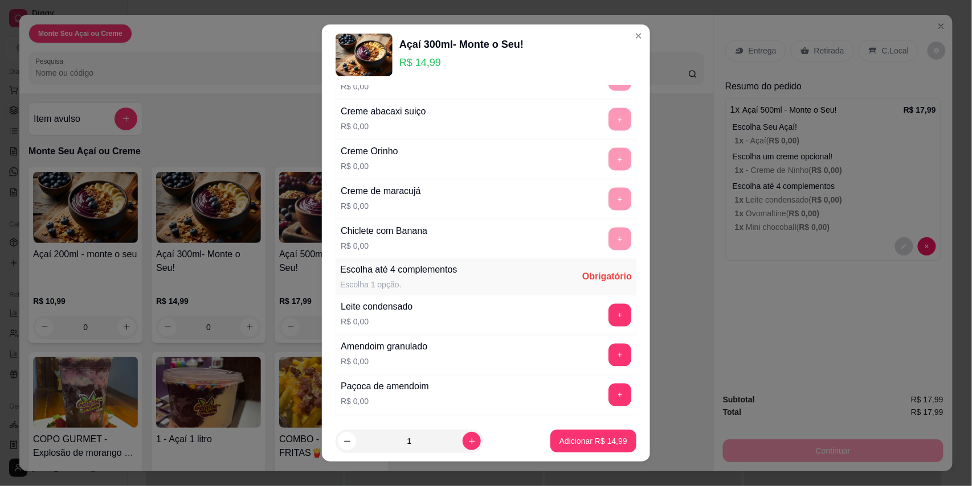
scroll to position [607, 0]
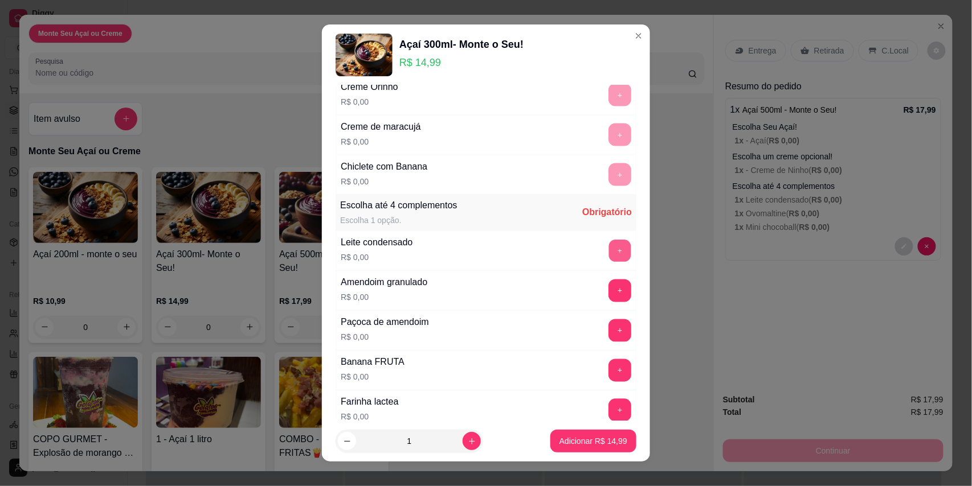
click at [609, 255] on button "+" at bounding box center [620, 251] width 22 height 22
click at [608, 292] on button "+" at bounding box center [619, 291] width 23 height 23
click at [596, 445] on p "Adicionar R$ 14,99" at bounding box center [593, 441] width 66 height 11
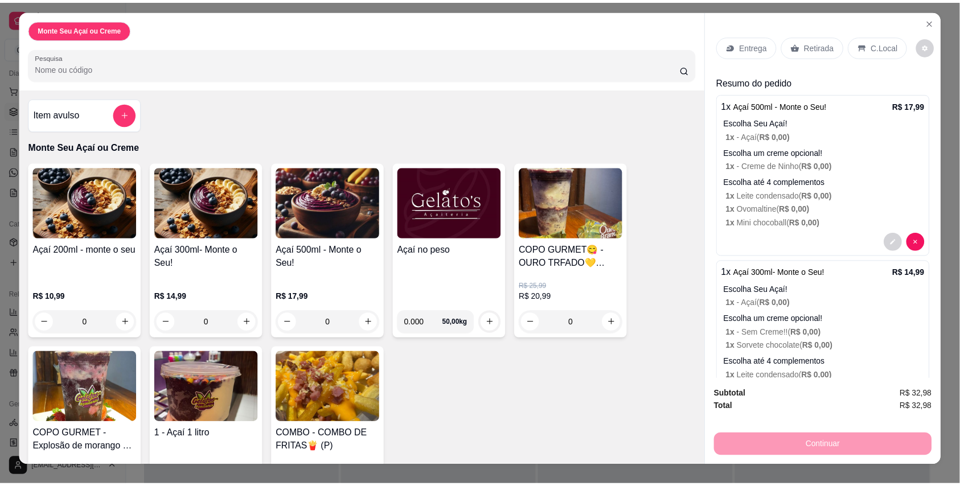
scroll to position [0, 0]
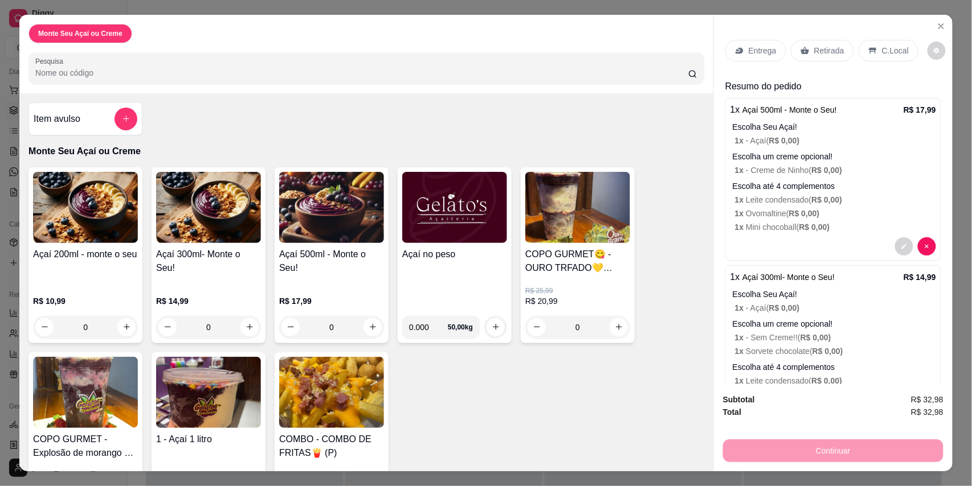
click at [874, 51] on div "C.Local" at bounding box center [888, 51] width 60 height 22
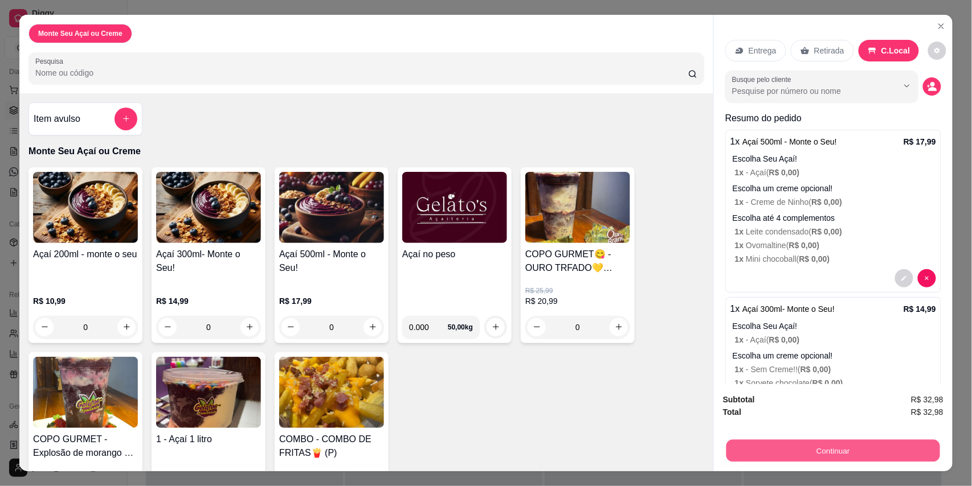
click at [828, 449] on button "Continuar" at bounding box center [833, 451] width 214 height 22
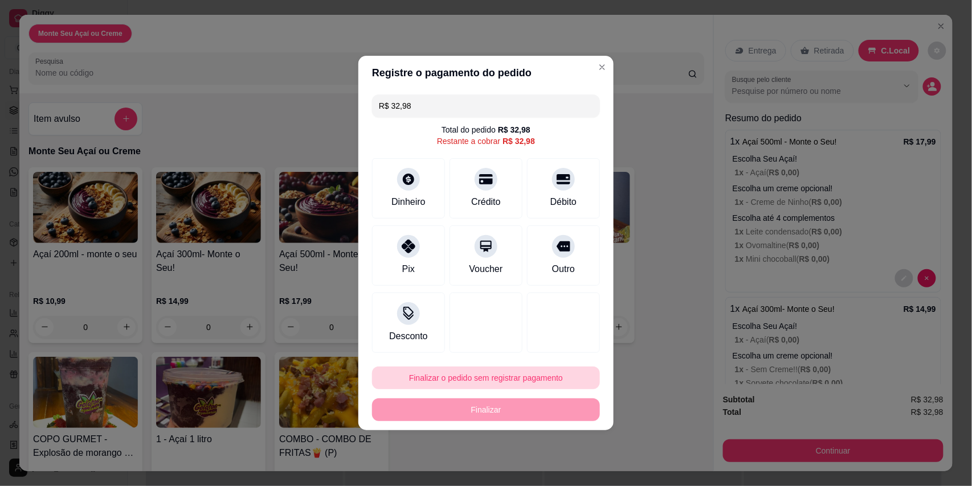
click at [501, 382] on button "Finalizar o pedido sem registrar pagamento" at bounding box center [486, 378] width 228 height 23
click at [570, 347] on button "Confirmar" at bounding box center [556, 346] width 44 height 18
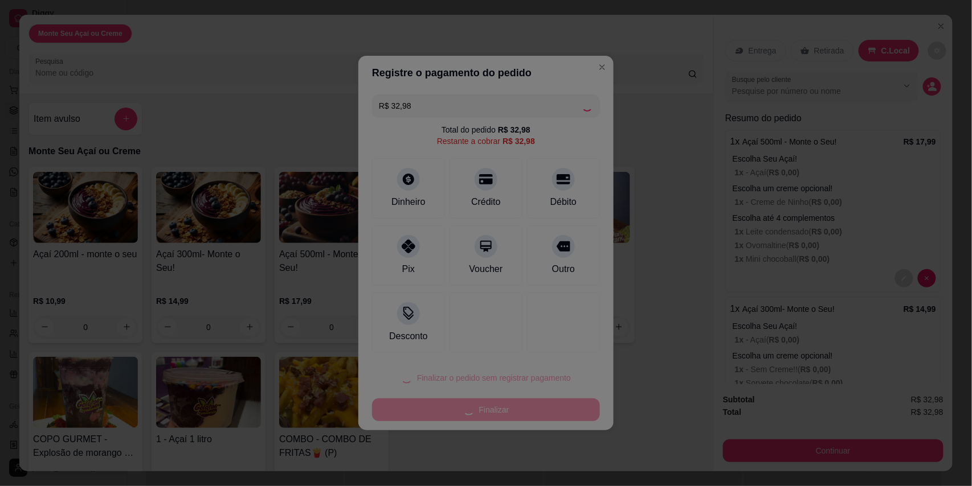
type input "R$ 0,00"
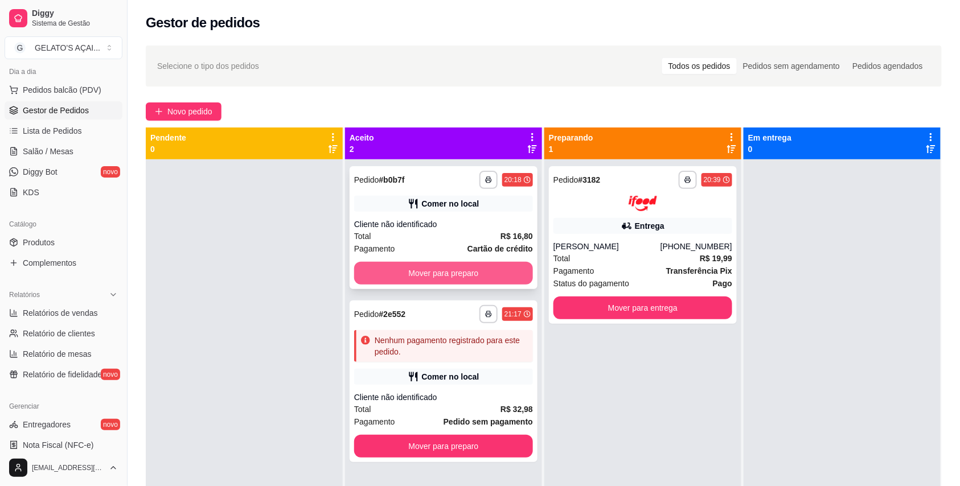
click at [490, 269] on button "Mover para preparo" at bounding box center [443, 273] width 179 height 23
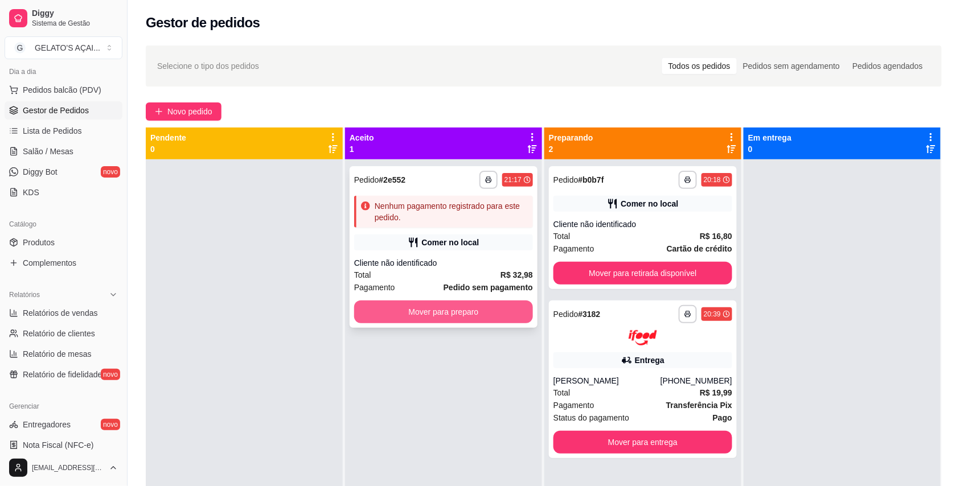
click at [488, 304] on button "Mover para preparo" at bounding box center [443, 312] width 179 height 23
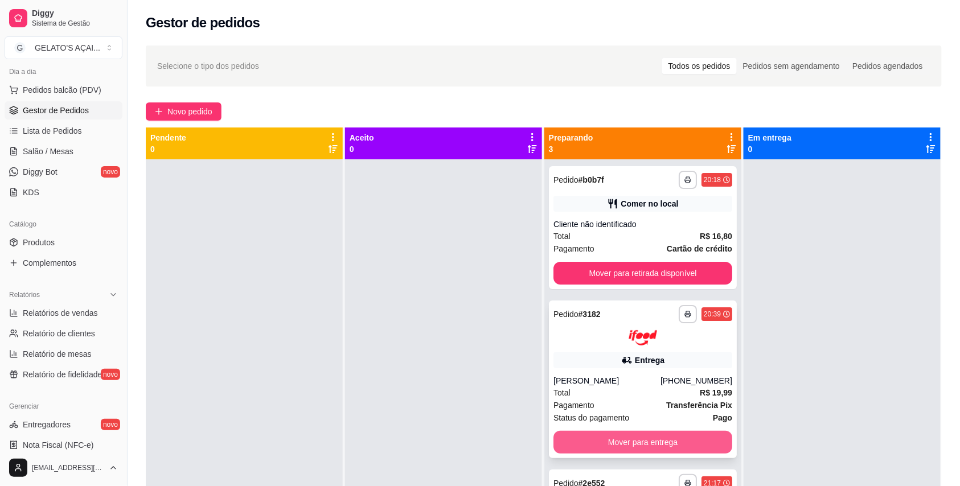
scroll to position [1, 0]
click at [650, 442] on button "Mover para entrega" at bounding box center [643, 442] width 179 height 23
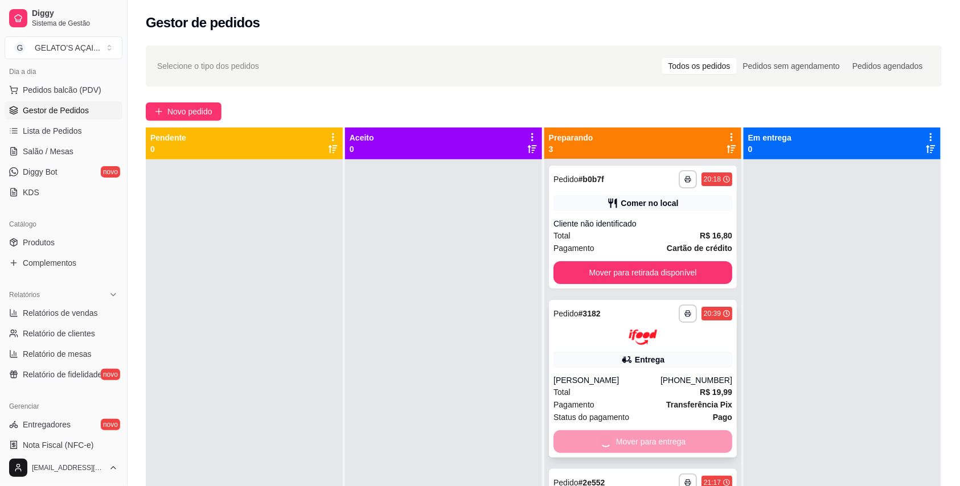
scroll to position [0, 0]
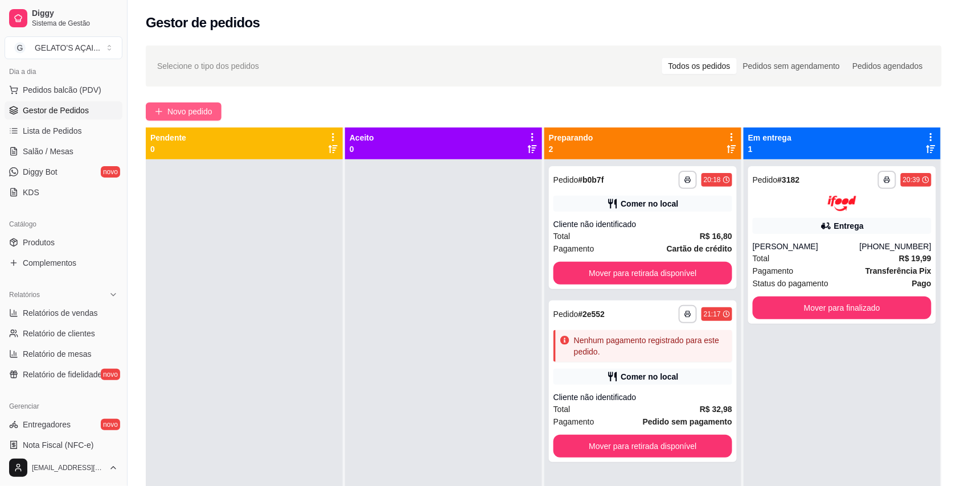
click at [182, 115] on span "Novo pedido" at bounding box center [189, 111] width 45 height 13
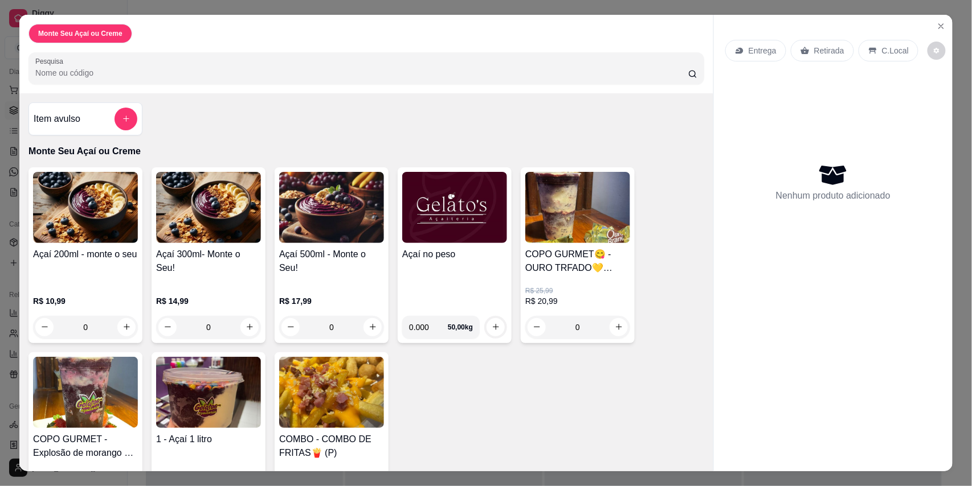
click at [447, 238] on img at bounding box center [454, 207] width 105 height 71
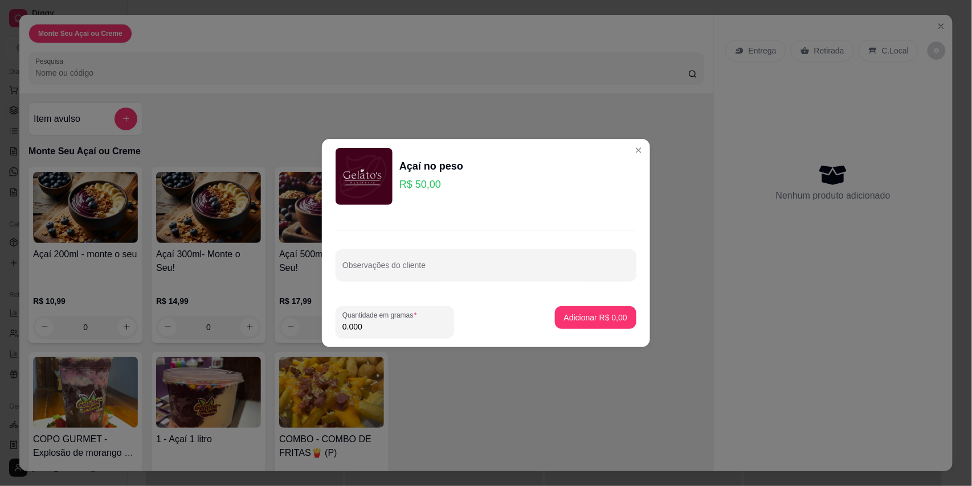
drag, startPoint x: 385, startPoint y: 328, endPoint x: 319, endPoint y: 336, distance: 66.5
click at [319, 336] on div "Açaí no peso R$ 50,00 Observações do cliente Quantidade em gramas 0.000 Adicion…" at bounding box center [486, 243] width 972 height 486
type input "0.386"
click at [574, 322] on p "Adicionar R$ 19,30" at bounding box center [593, 317] width 66 height 11
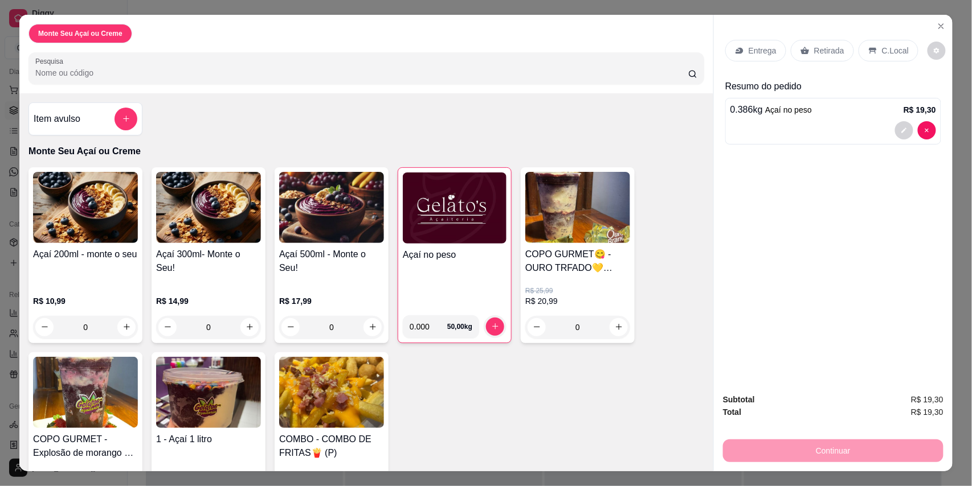
click at [888, 54] on p "C.Local" at bounding box center [895, 50] width 27 height 11
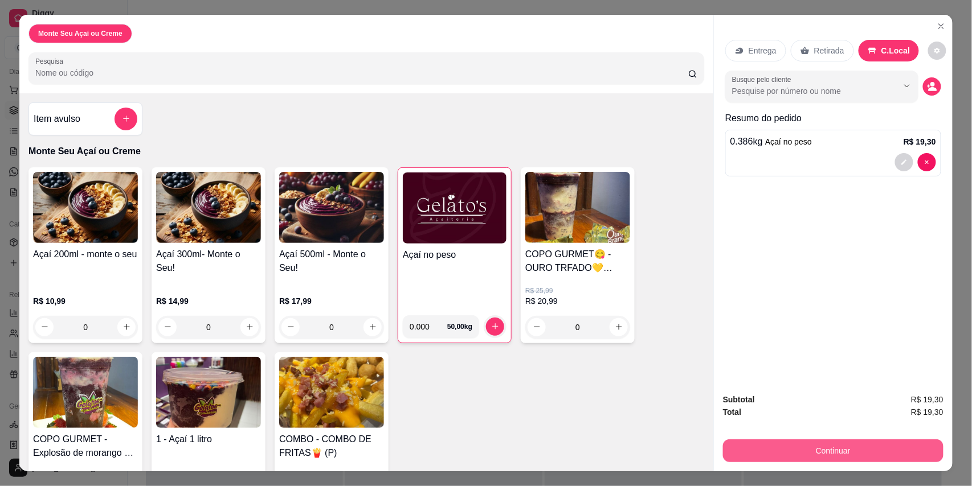
click at [804, 458] on button "Continuar" at bounding box center [833, 451] width 220 height 23
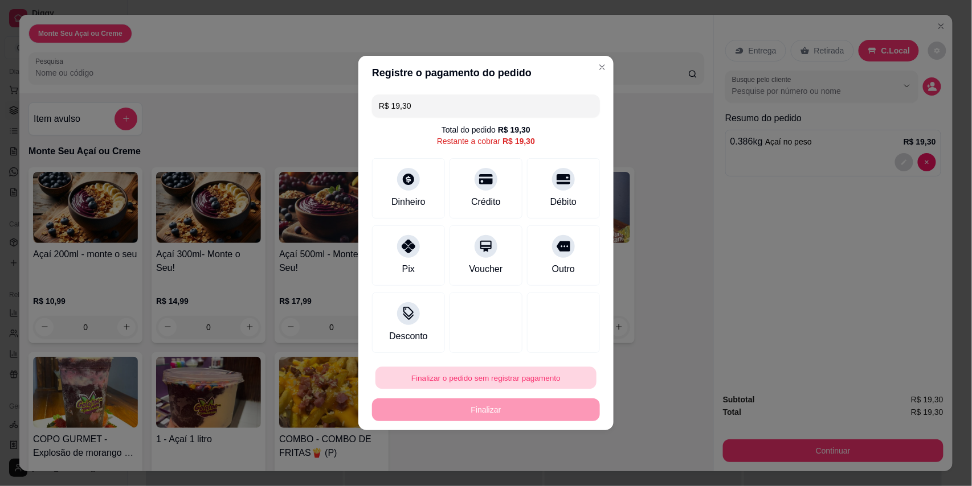
click at [481, 381] on button "Finalizar o pedido sem registrar pagamento" at bounding box center [485, 378] width 221 height 22
click at [545, 340] on button "Confirmar" at bounding box center [553, 347] width 42 height 18
type input "R$ 0,00"
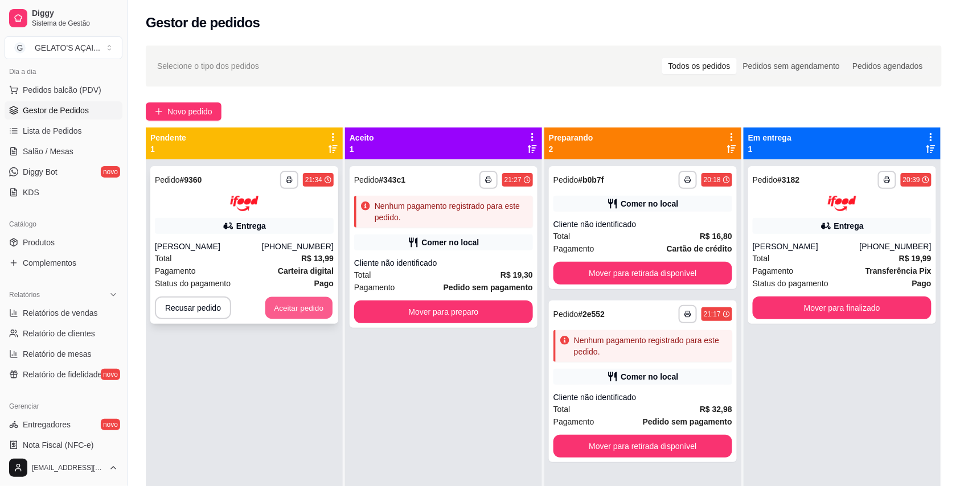
click at [284, 311] on button "Aceitar pedido" at bounding box center [298, 308] width 67 height 22
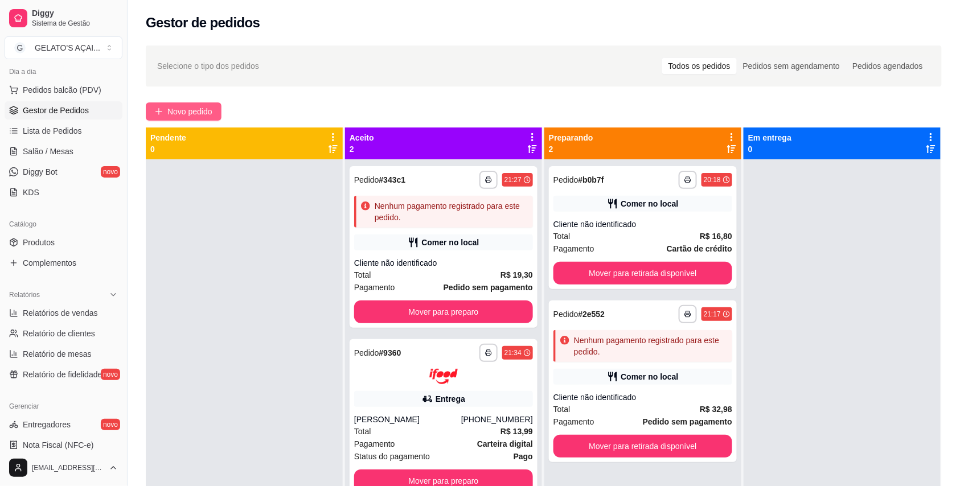
click at [198, 109] on span "Novo pedido" at bounding box center [189, 111] width 45 height 13
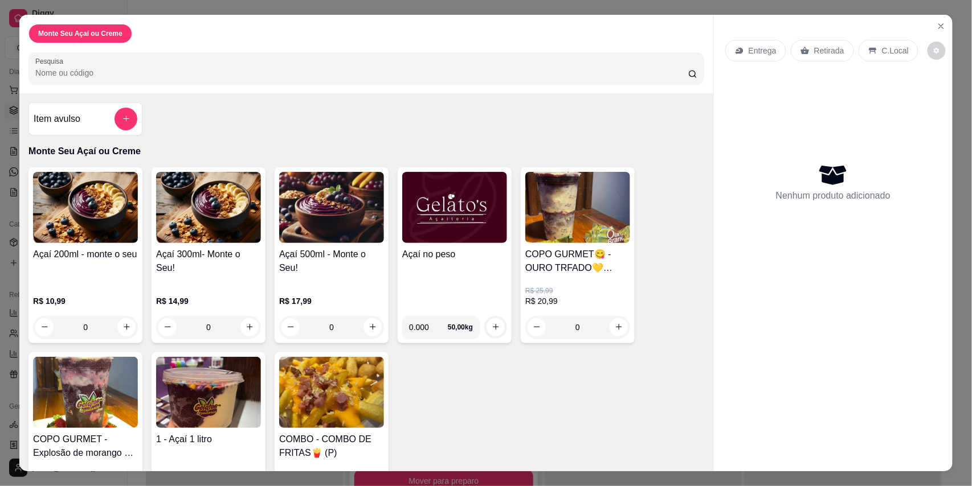
click at [450, 243] on img at bounding box center [454, 207] width 105 height 71
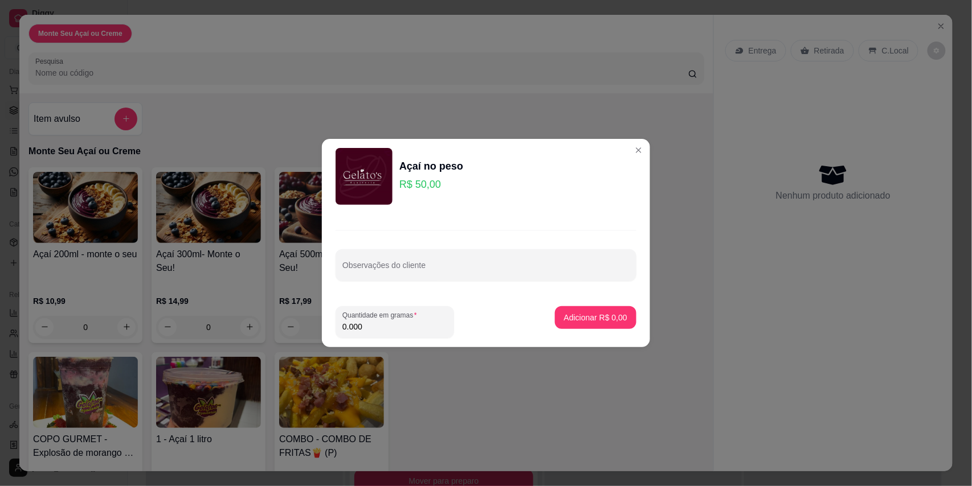
drag, startPoint x: 386, startPoint y: 326, endPoint x: 337, endPoint y: 319, distance: 49.0
click at [337, 319] on div "Quantidade em gramas 0.000" at bounding box center [394, 322] width 118 height 32
type input "0.456"
click at [580, 313] on p "Adicionar R$ 22,80" at bounding box center [593, 317] width 68 height 11
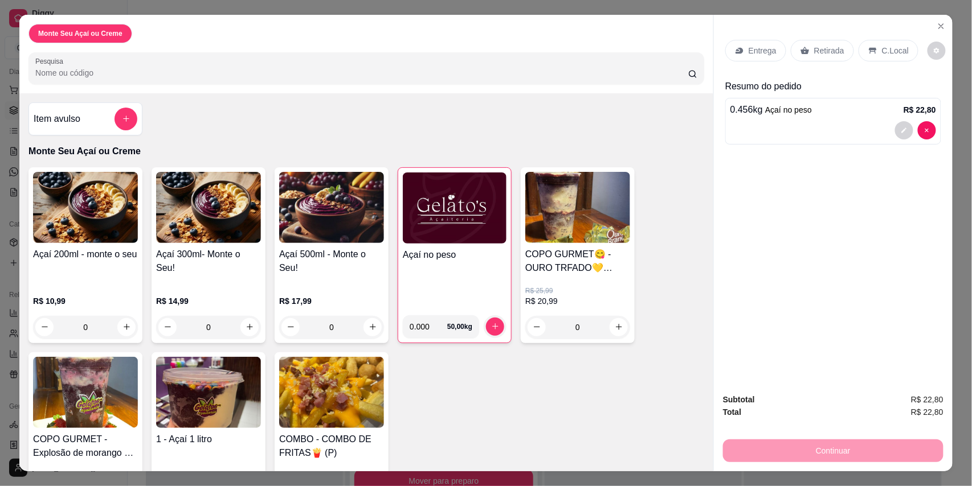
click at [882, 48] on p "C.Local" at bounding box center [895, 50] width 27 height 11
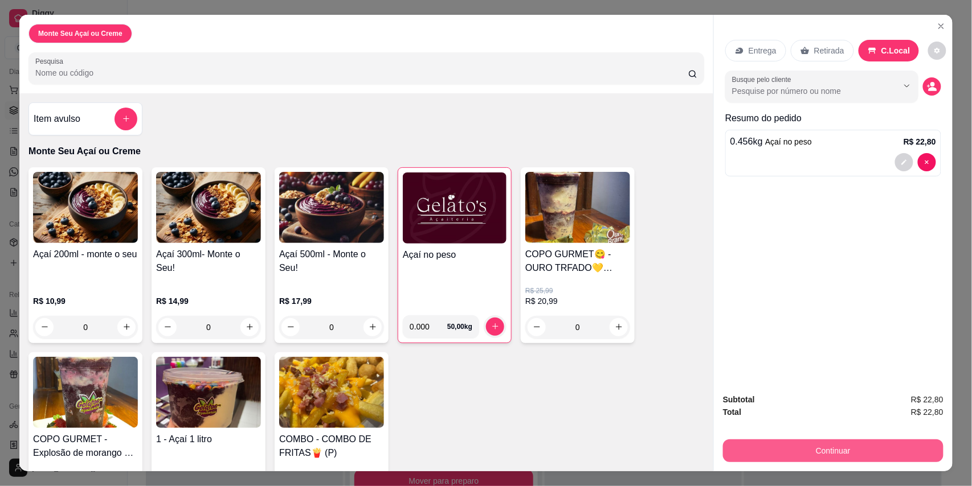
click at [798, 454] on button "Continuar" at bounding box center [833, 451] width 220 height 23
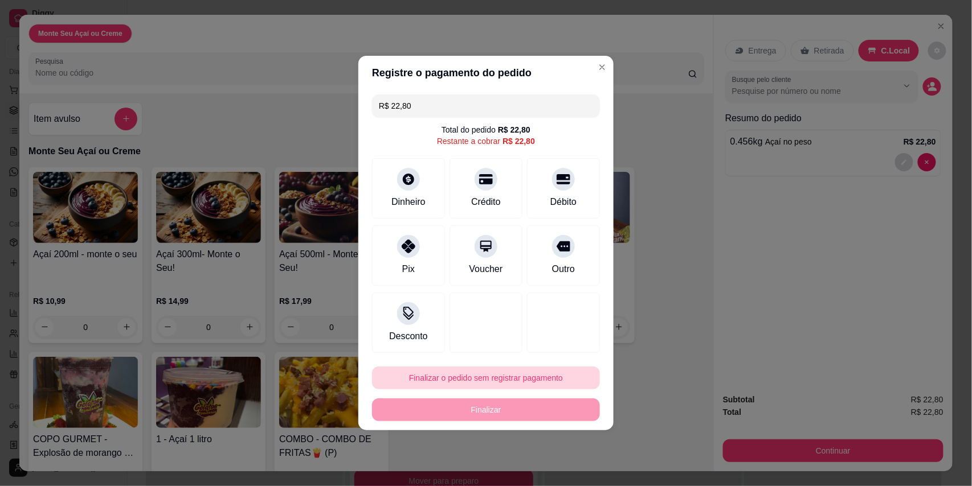
click at [533, 383] on button "Finalizar o pedido sem registrar pagamento" at bounding box center [486, 378] width 228 height 23
click at [554, 338] on button "Confirmar" at bounding box center [553, 347] width 42 height 18
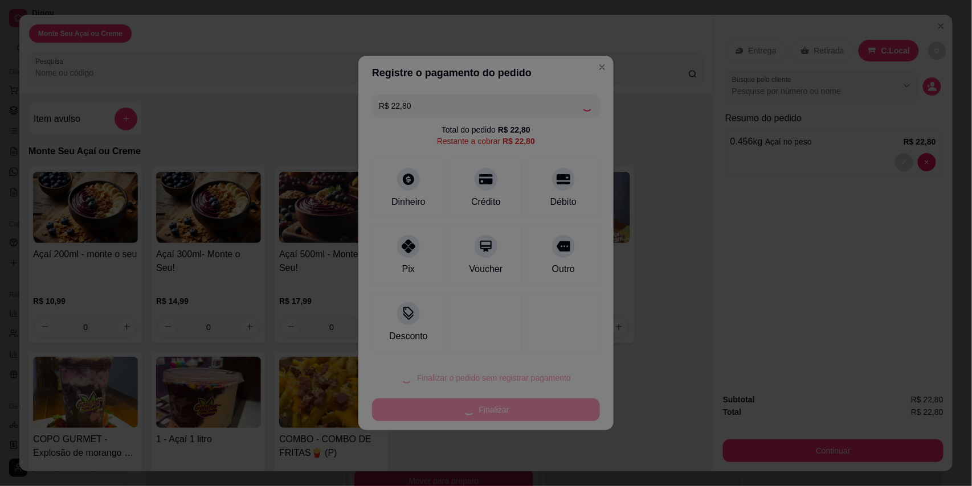
type input "R$ 0,00"
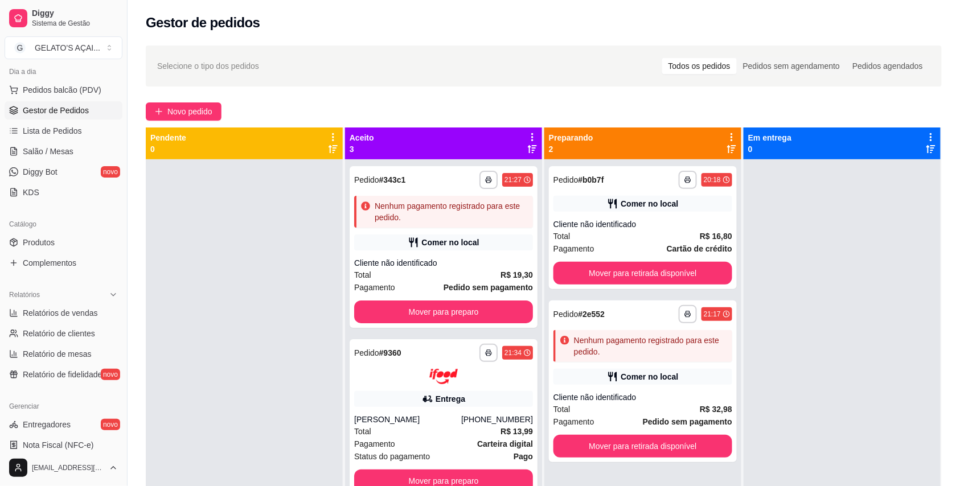
click at [196, 100] on div "**********" at bounding box center [544, 333] width 833 height 589
click at [190, 108] on span "Novo pedido" at bounding box center [189, 111] width 45 height 13
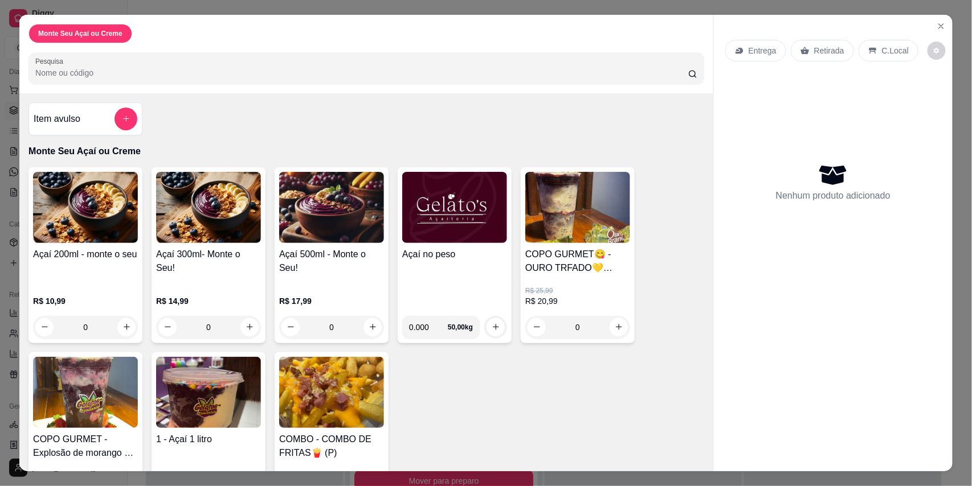
click at [461, 245] on div "Açaí no peso 0.000 50,00 kg" at bounding box center [455, 255] width 114 height 176
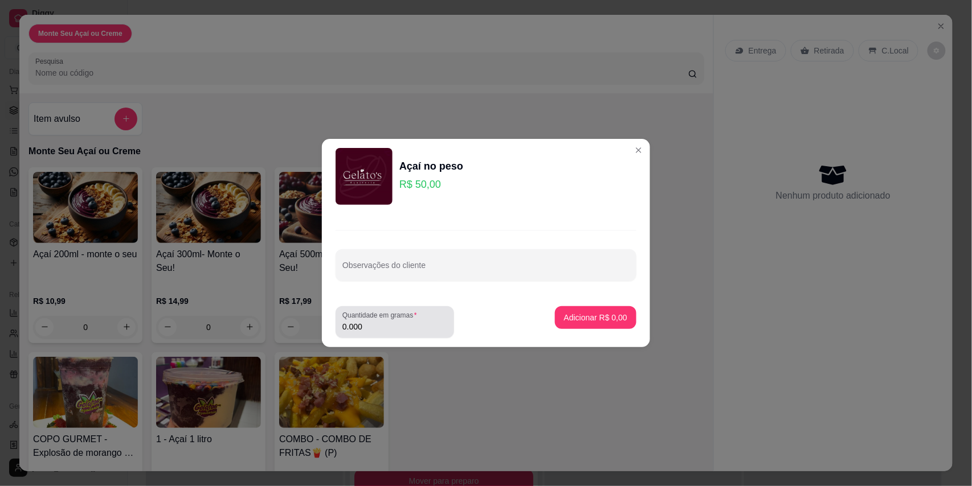
click at [399, 329] on input "0.000" at bounding box center [394, 326] width 105 height 11
type input "0.000"
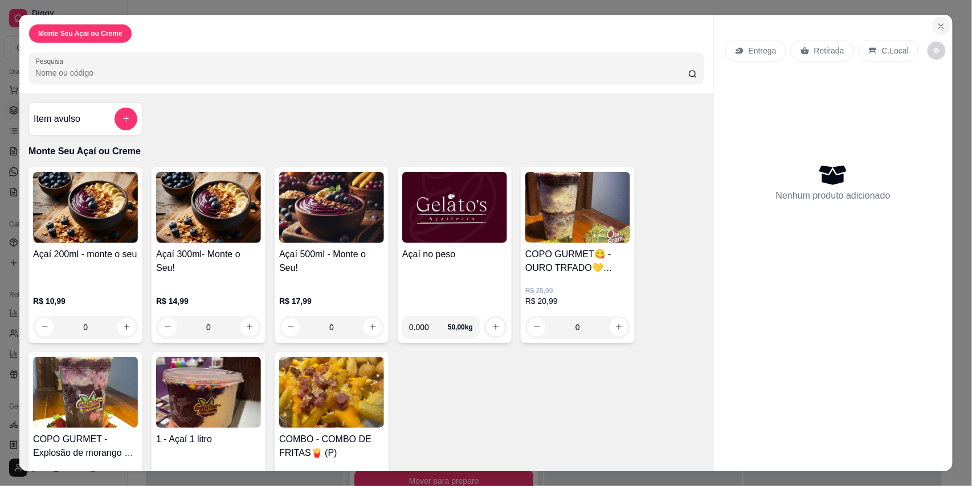
click at [937, 23] on icon "Close" at bounding box center [940, 26] width 9 height 9
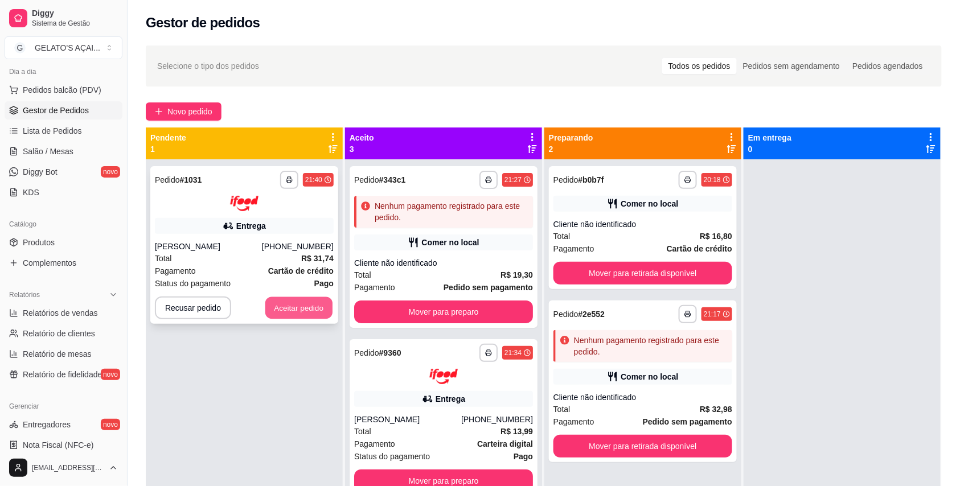
click at [281, 304] on button "Aceitar pedido" at bounding box center [298, 308] width 67 height 22
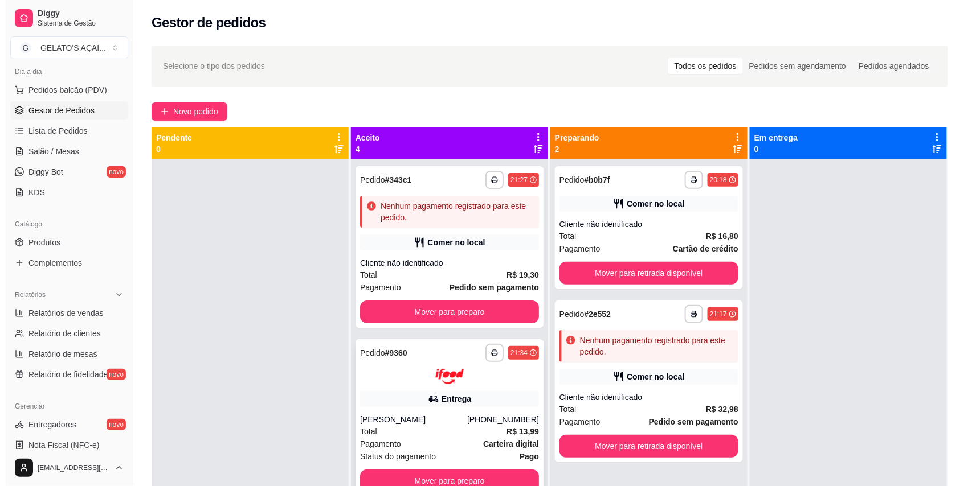
scroll to position [101, 0]
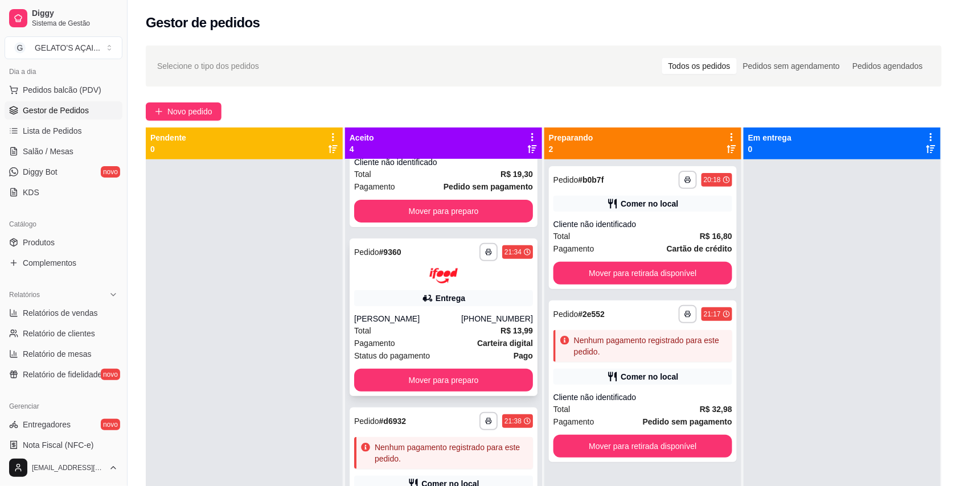
click at [442, 293] on div "Entrega" at bounding box center [451, 298] width 30 height 11
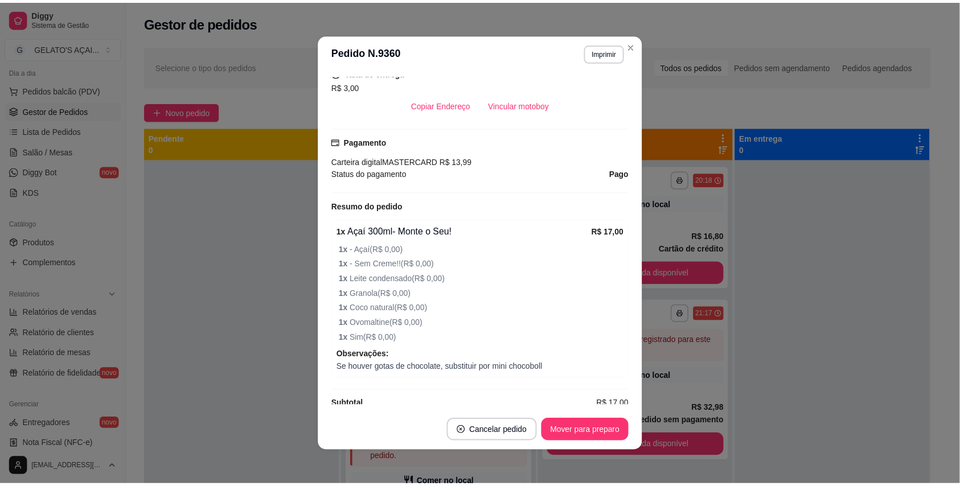
scroll to position [304, 0]
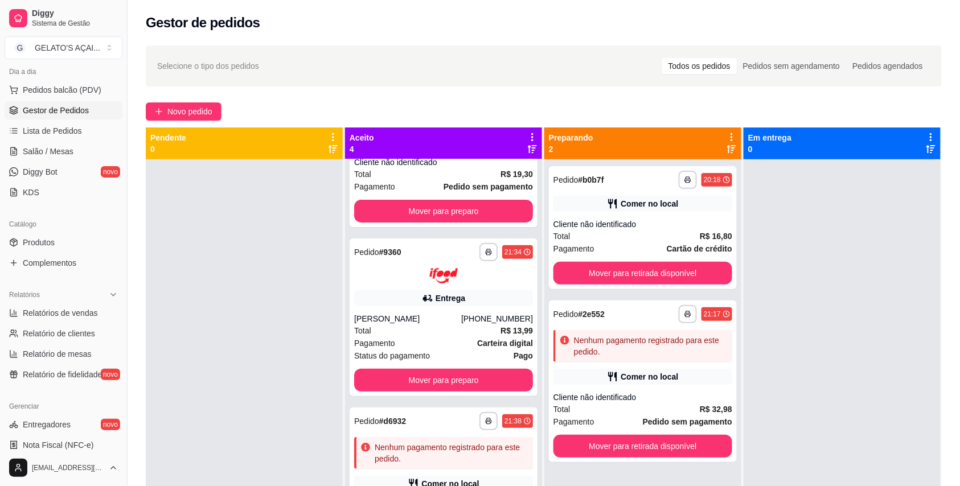
click at [472, 78] on div "Selecione o tipo dos pedidos Todos os pedidos Pedidos sem agendamento Pedidos a…" at bounding box center [544, 66] width 796 height 41
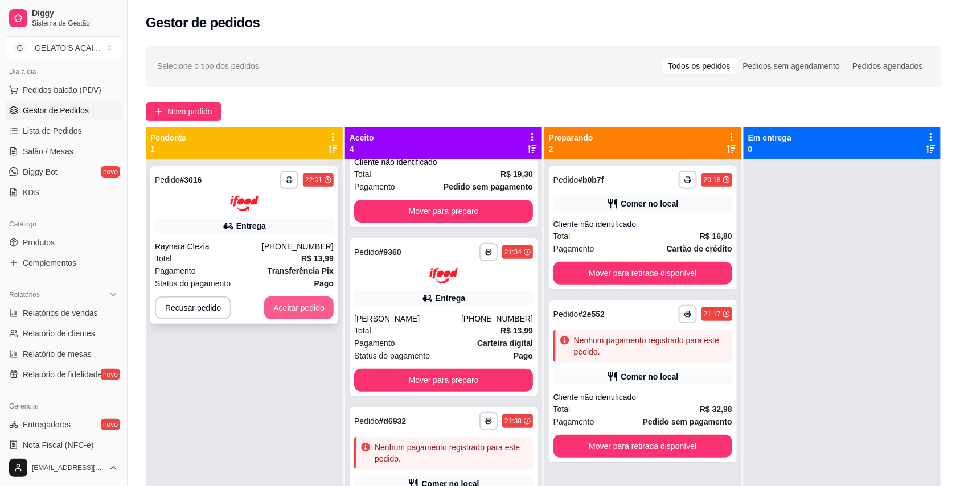
click at [298, 298] on button "Aceitar pedido" at bounding box center [298, 308] width 69 height 23
